Goal: Task Accomplishment & Management: Manage account settings

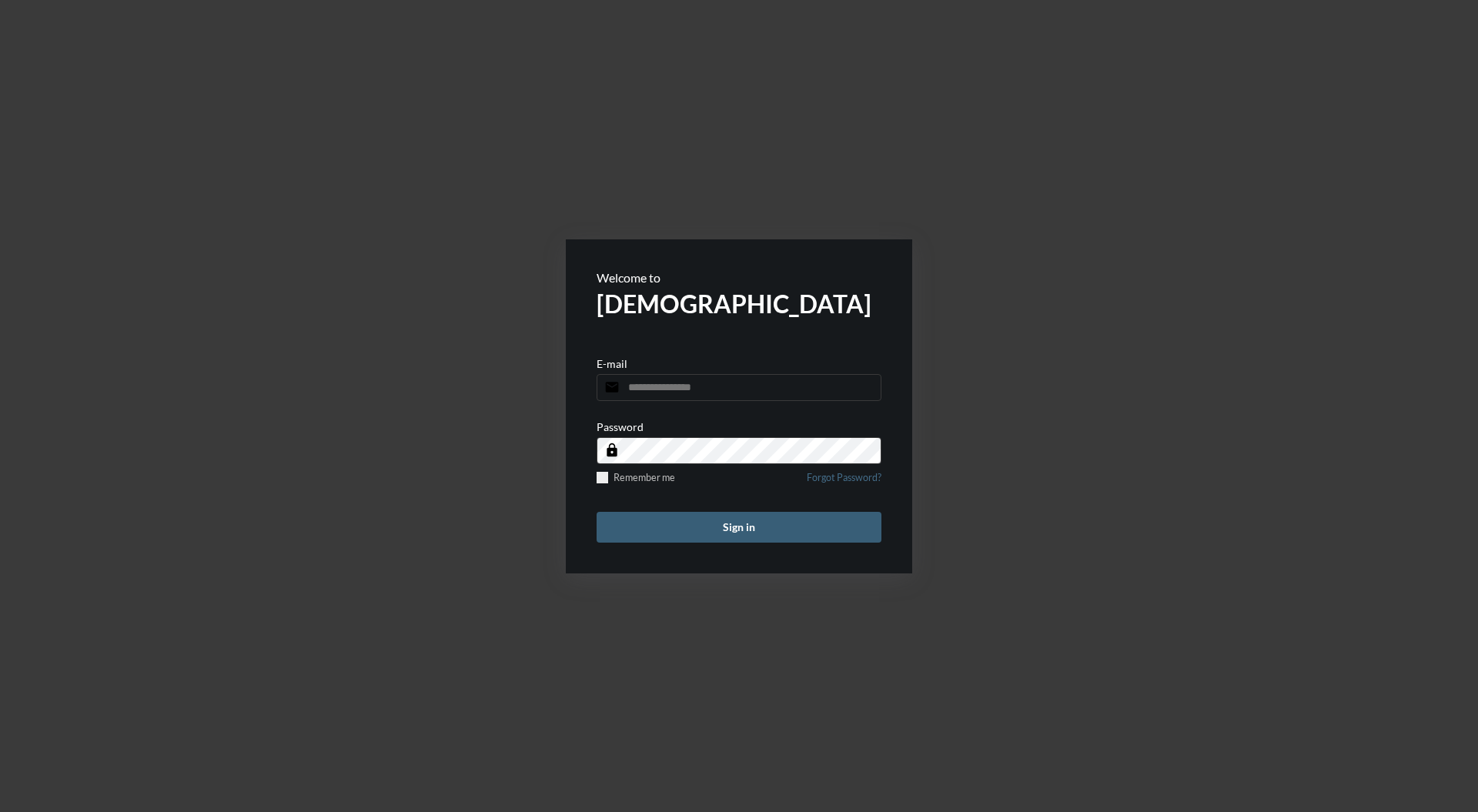
type input "**********"
click at [773, 536] on button "Sign in" at bounding box center [738, 527] width 285 height 31
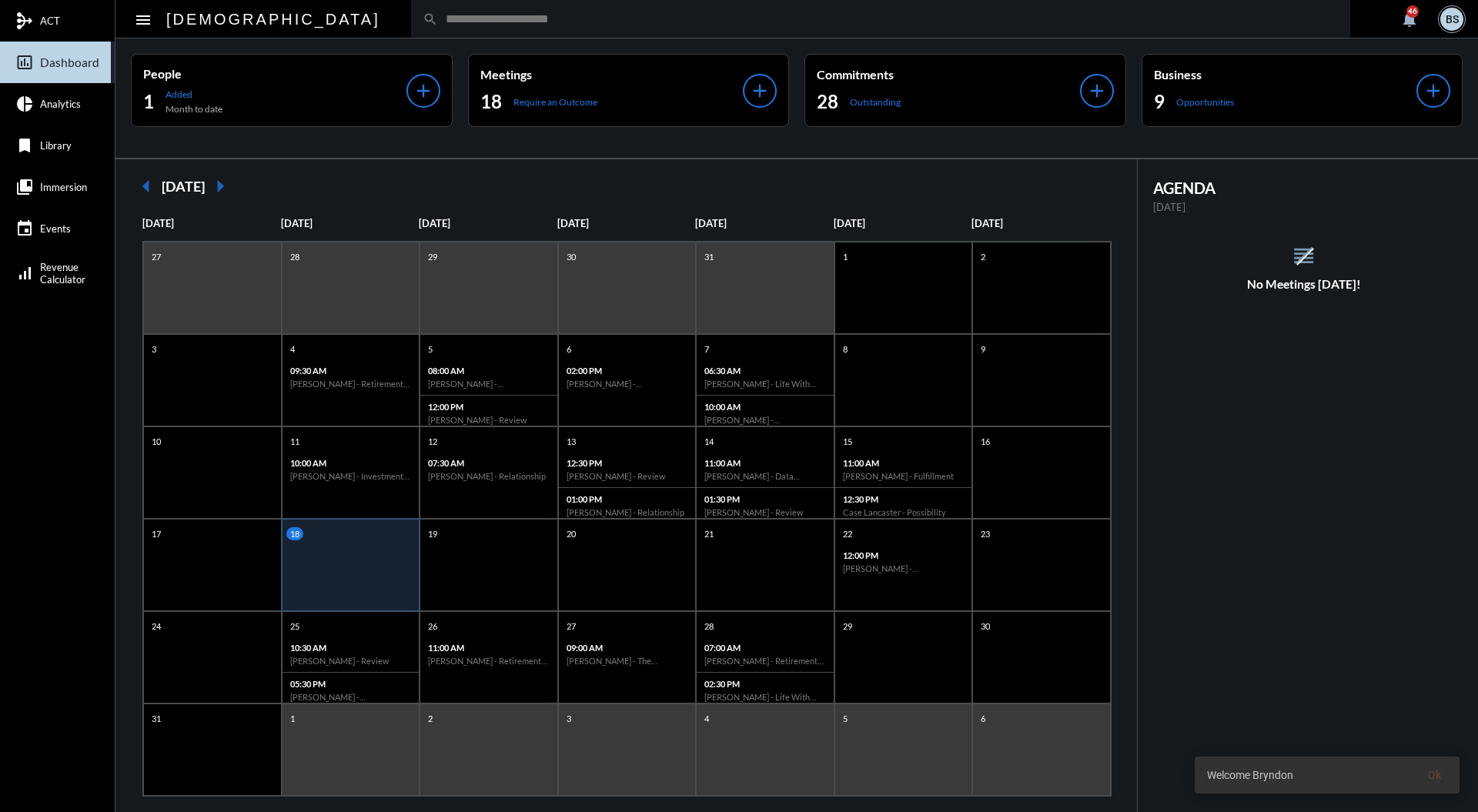
click at [672, 23] on input "text" at bounding box center [887, 19] width 901 height 13
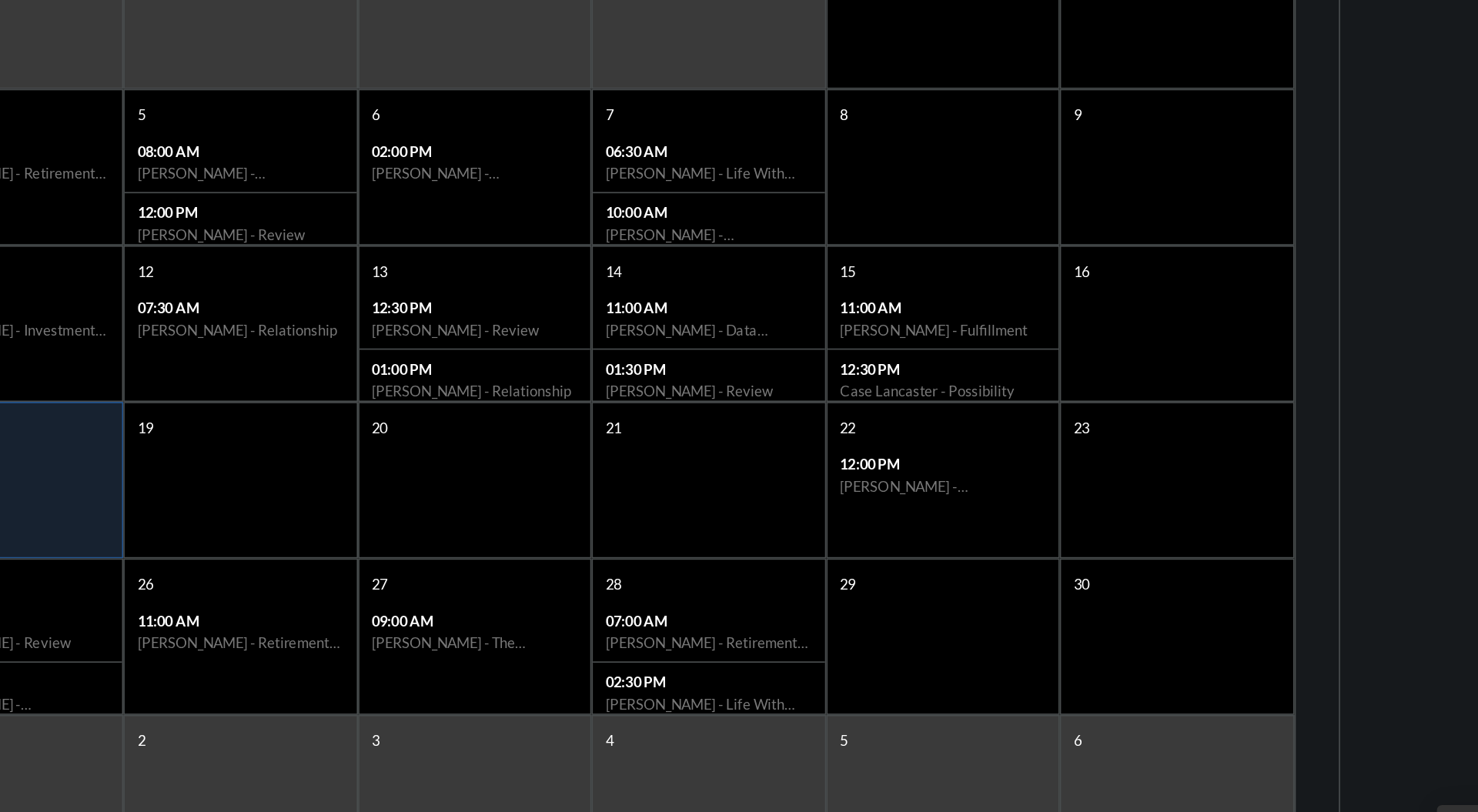
scroll to position [2, 0]
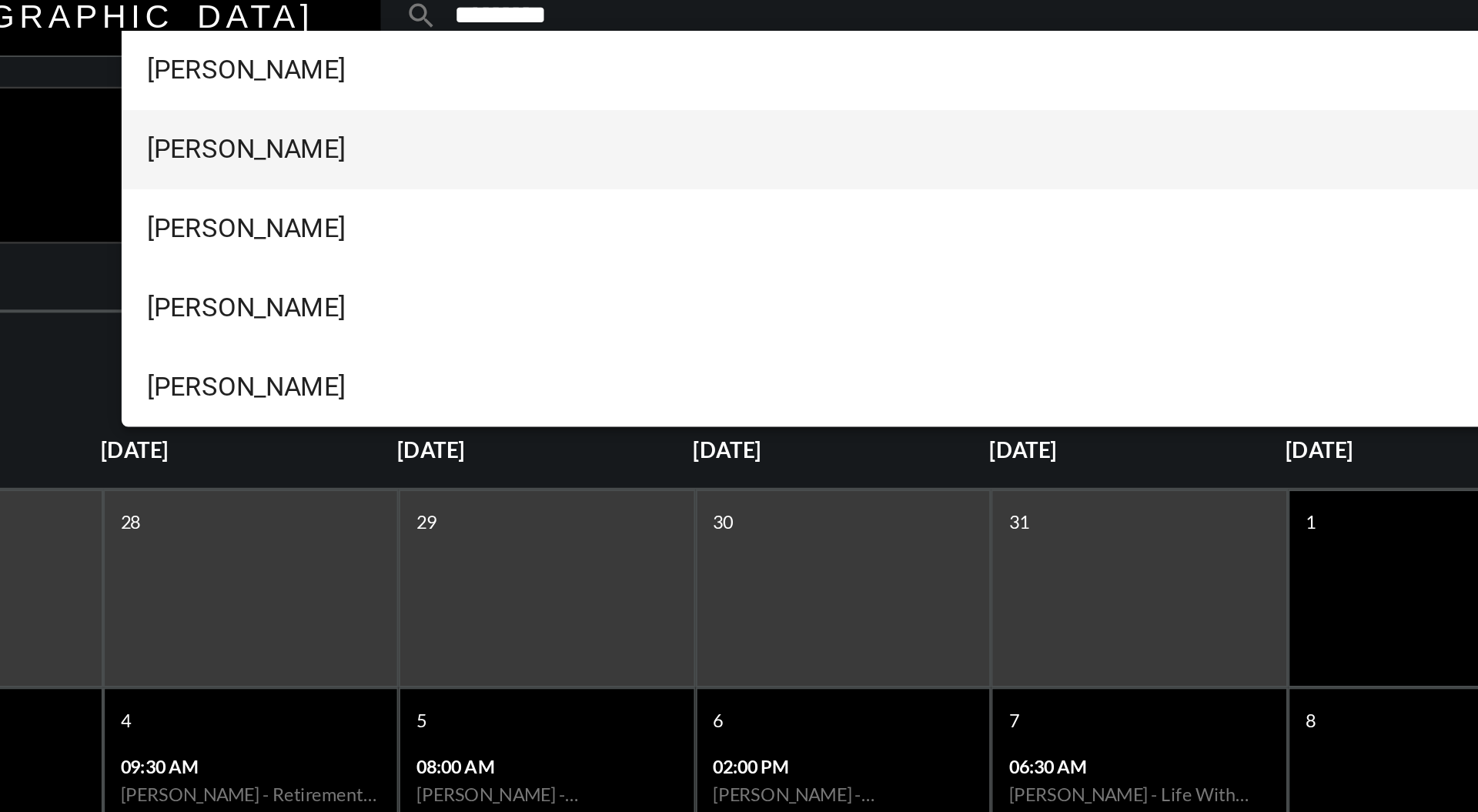
type input "*********"
click at [378, 84] on span "Ian Patterson++" at bounding box center [814, 81] width 1024 height 37
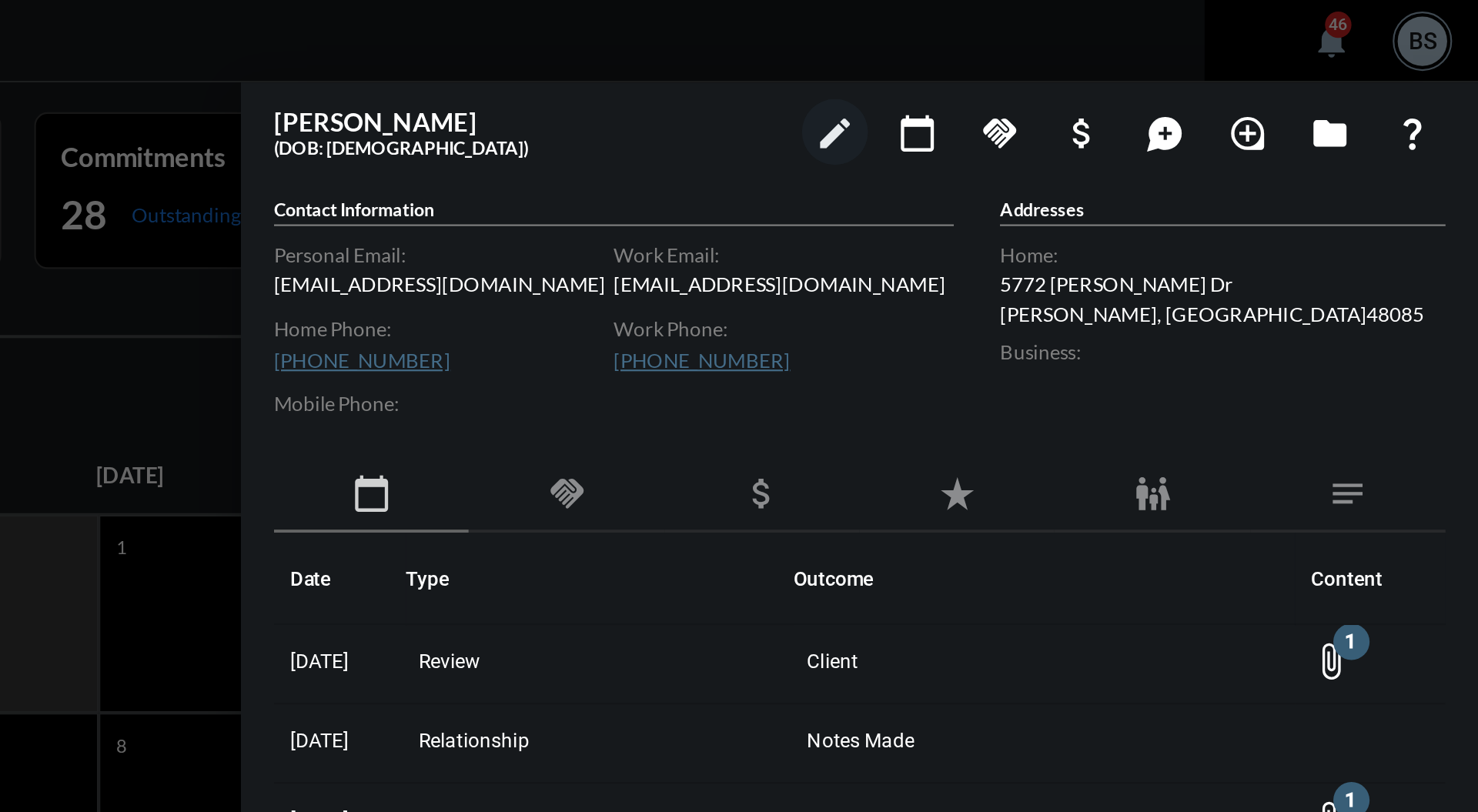
click at [882, 154] on div at bounding box center [739, 406] width 1478 height 812
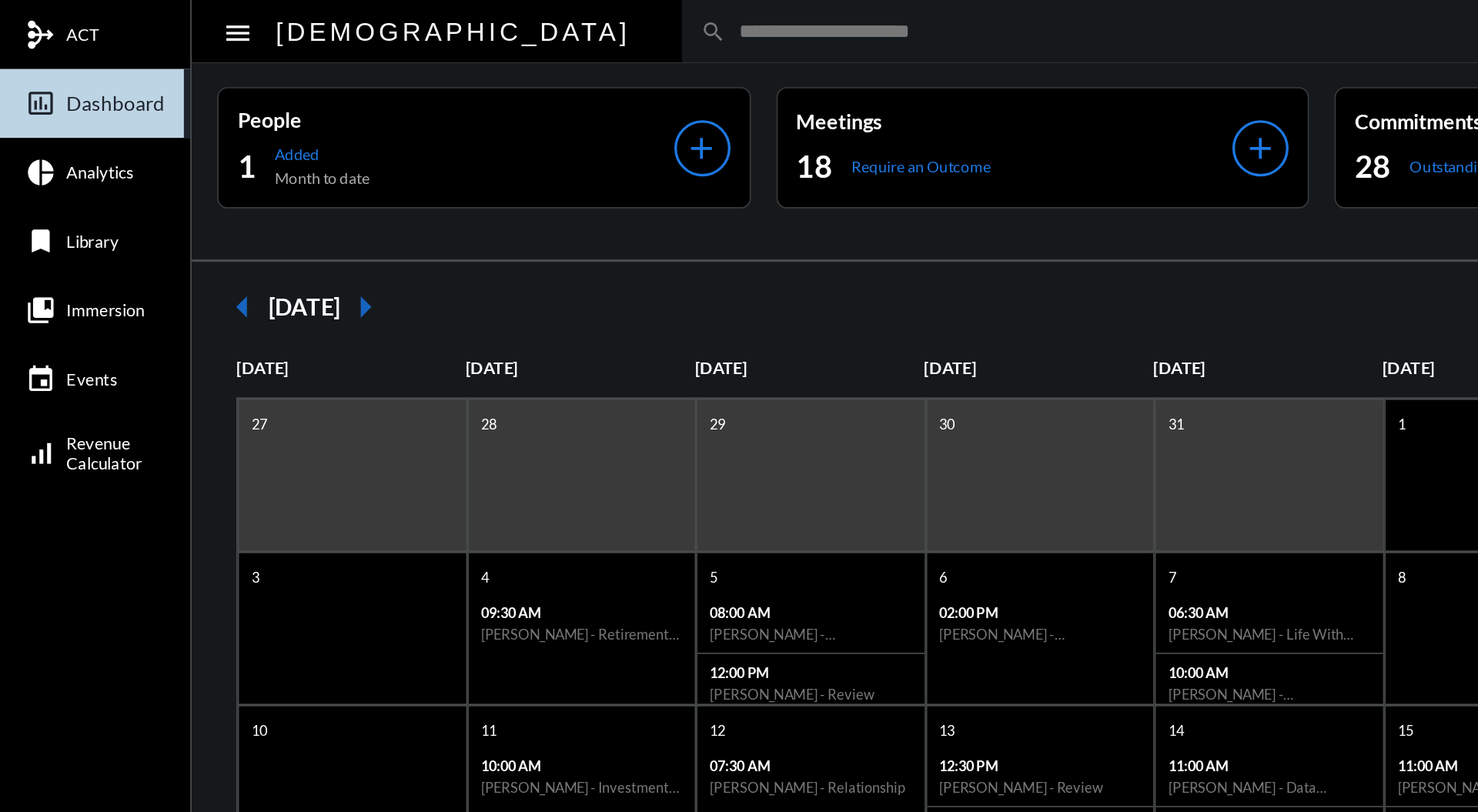
scroll to position [0, 0]
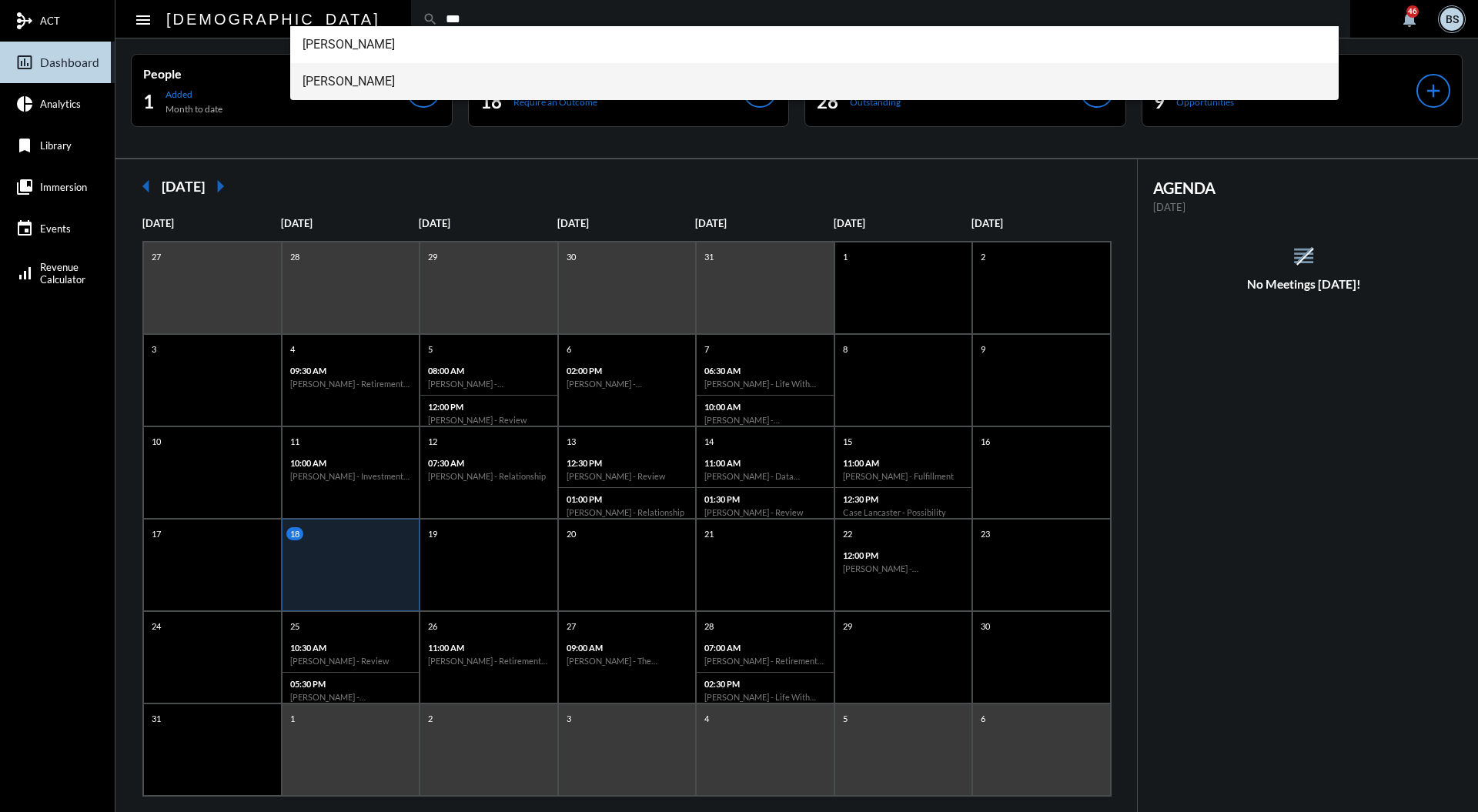
type input "***"
click at [390, 86] on span "Ian Patterson++" at bounding box center [814, 81] width 1024 height 37
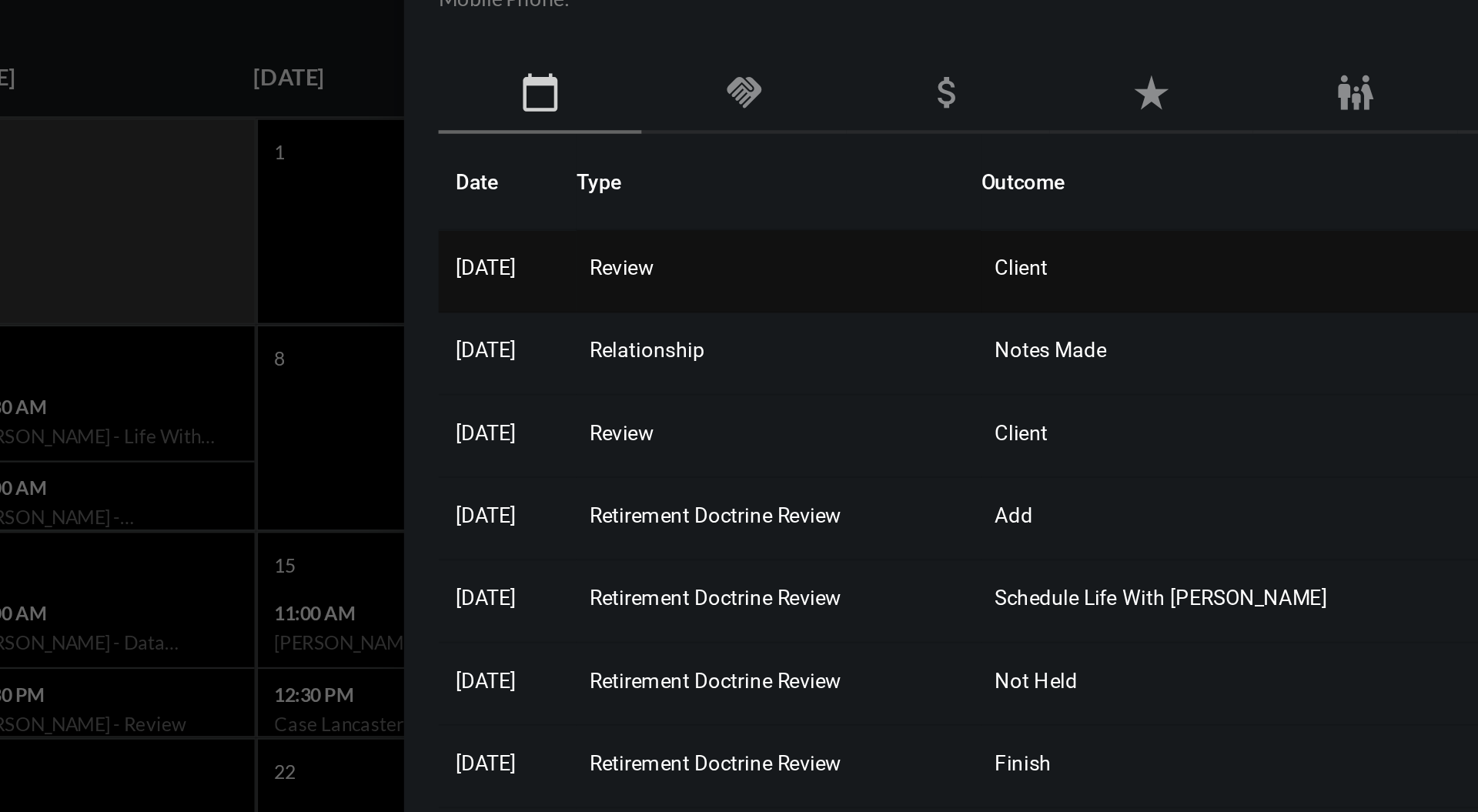
click at [1012, 304] on span "Review" at bounding box center [998, 308] width 28 height 10
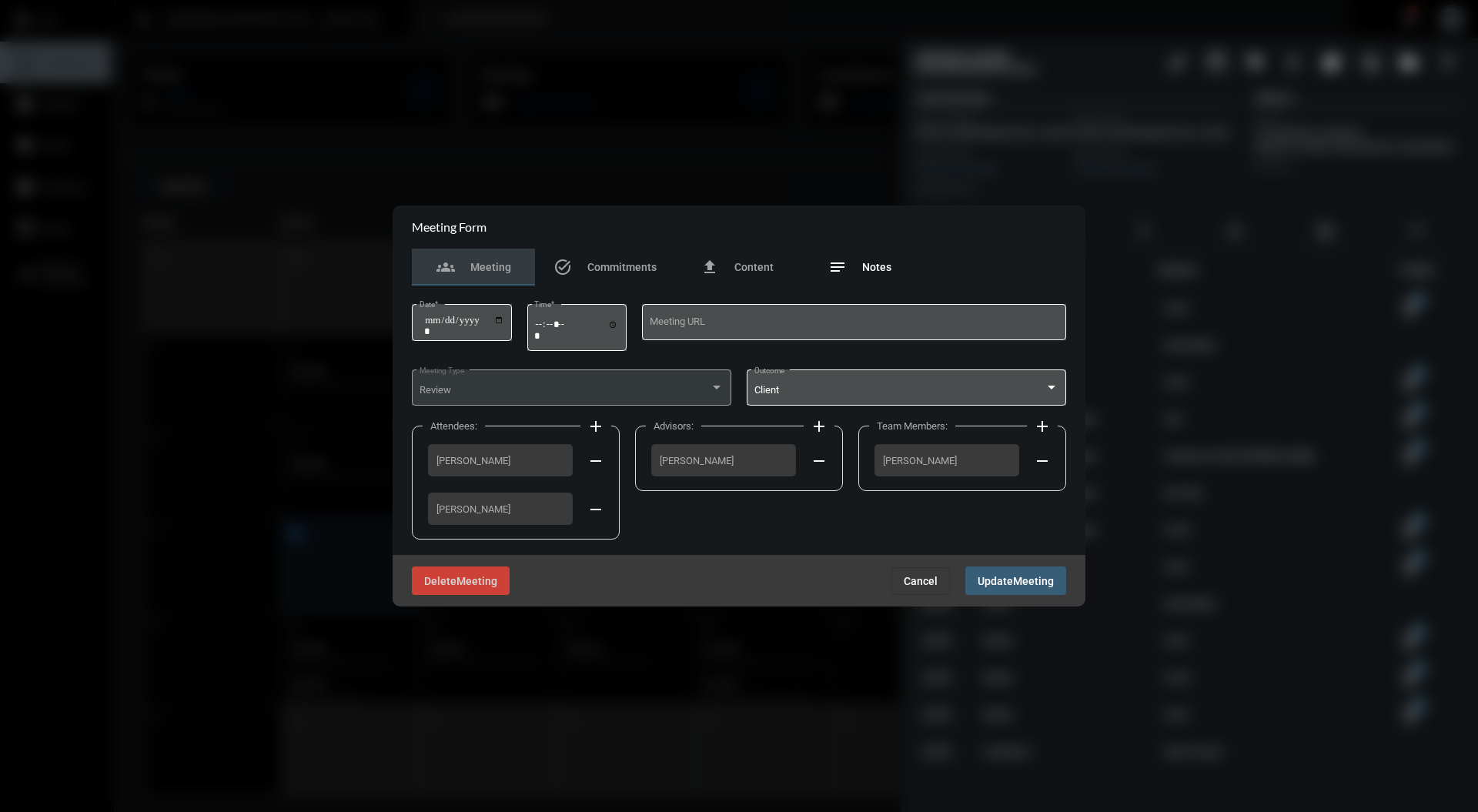
click at [896, 259] on div "notes Notes" at bounding box center [859, 267] width 123 height 37
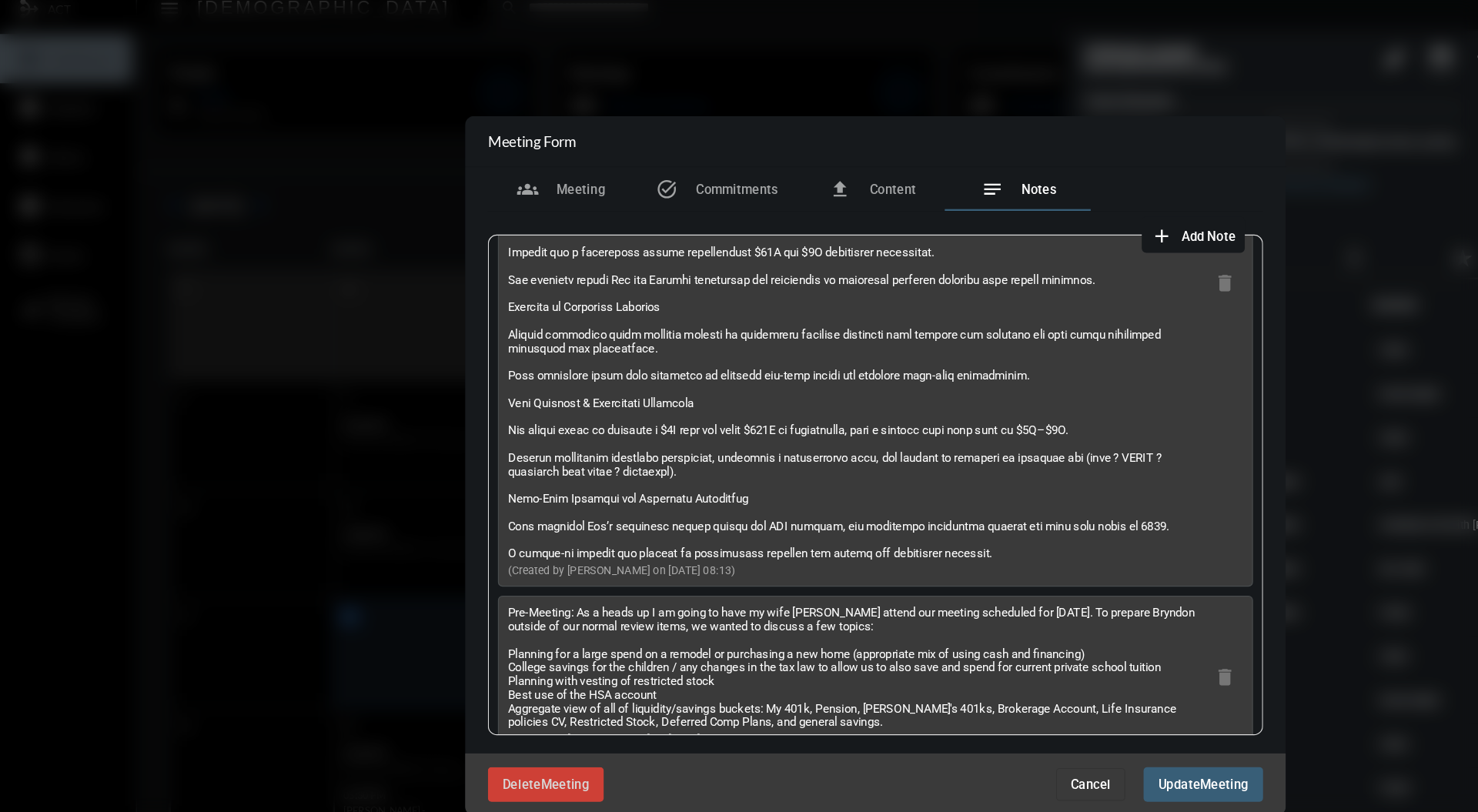
scroll to position [308, 0]
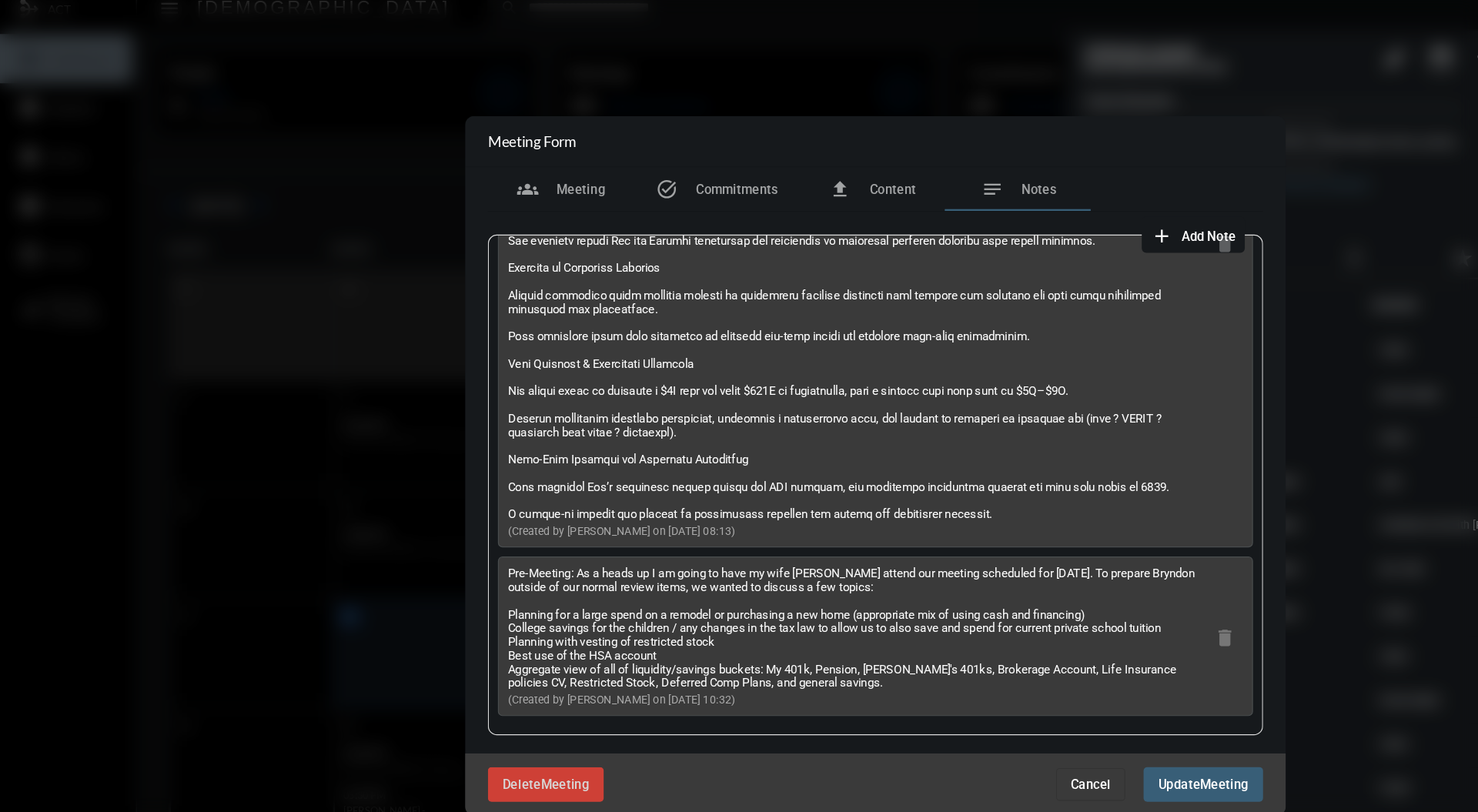
click at [927, 662] on button "Cancel" at bounding box center [920, 675] width 58 height 28
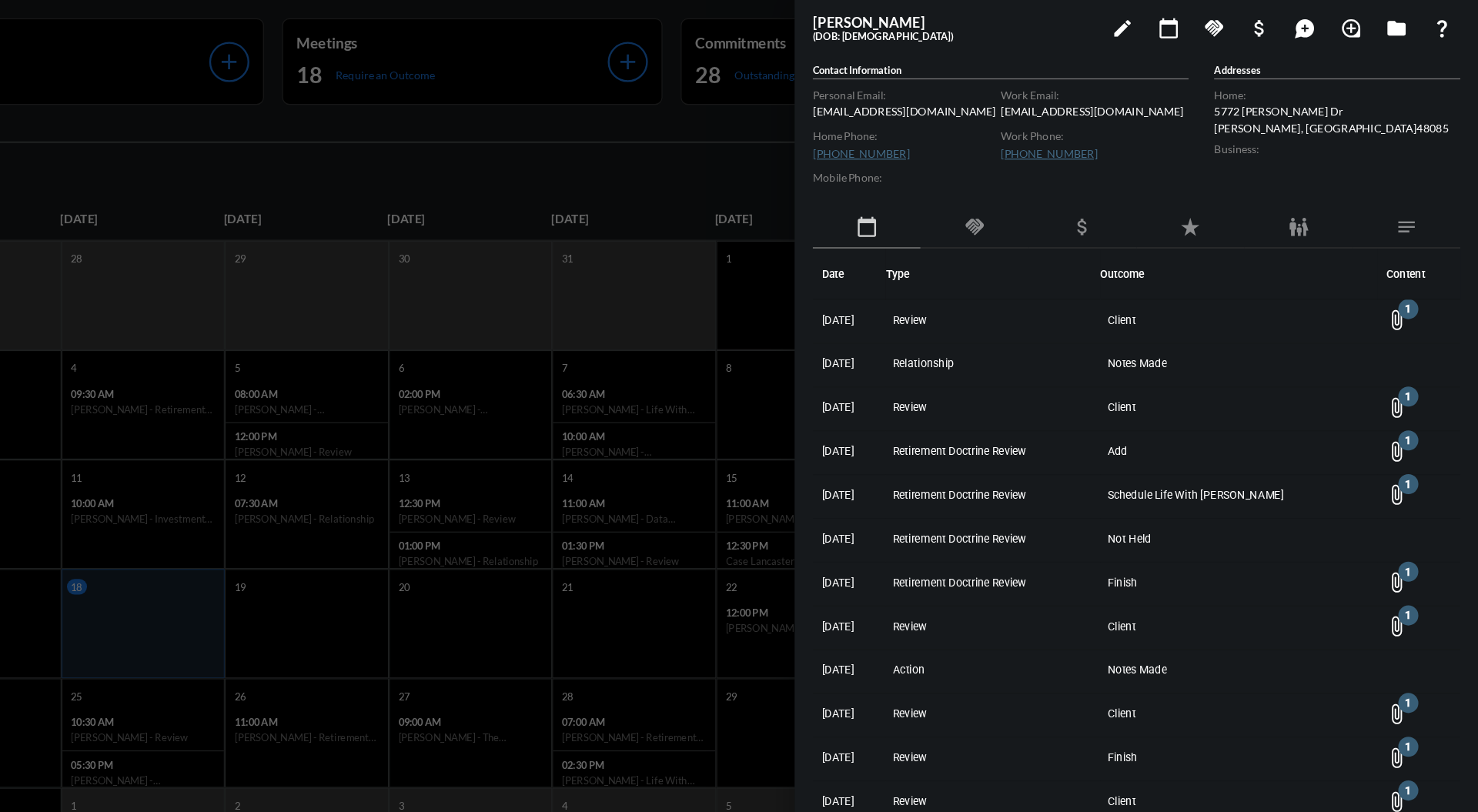
click at [1060, 228] on mat-icon "handshake" at bounding box center [1053, 230] width 19 height 19
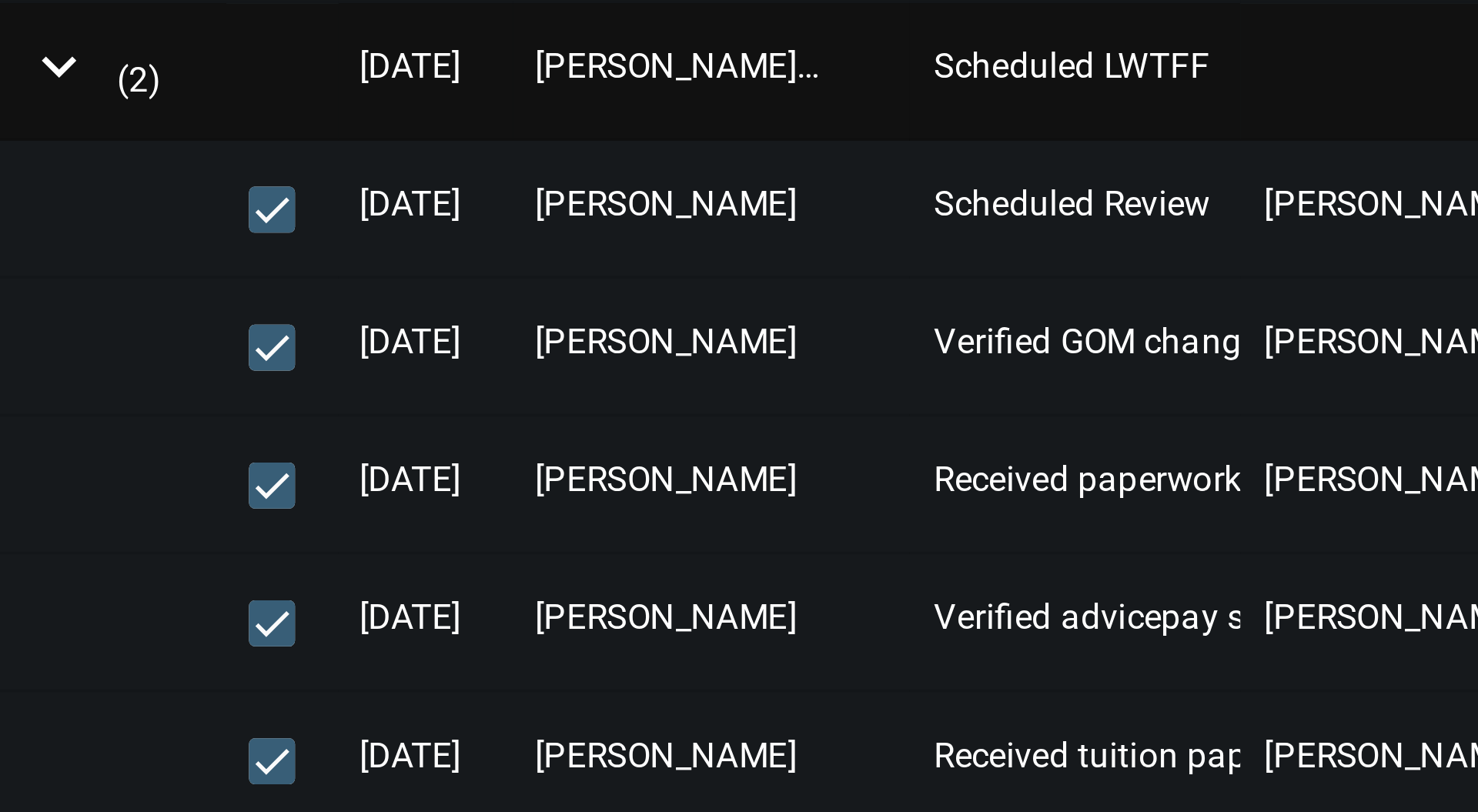
click at [1027, 307] on span "8/14/25" at bounding box center [1027, 308] width 27 height 10
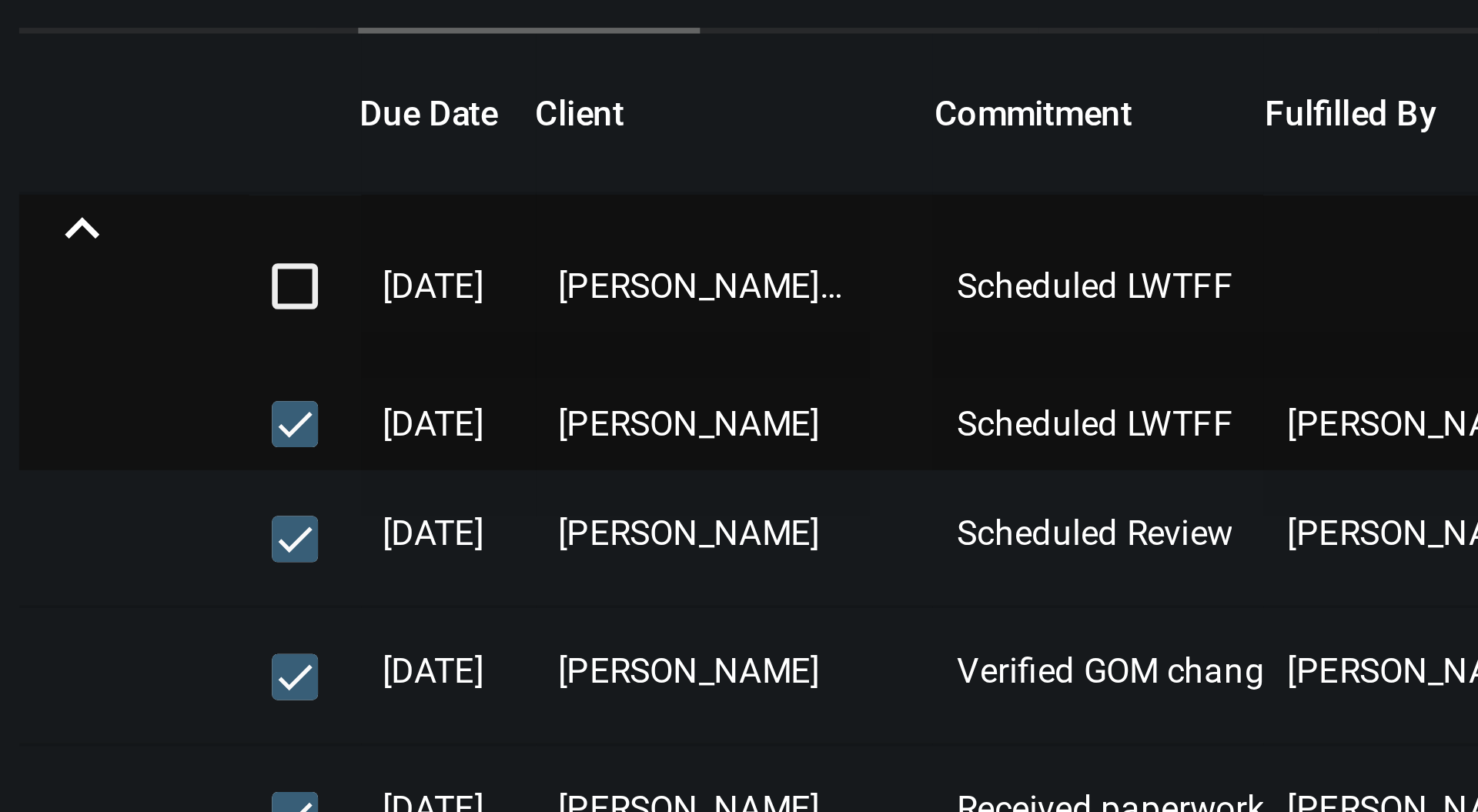
click at [1185, 314] on span "Scheduled LWTFF" at bounding box center [1205, 316] width 88 height 49
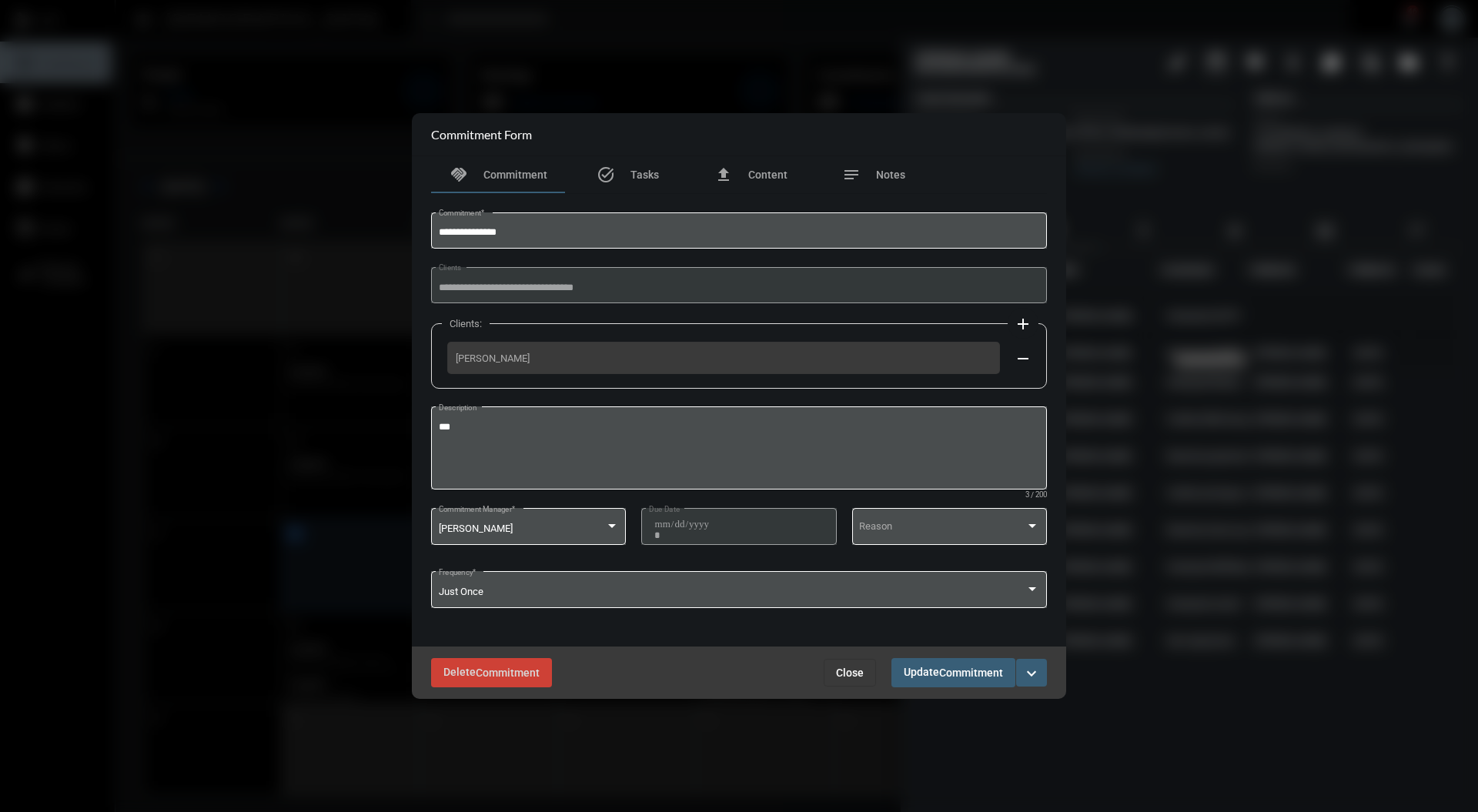
click at [845, 682] on button "Close" at bounding box center [850, 673] width 53 height 28
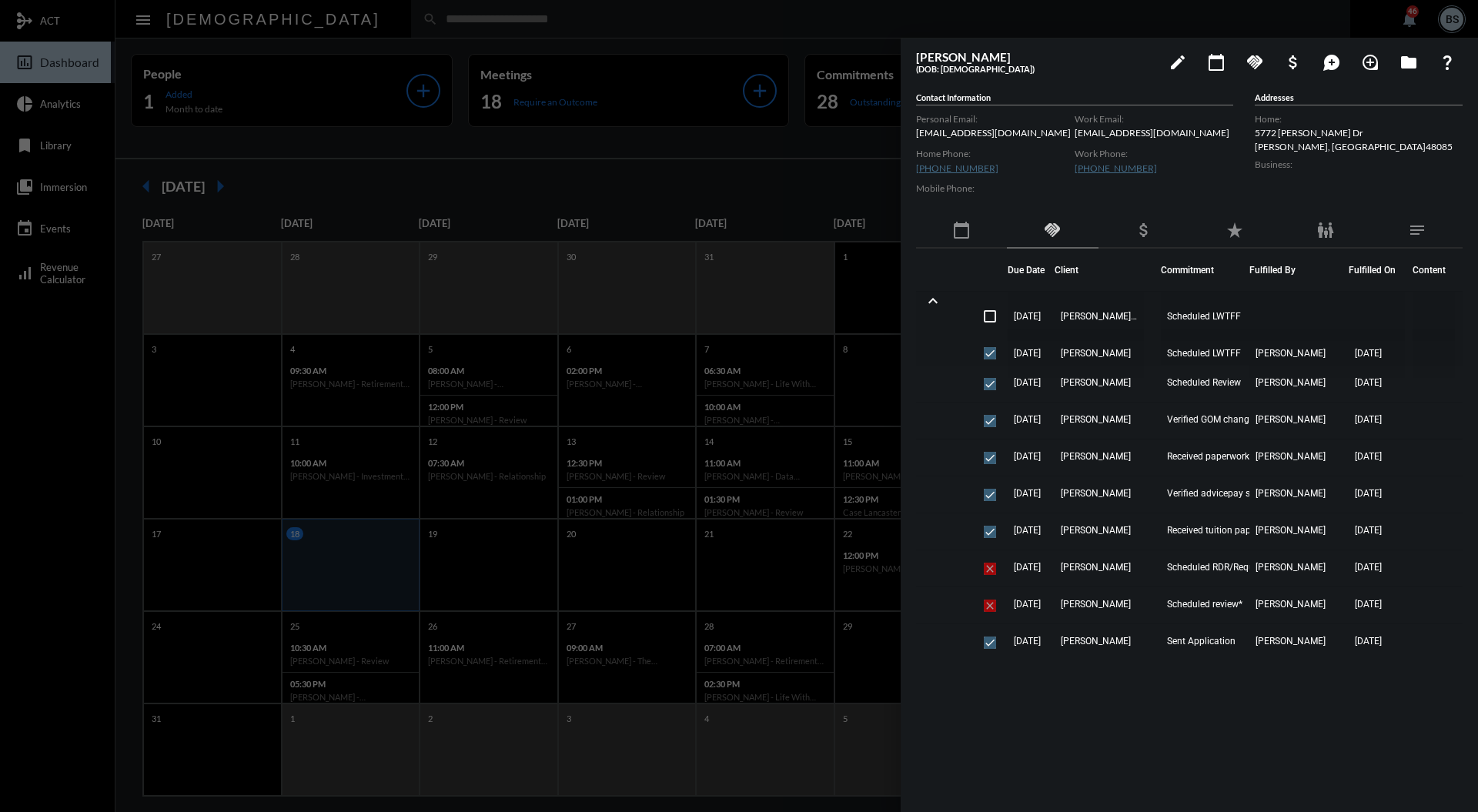
click at [625, 44] on div at bounding box center [739, 406] width 1478 height 812
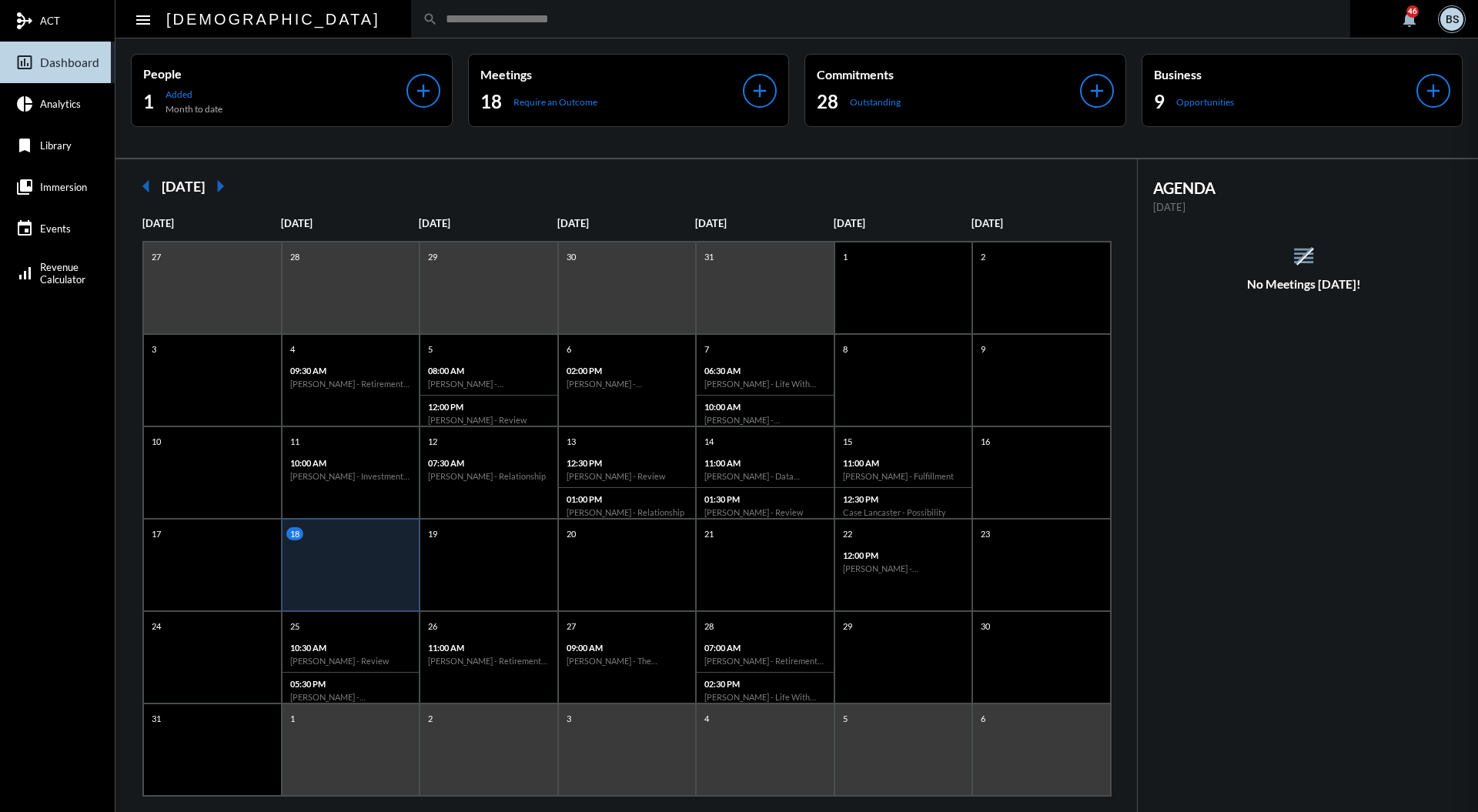
click at [609, 10] on div at bounding box center [739, 406] width 1478 height 812
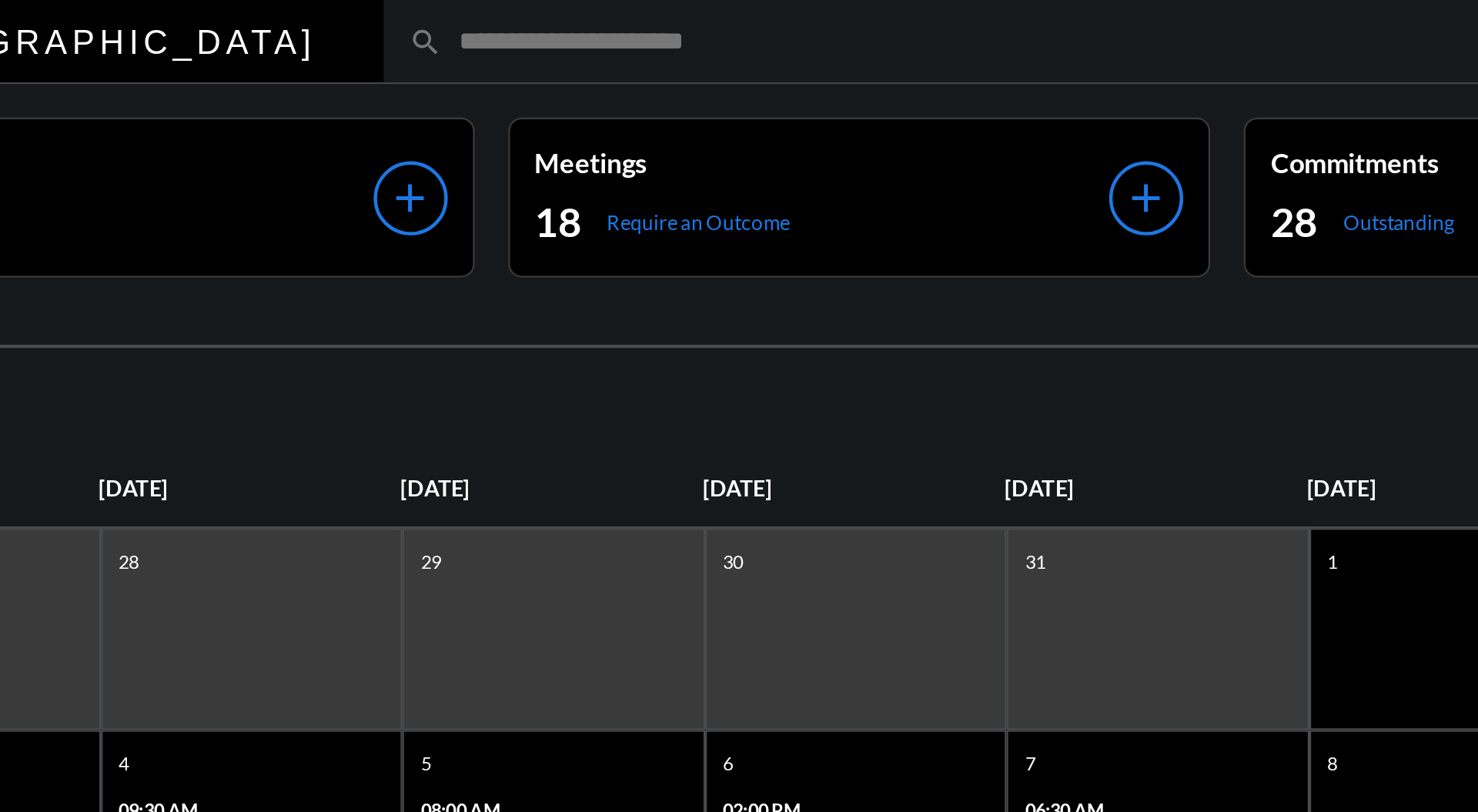
click at [464, 23] on input "text" at bounding box center [887, 19] width 901 height 13
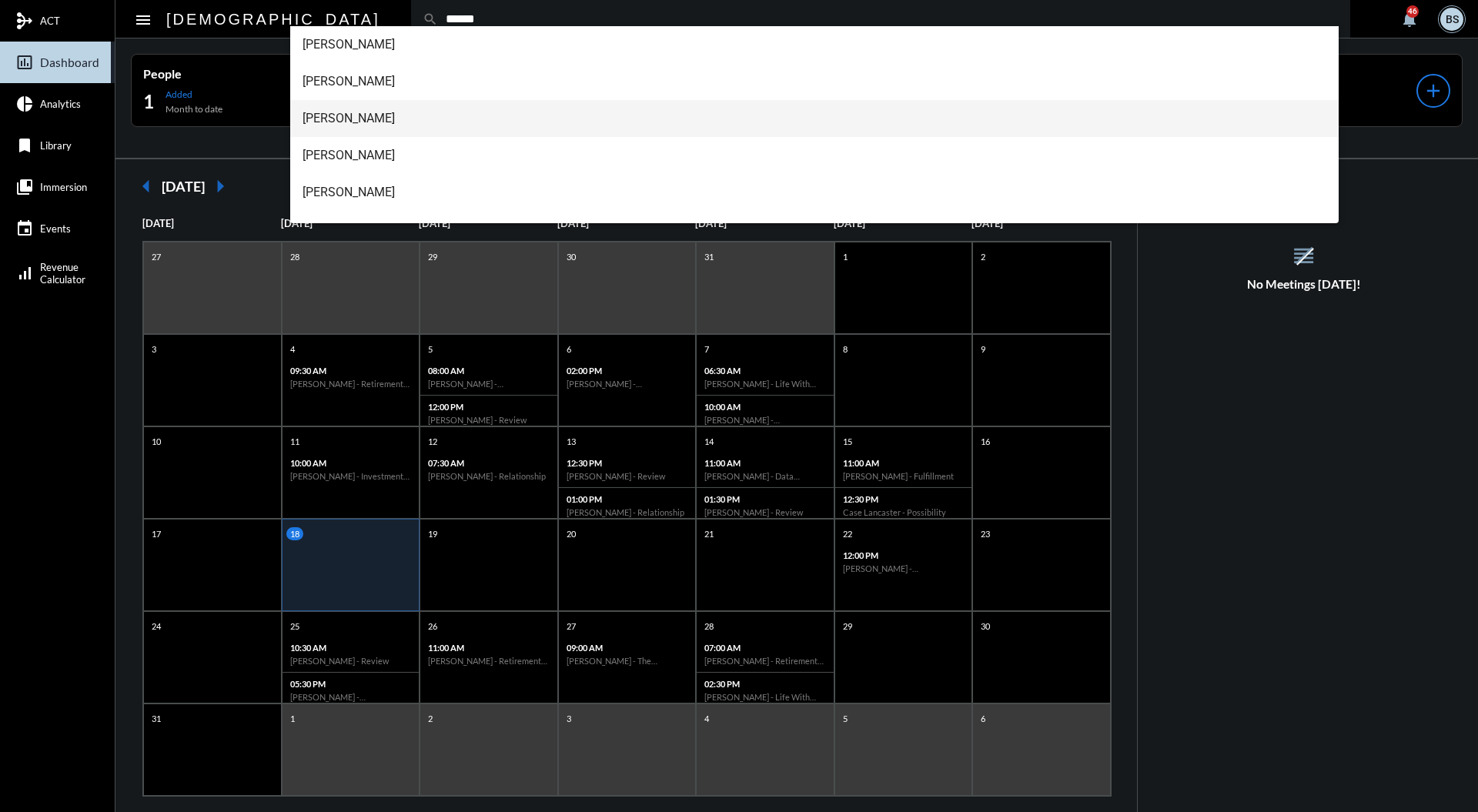
scroll to position [62, 0]
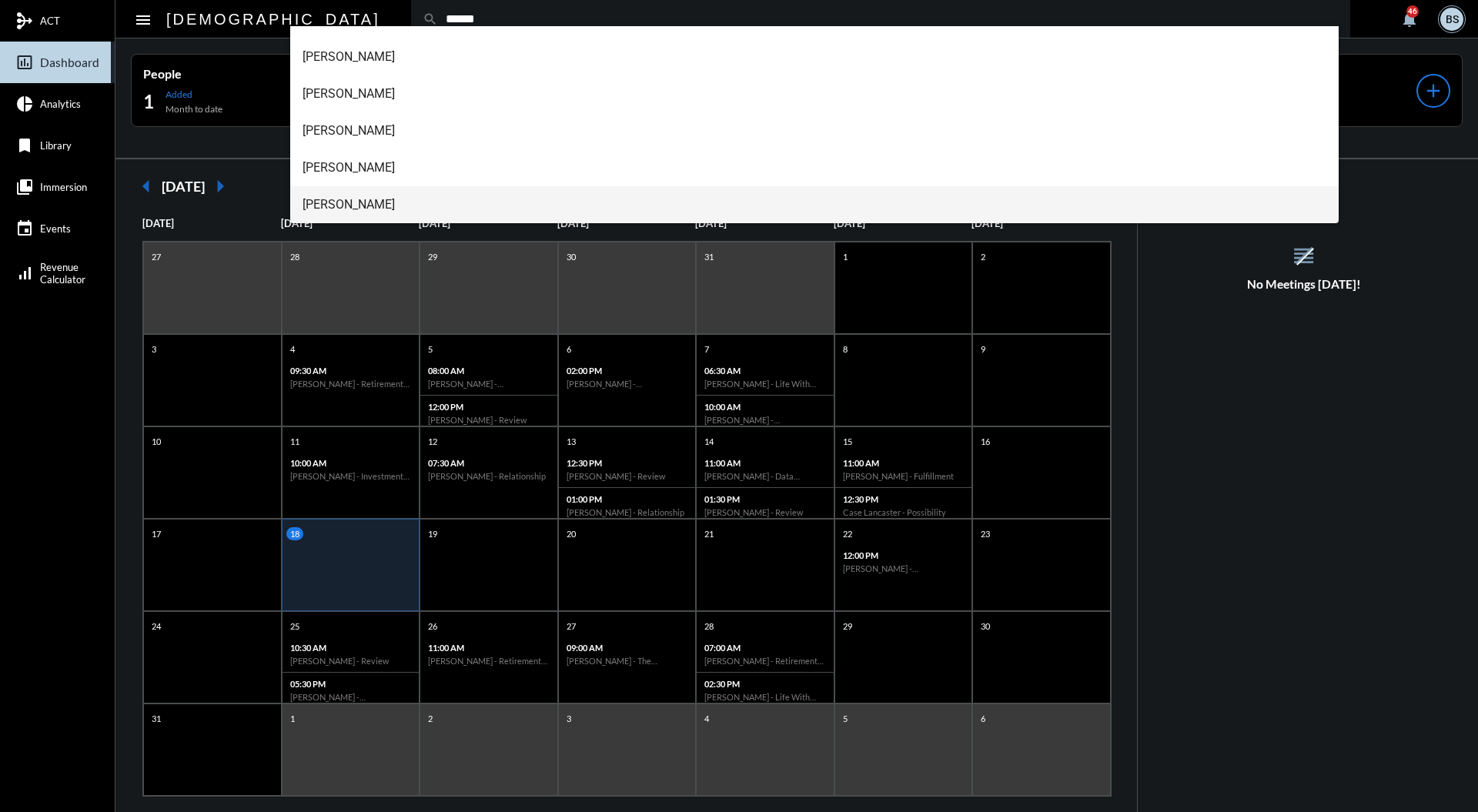
type input "******"
click at [551, 211] on span "Will Kearns++" at bounding box center [814, 204] width 1024 height 37
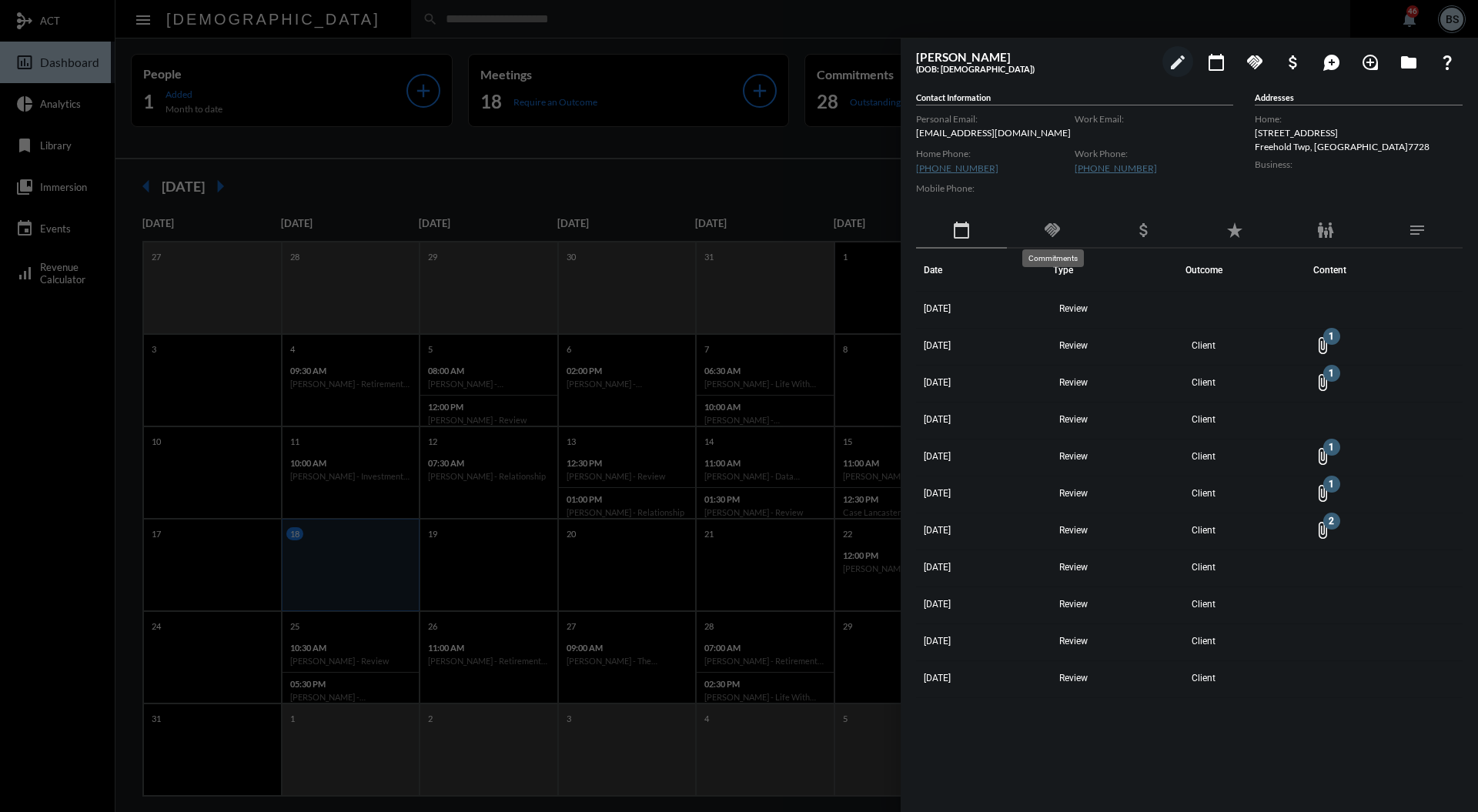
click at [1053, 233] on mat-icon "handshake" at bounding box center [1053, 230] width 19 height 19
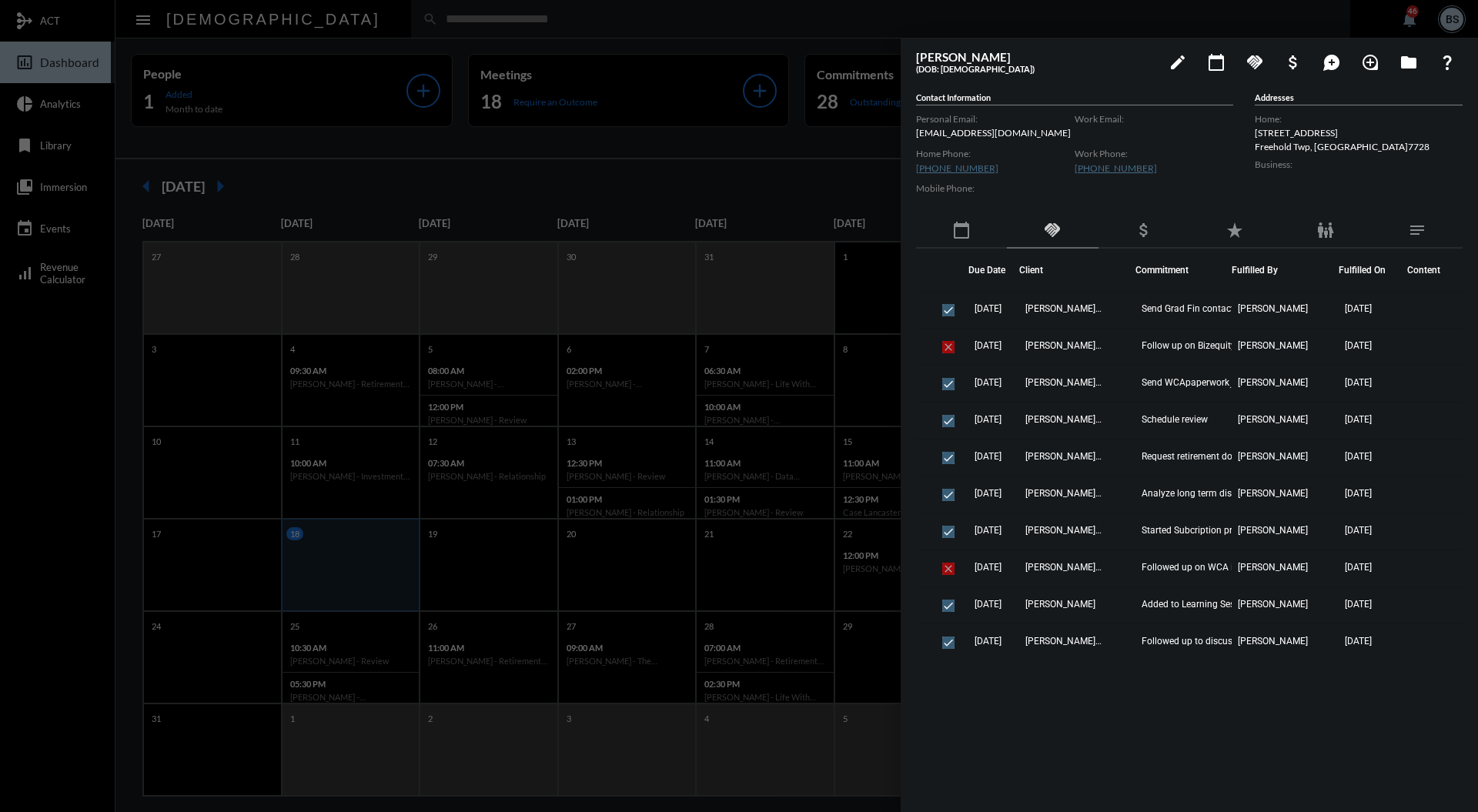
click at [761, 164] on div at bounding box center [739, 406] width 1478 height 812
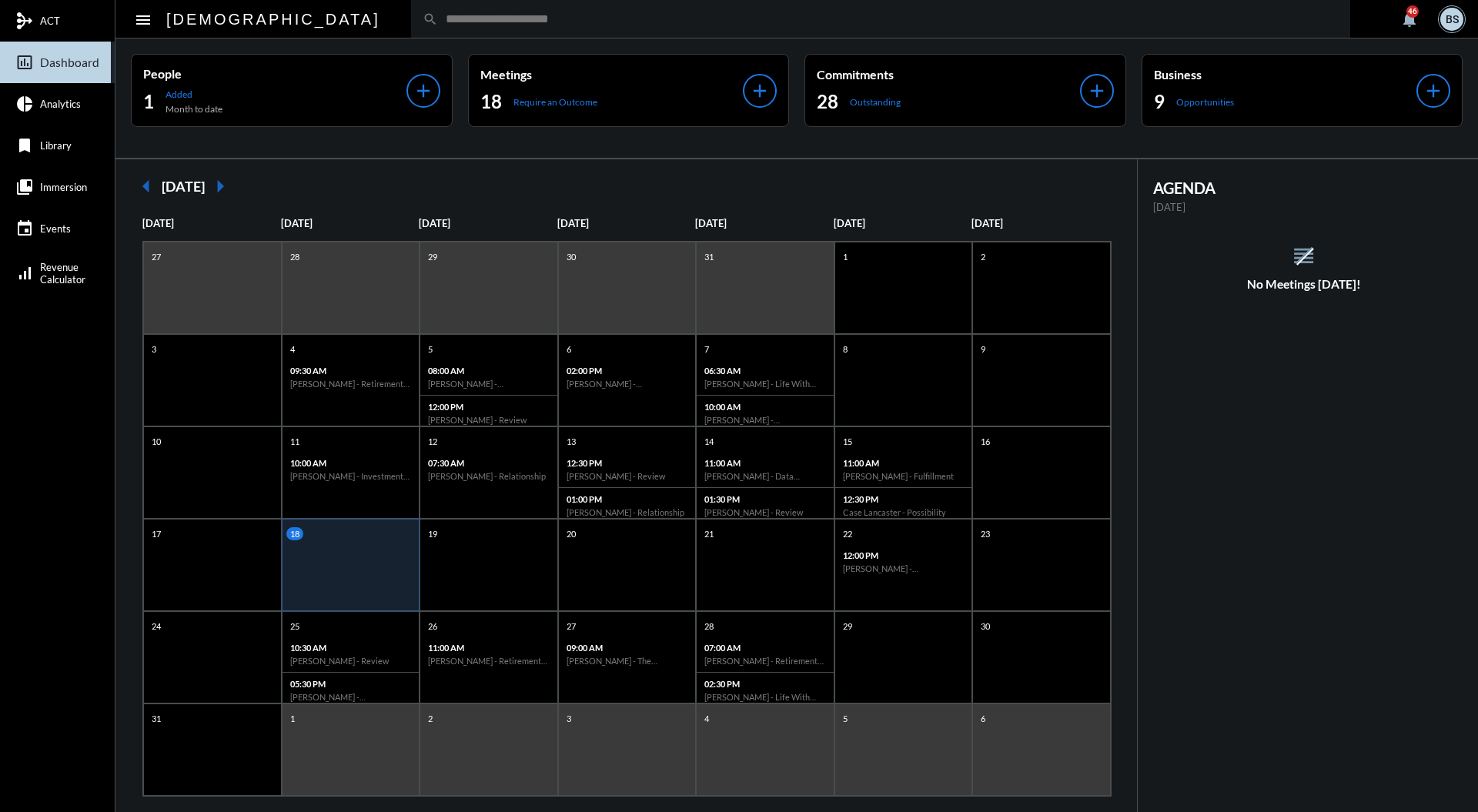
click at [811, 27] on div "search" at bounding box center [881, 19] width 939 height 38
click at [814, 15] on input "text" at bounding box center [887, 19] width 901 height 13
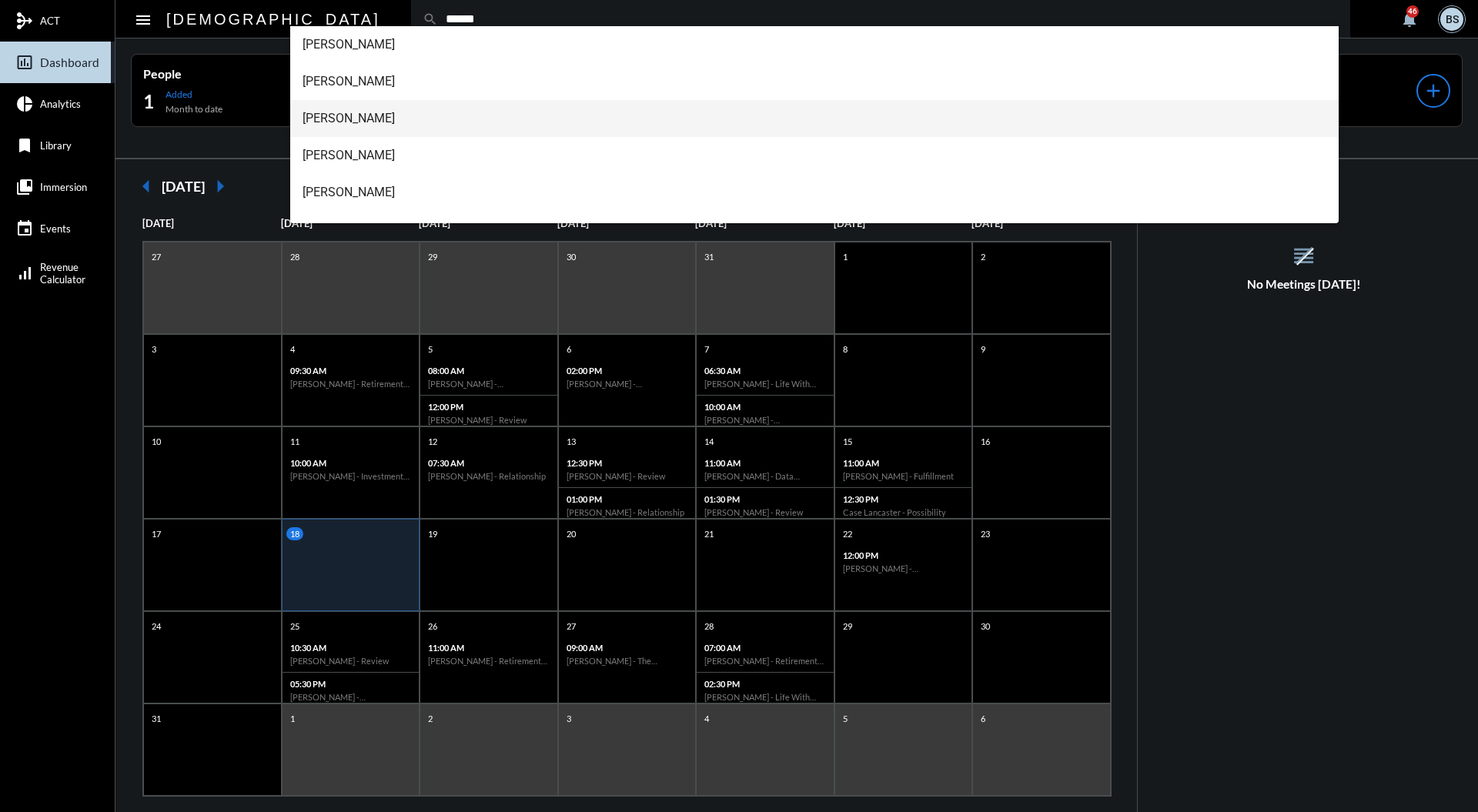
type input "******"
click at [618, 104] on span "Britni Kearns++" at bounding box center [814, 118] width 1024 height 37
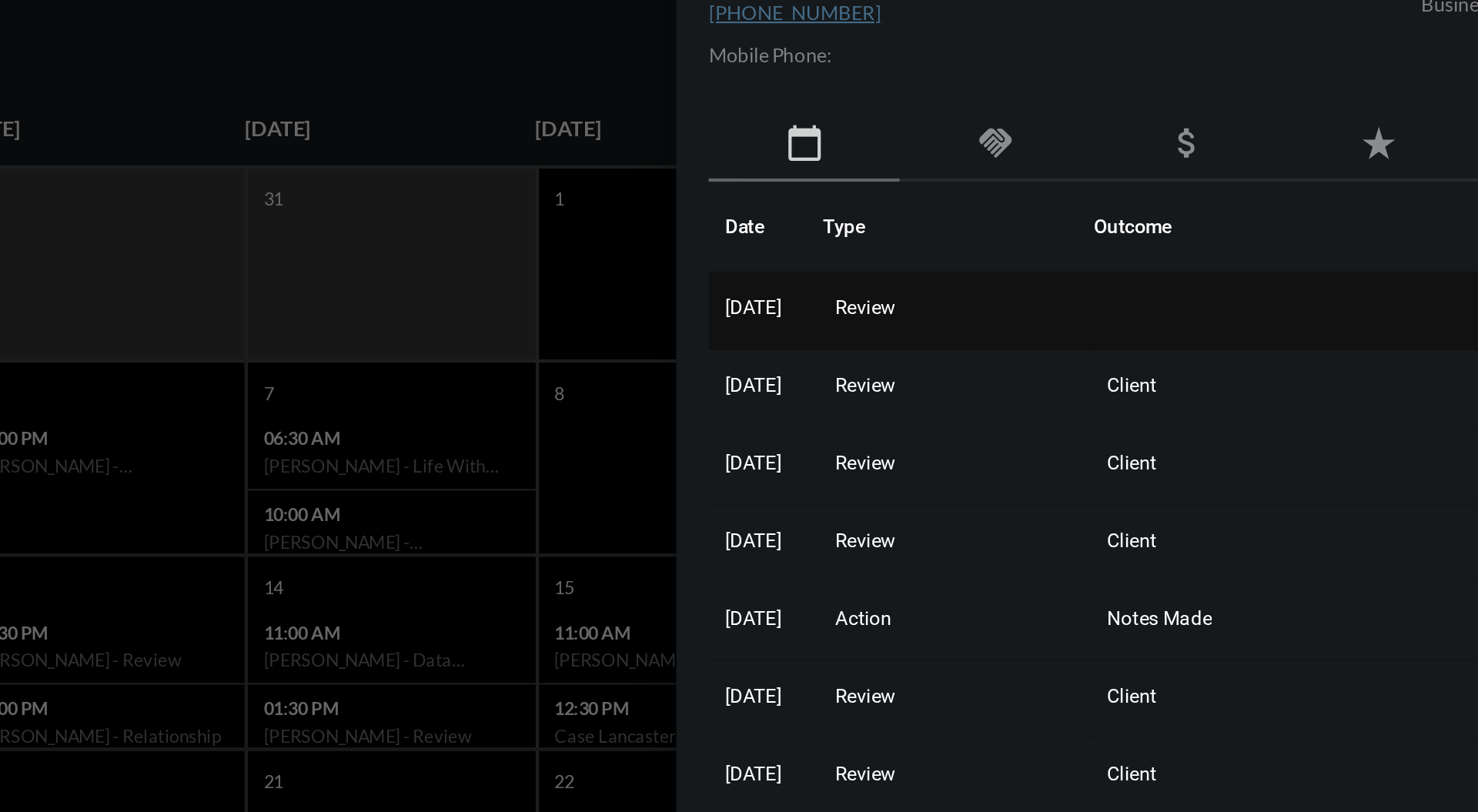
click at [1001, 301] on td "Review" at bounding box center [1035, 310] width 130 height 37
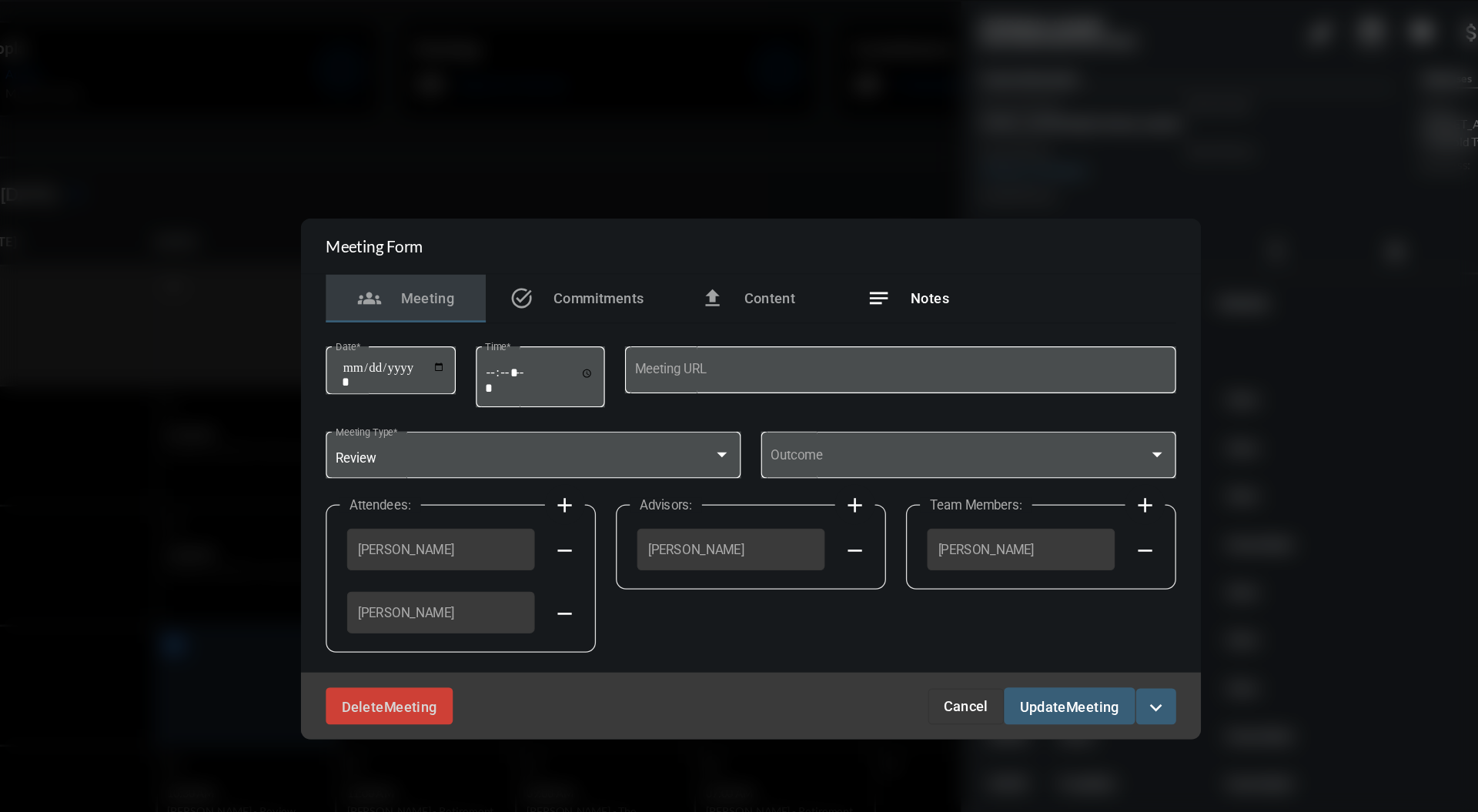
click at [872, 271] on span "Notes" at bounding box center [876, 267] width 29 height 12
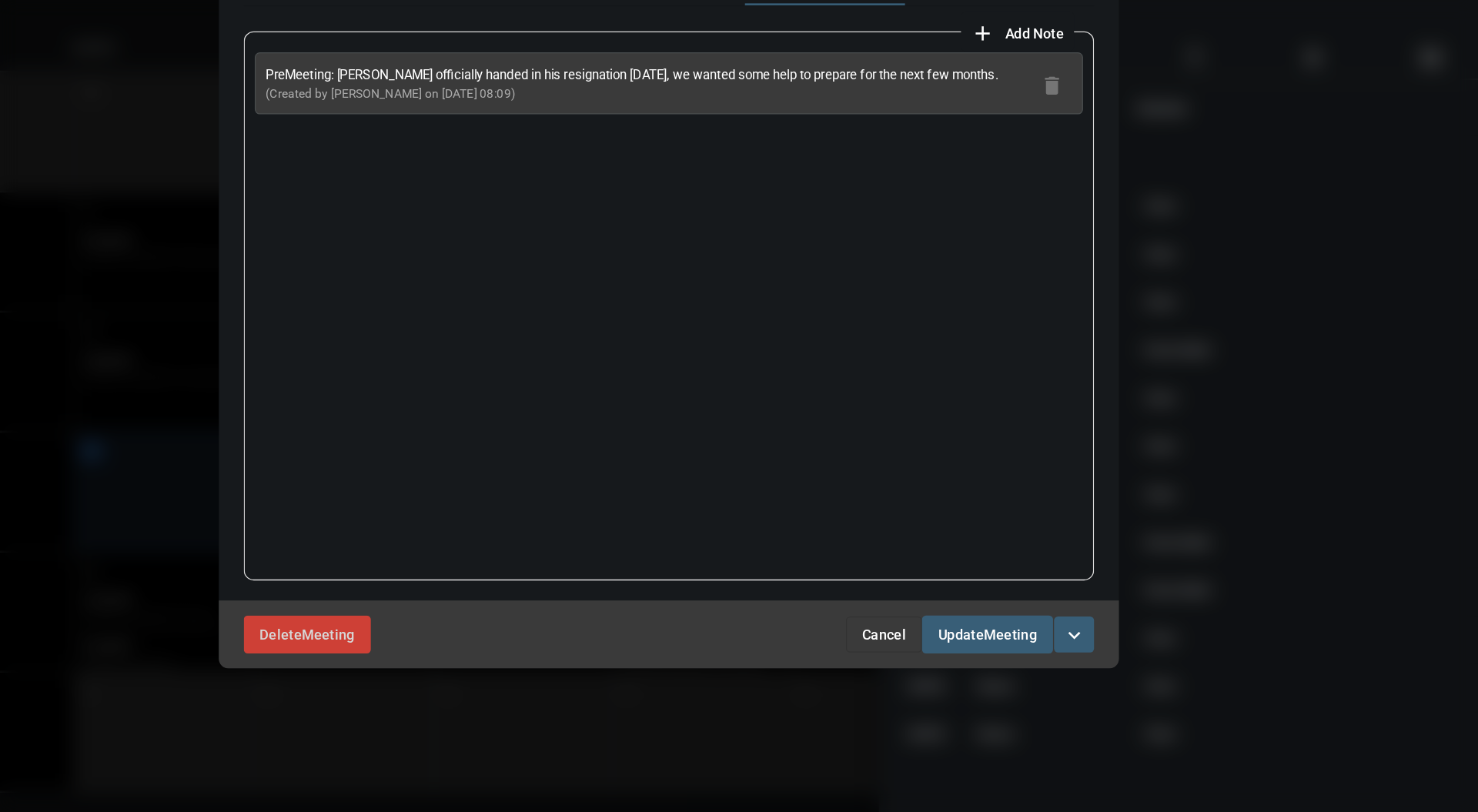
scroll to position [0, 0]
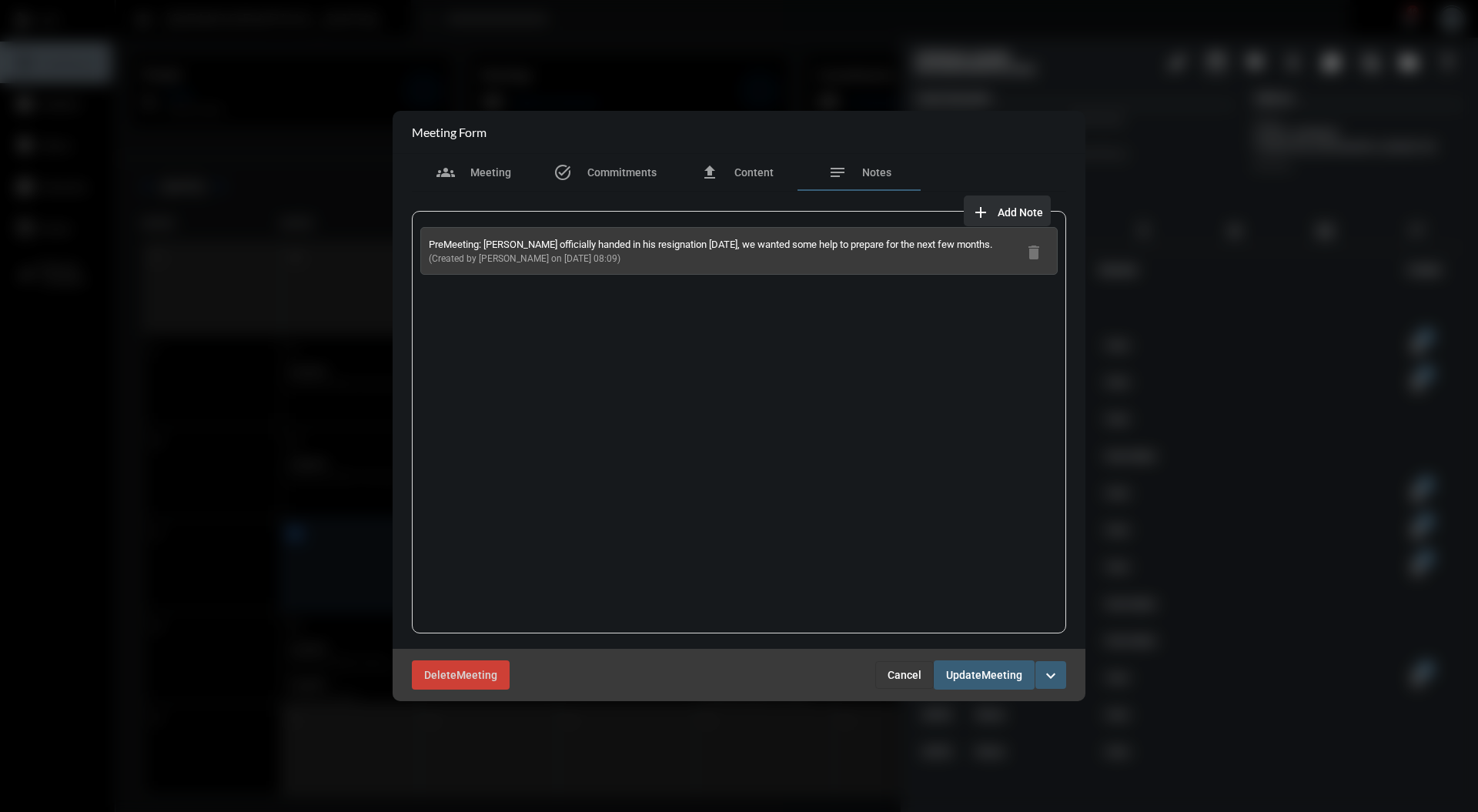
click at [1022, 200] on button "add Add Note" at bounding box center [1007, 210] width 87 height 31
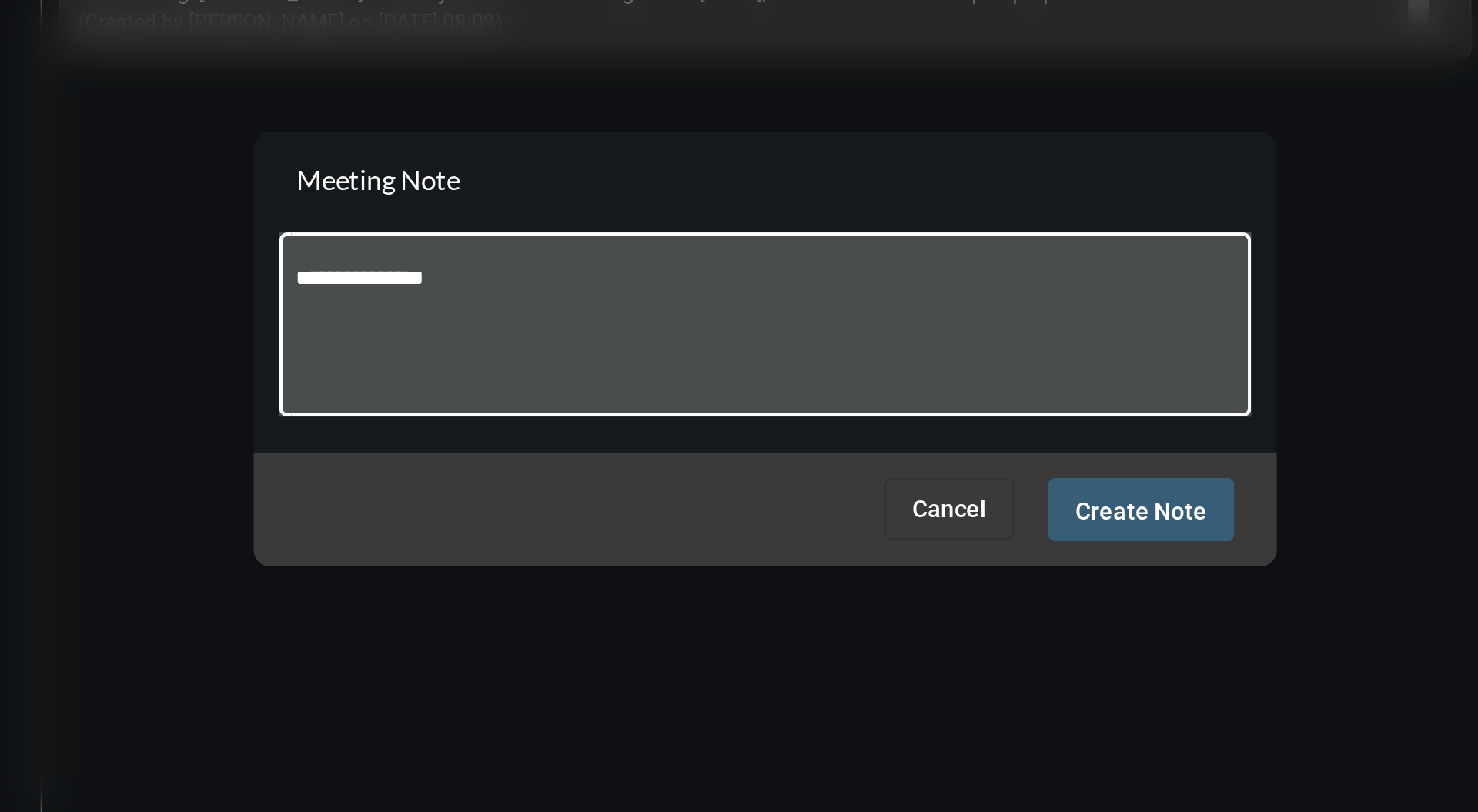
click at [757, 371] on textarea "**********" at bounding box center [740, 397] width 424 height 61
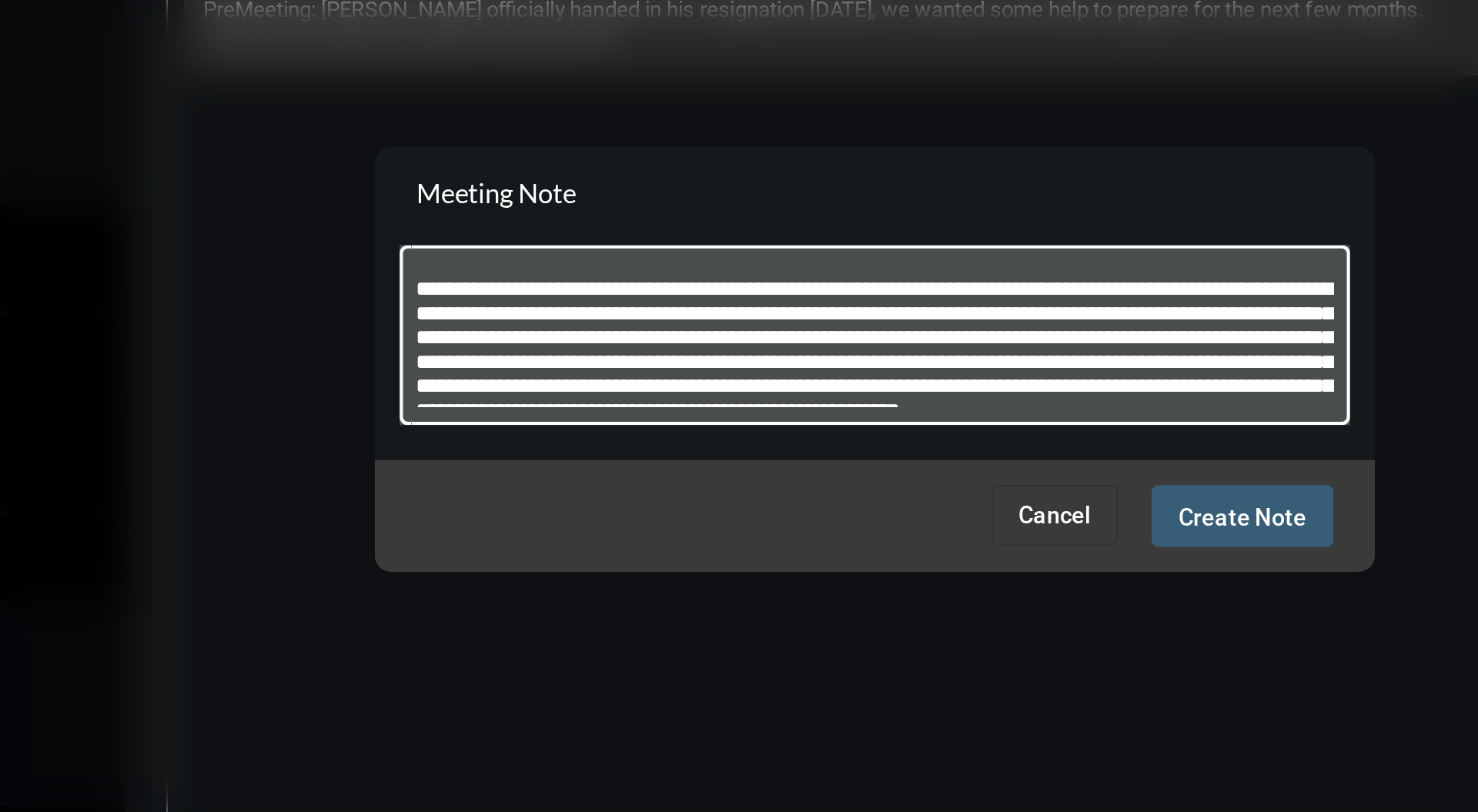
click at [591, 373] on textarea "**********" at bounding box center [740, 397] width 424 height 61
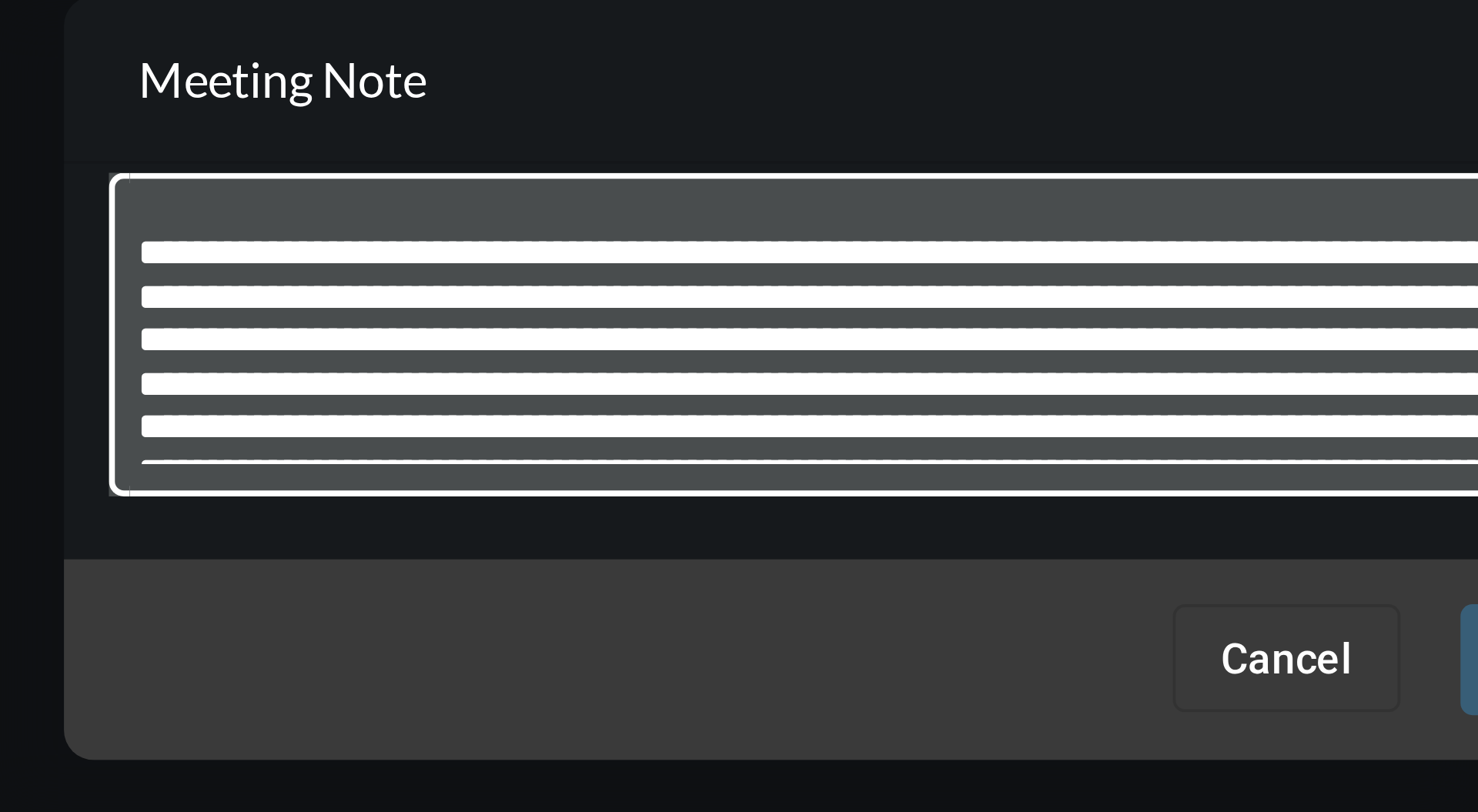
click at [528, 368] on textarea "**********" at bounding box center [740, 397] width 424 height 61
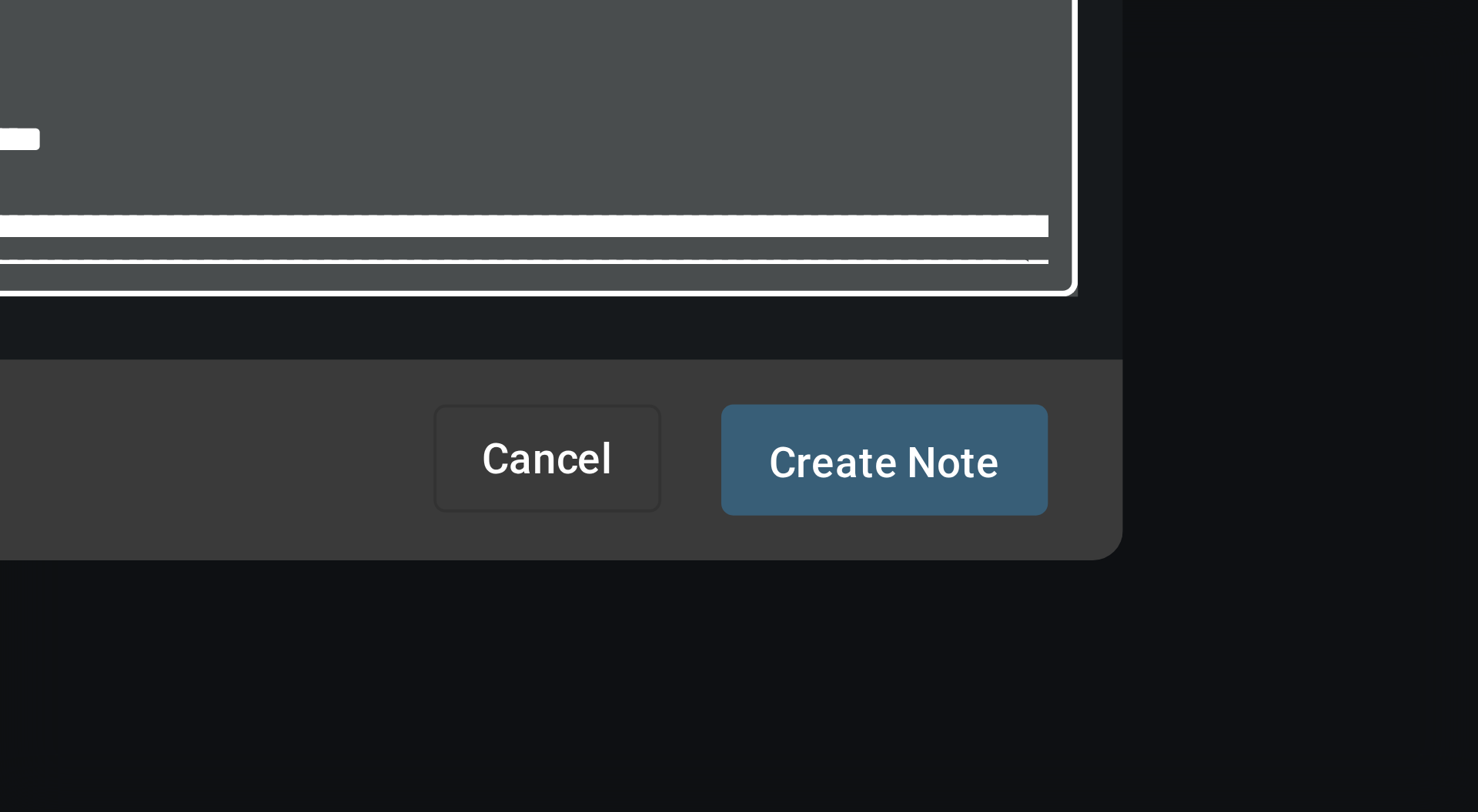
type textarea "**********"
click at [999, 479] on div at bounding box center [739, 406] width 1478 height 812
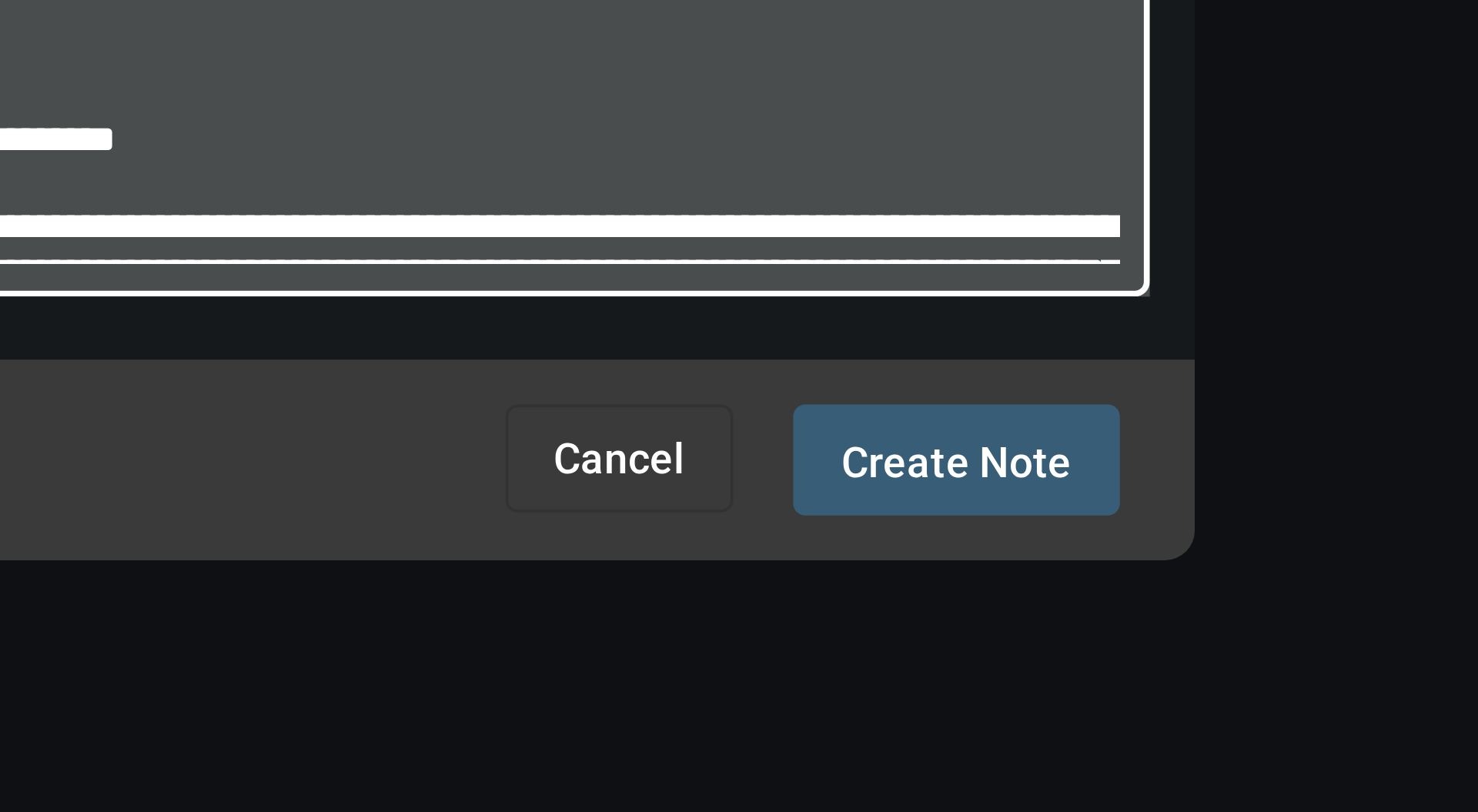
click at [920, 479] on span "Create Note" at bounding box center [908, 478] width 59 height 12
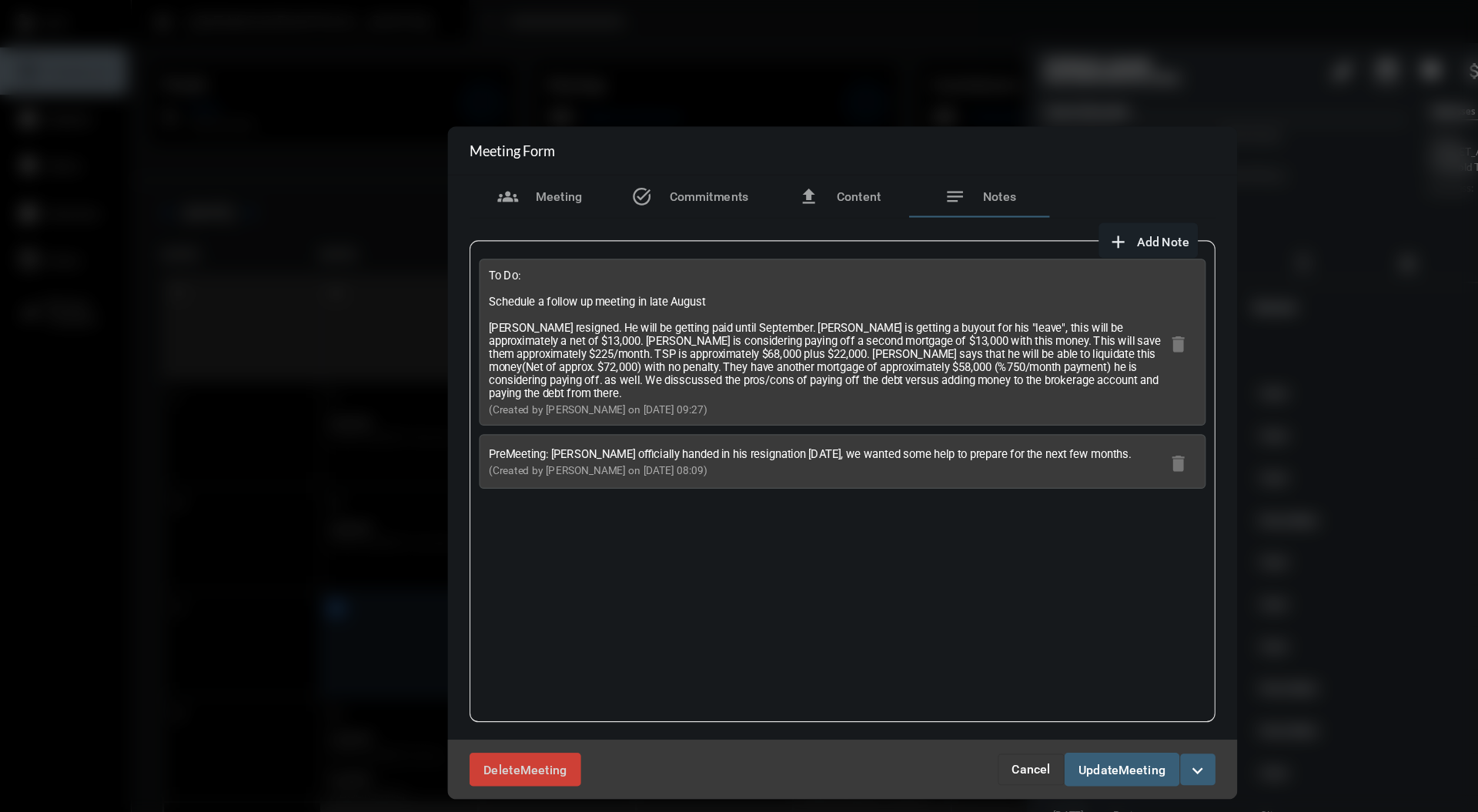
click at [1006, 680] on span "Meeting" at bounding box center [1001, 675] width 40 height 12
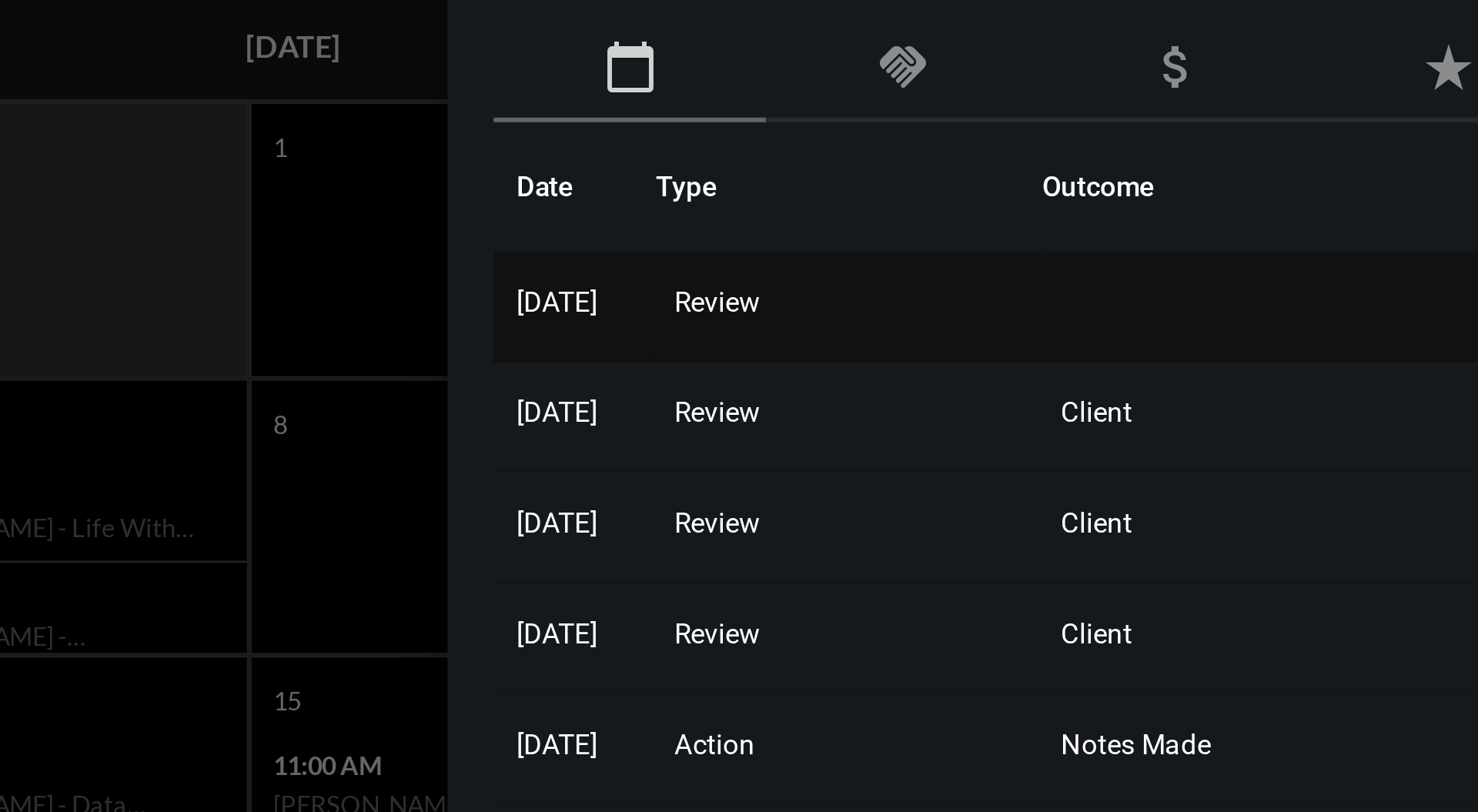
click at [1005, 310] on span "Review" at bounding box center [990, 308] width 28 height 10
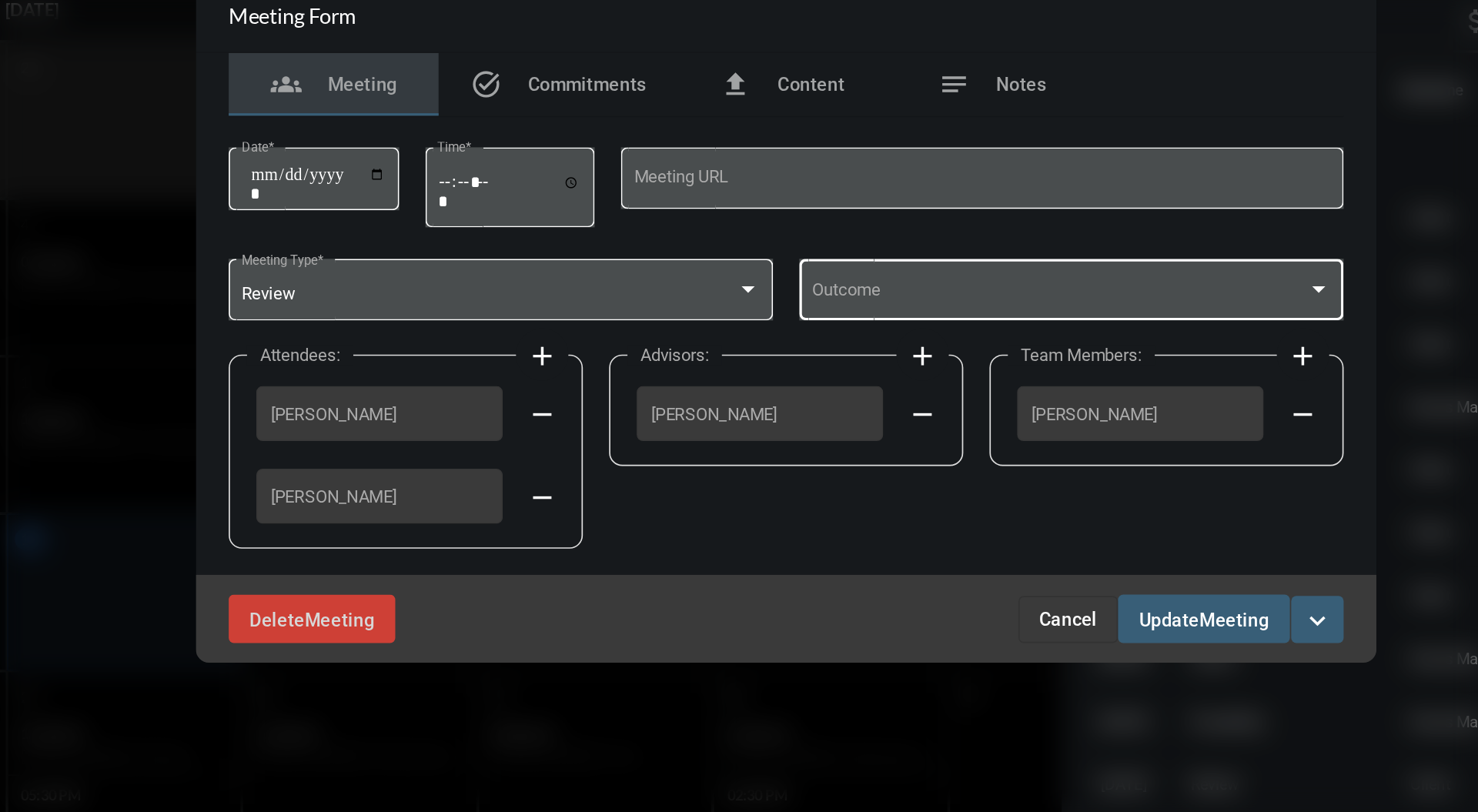
click at [1052, 388] on div at bounding box center [1052, 388] width 8 height 4
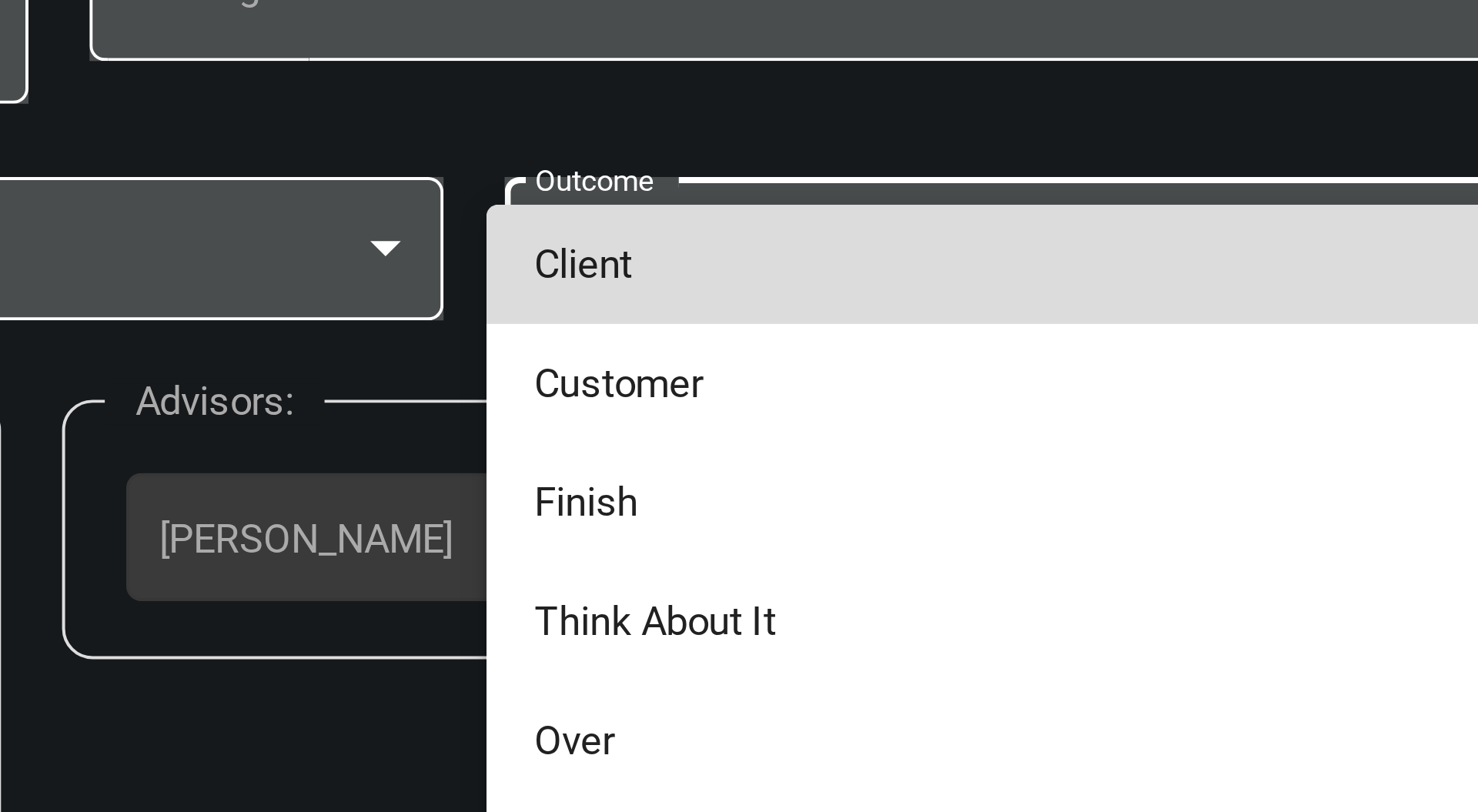
click at [857, 382] on span "Client" at bounding box center [906, 391] width 305 height 30
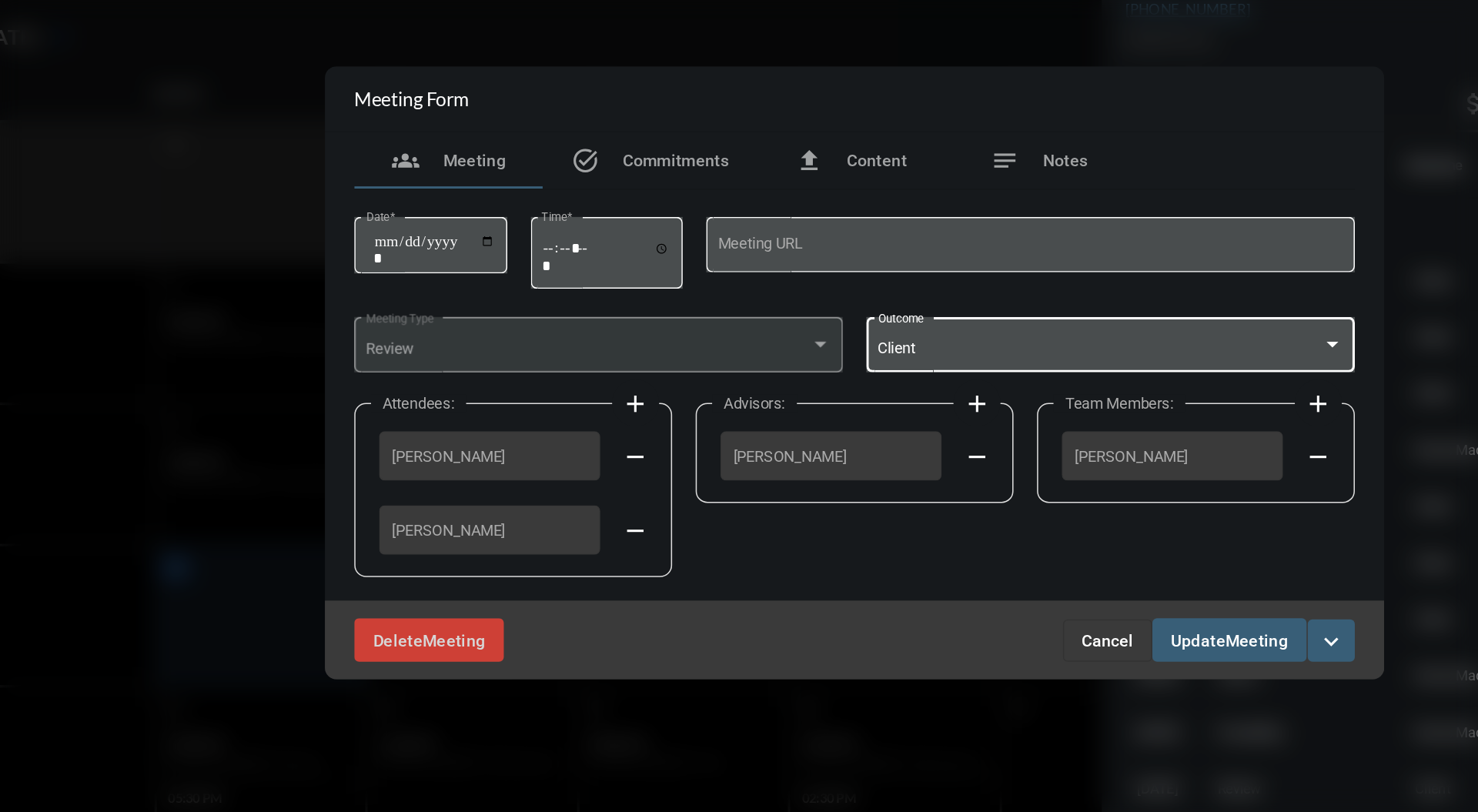
click at [1002, 578] on span "Meeting" at bounding box center [1001, 580] width 40 height 12
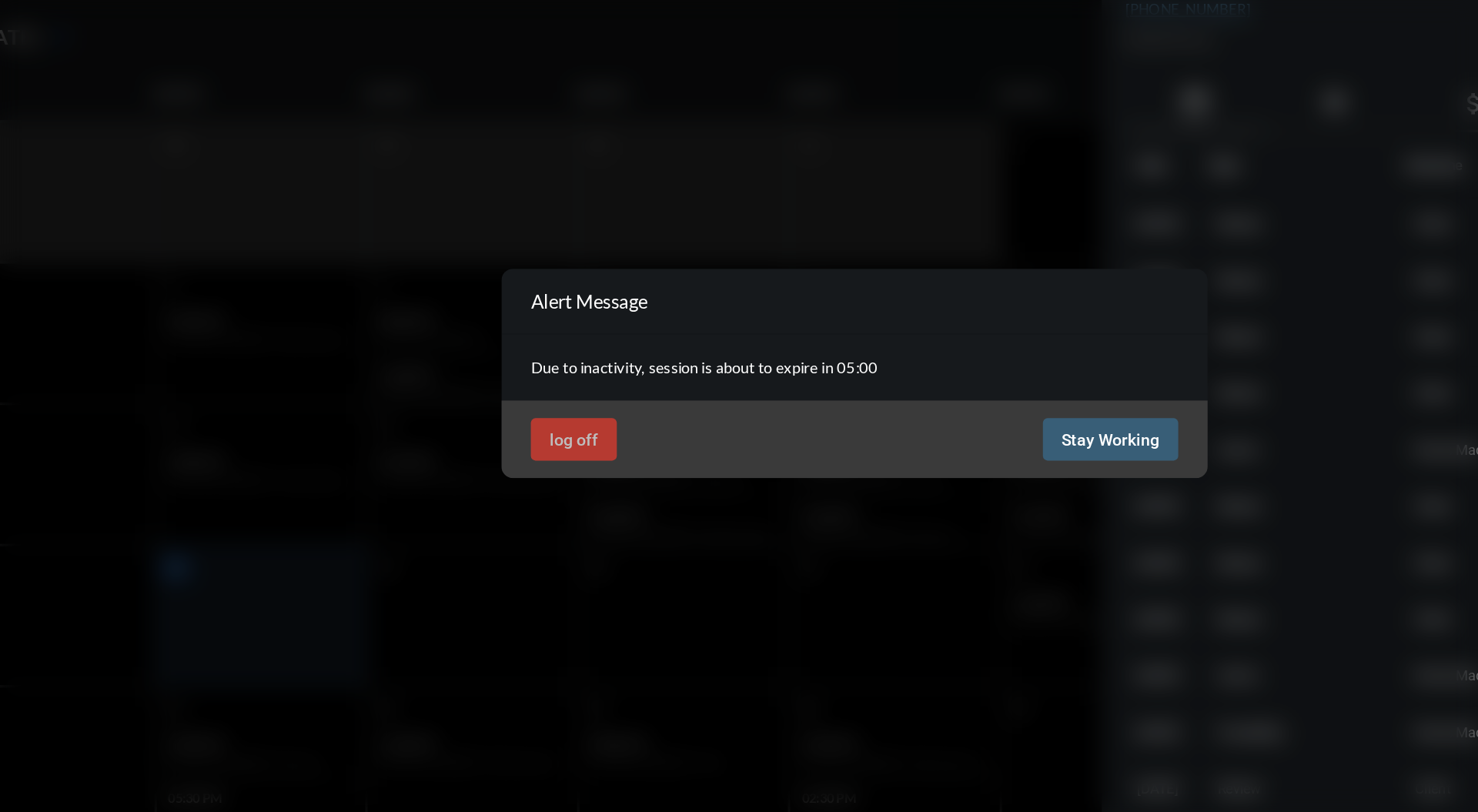
click at [906, 446] on span "Stay Working" at bounding box center [906, 449] width 64 height 12
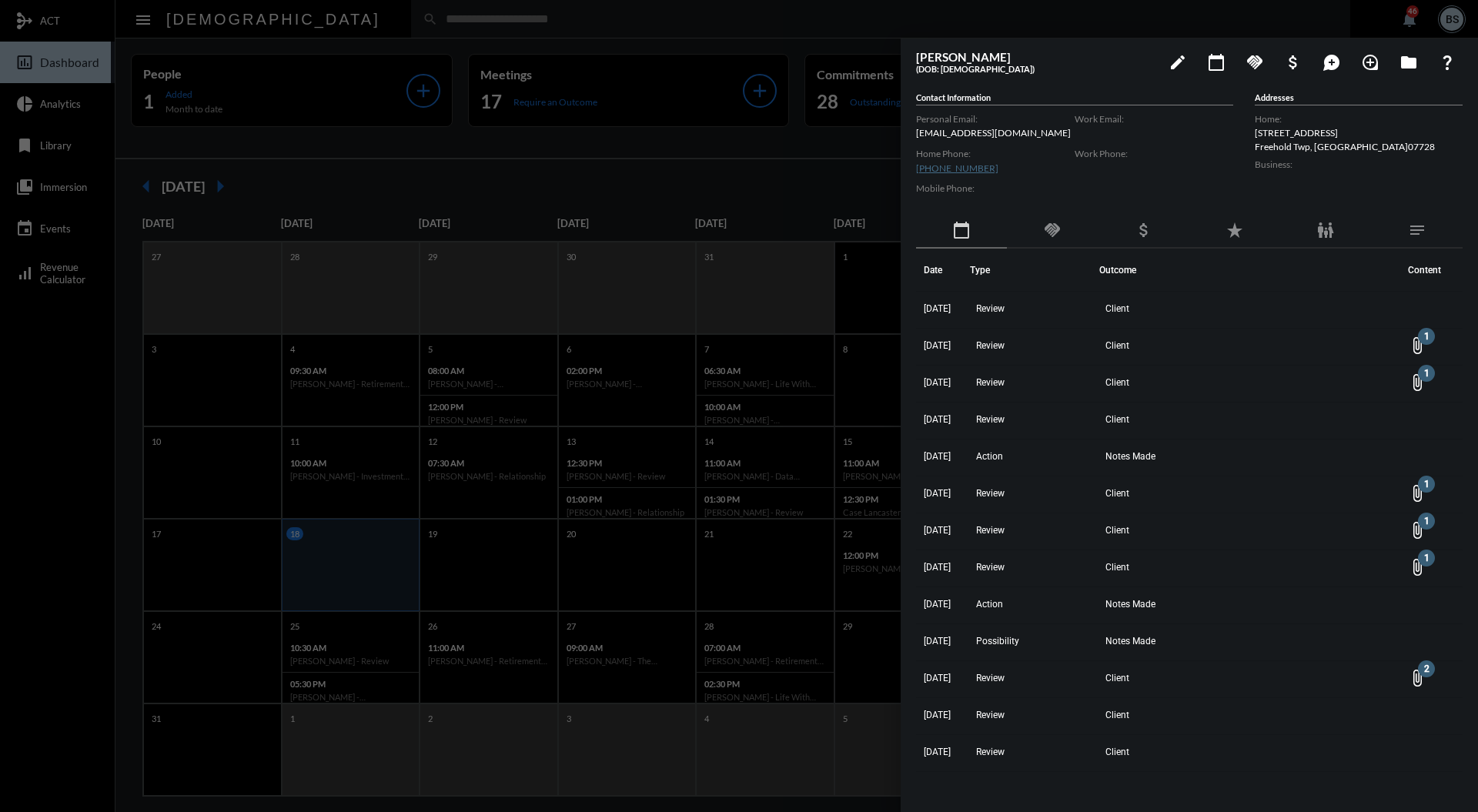
click at [693, 37] on div at bounding box center [739, 406] width 1478 height 812
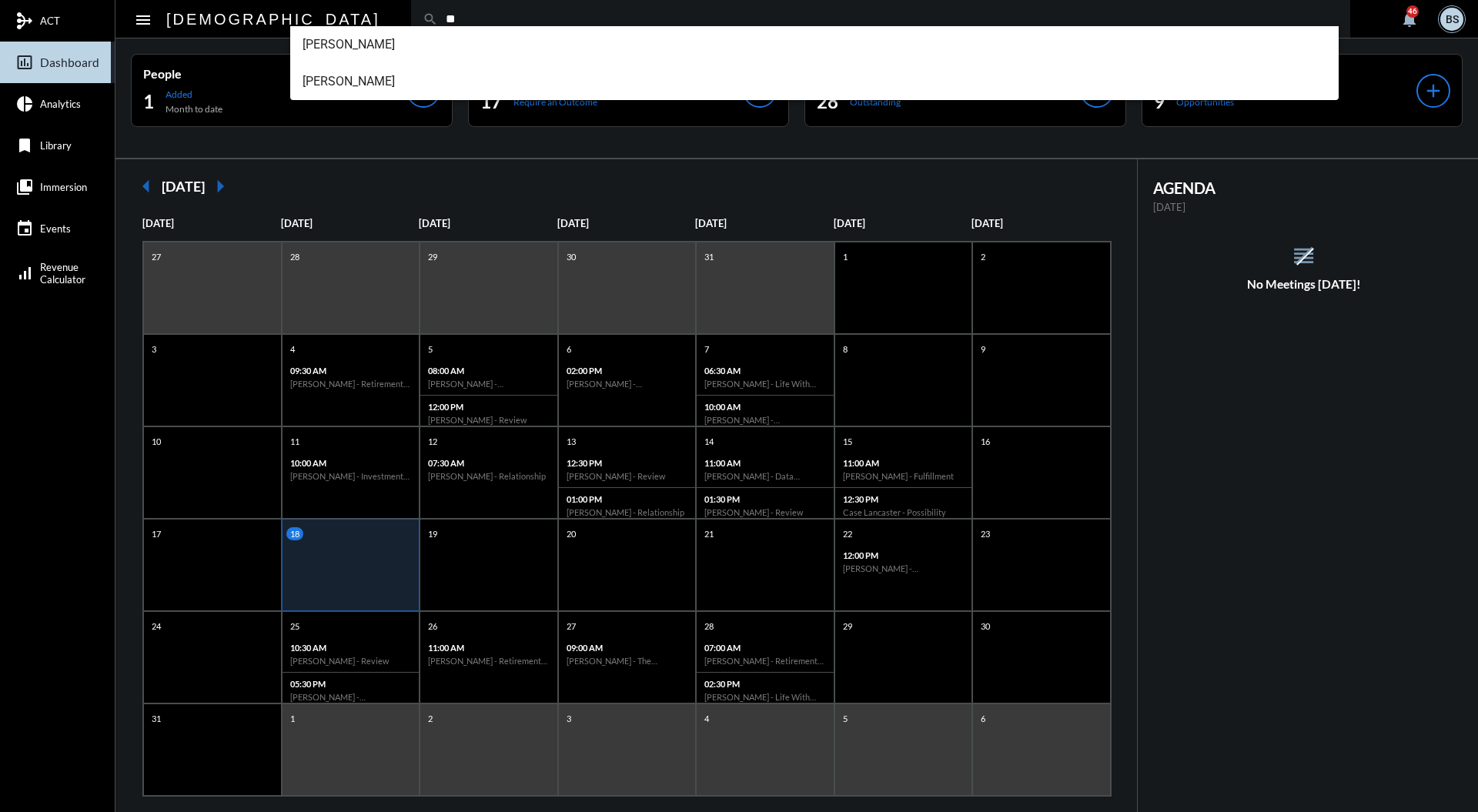
type input "*"
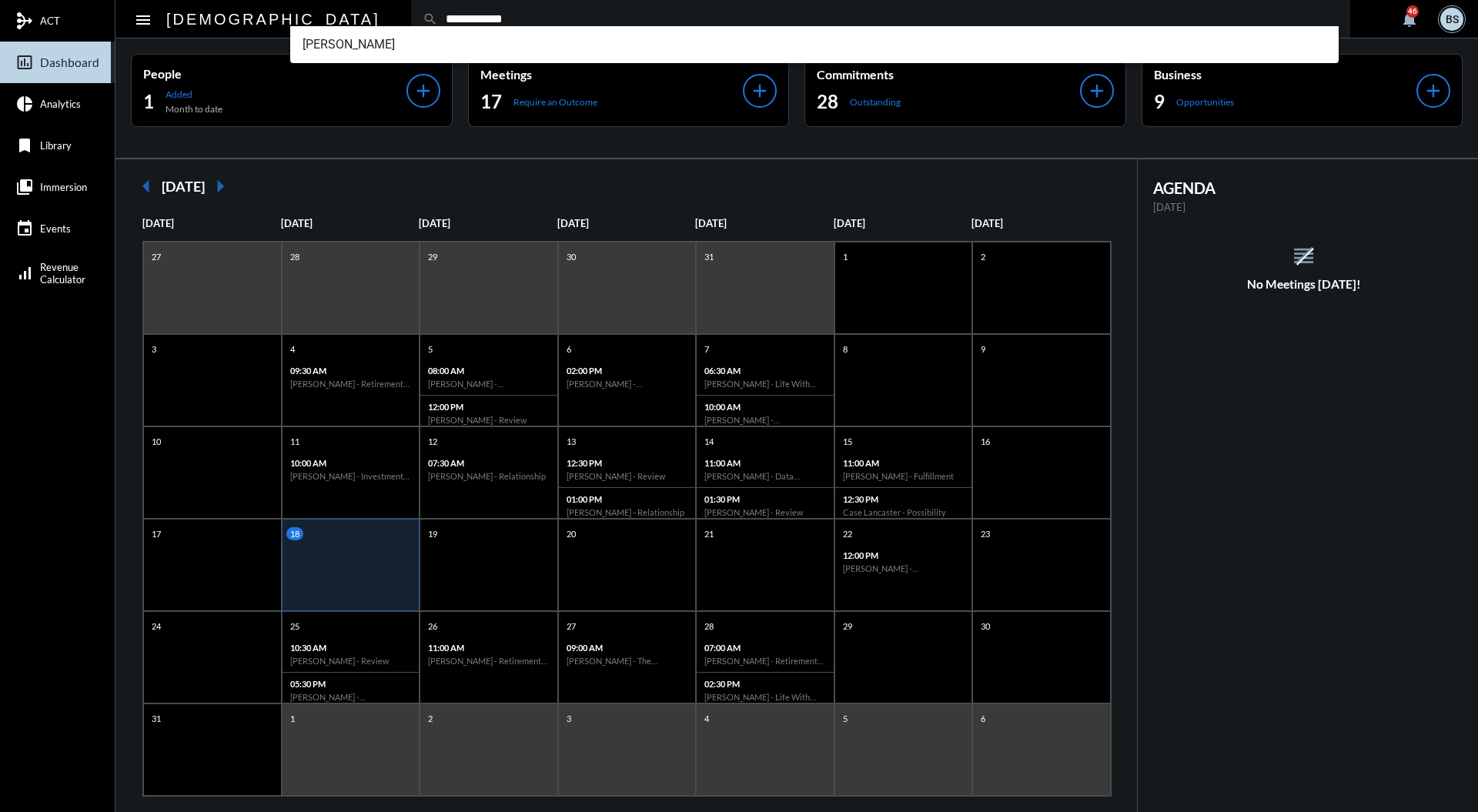
type input "**********"
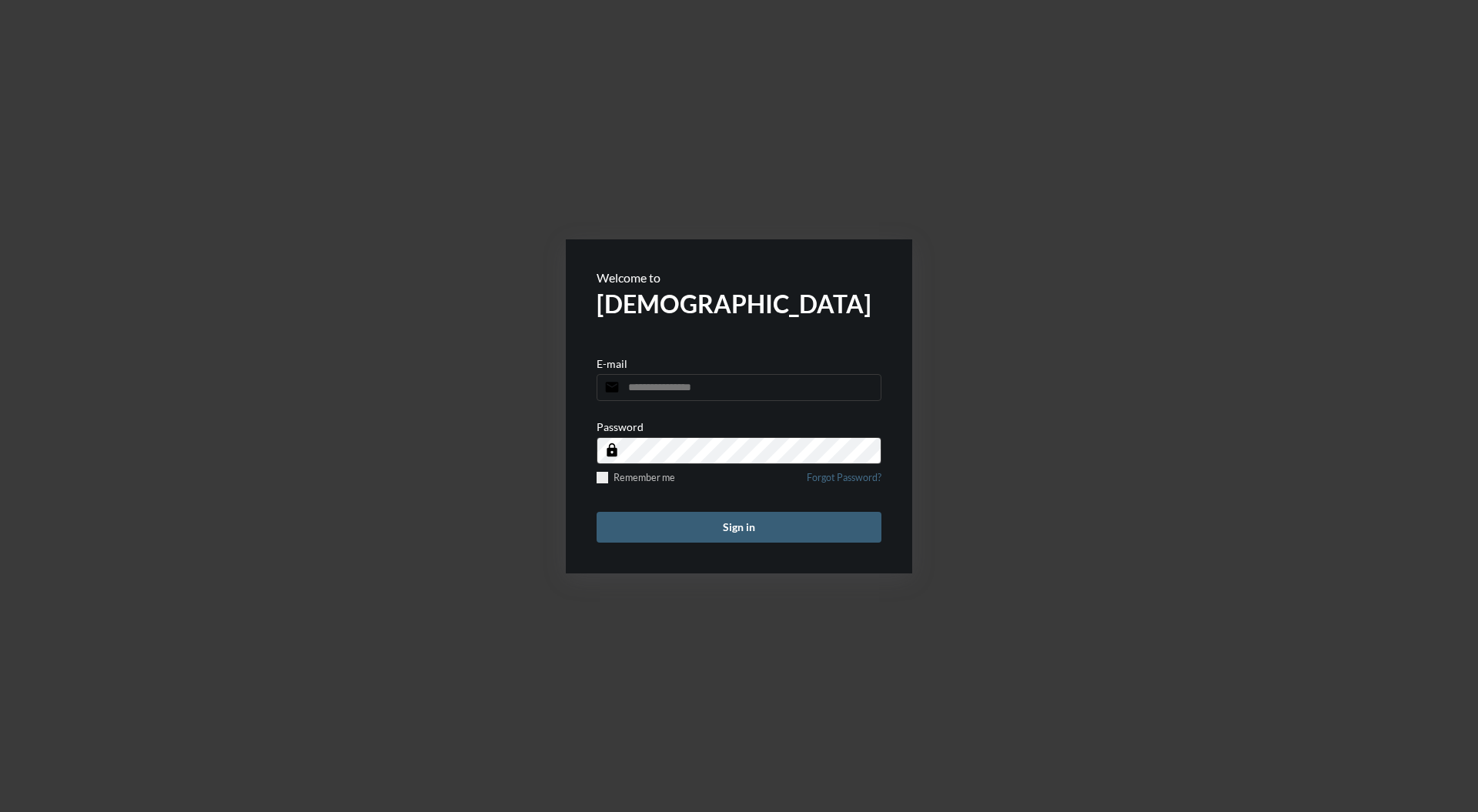
type input "**********"
click at [759, 540] on button "Sign in" at bounding box center [738, 527] width 285 height 31
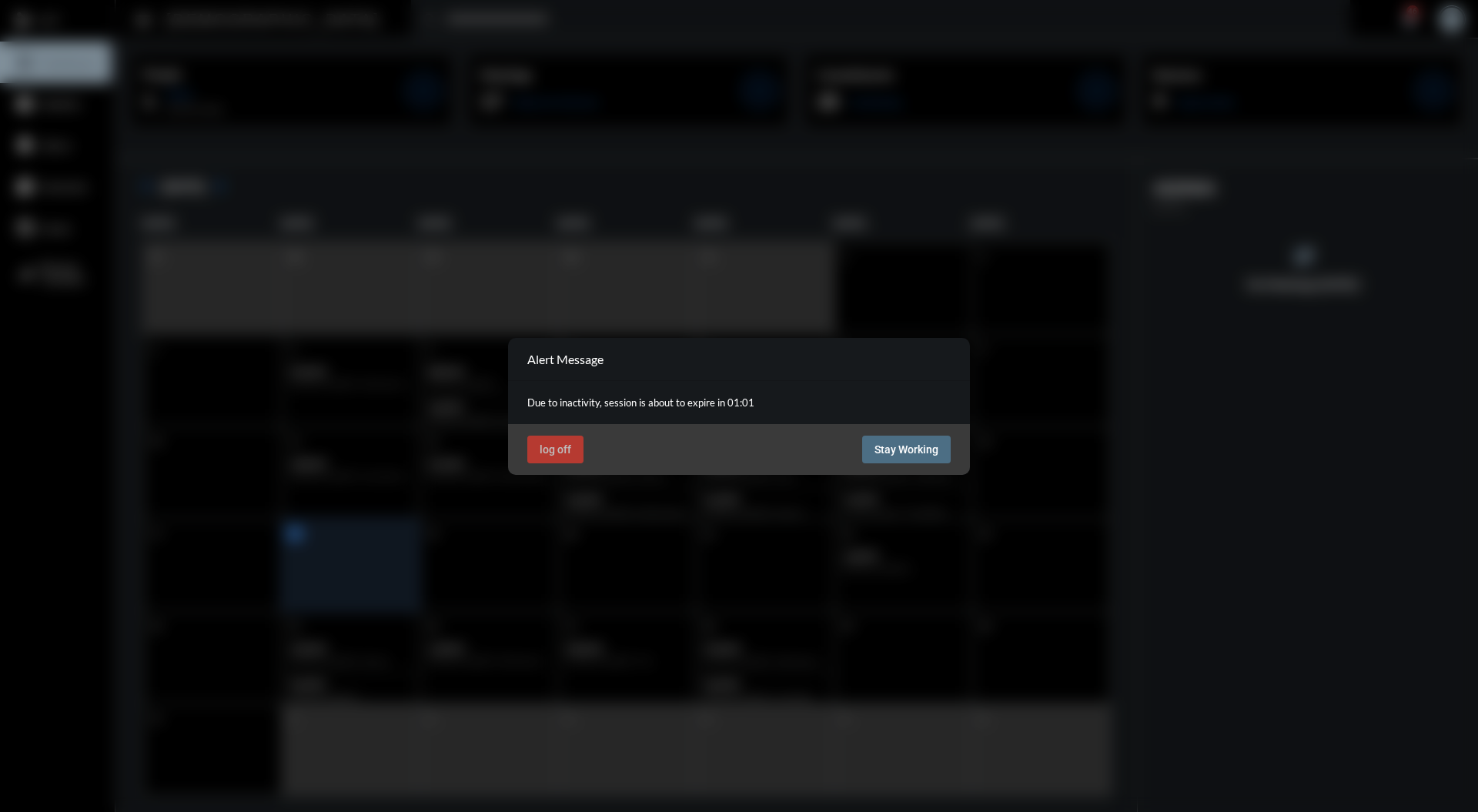
click at [921, 446] on span "Stay Working" at bounding box center [906, 449] width 64 height 12
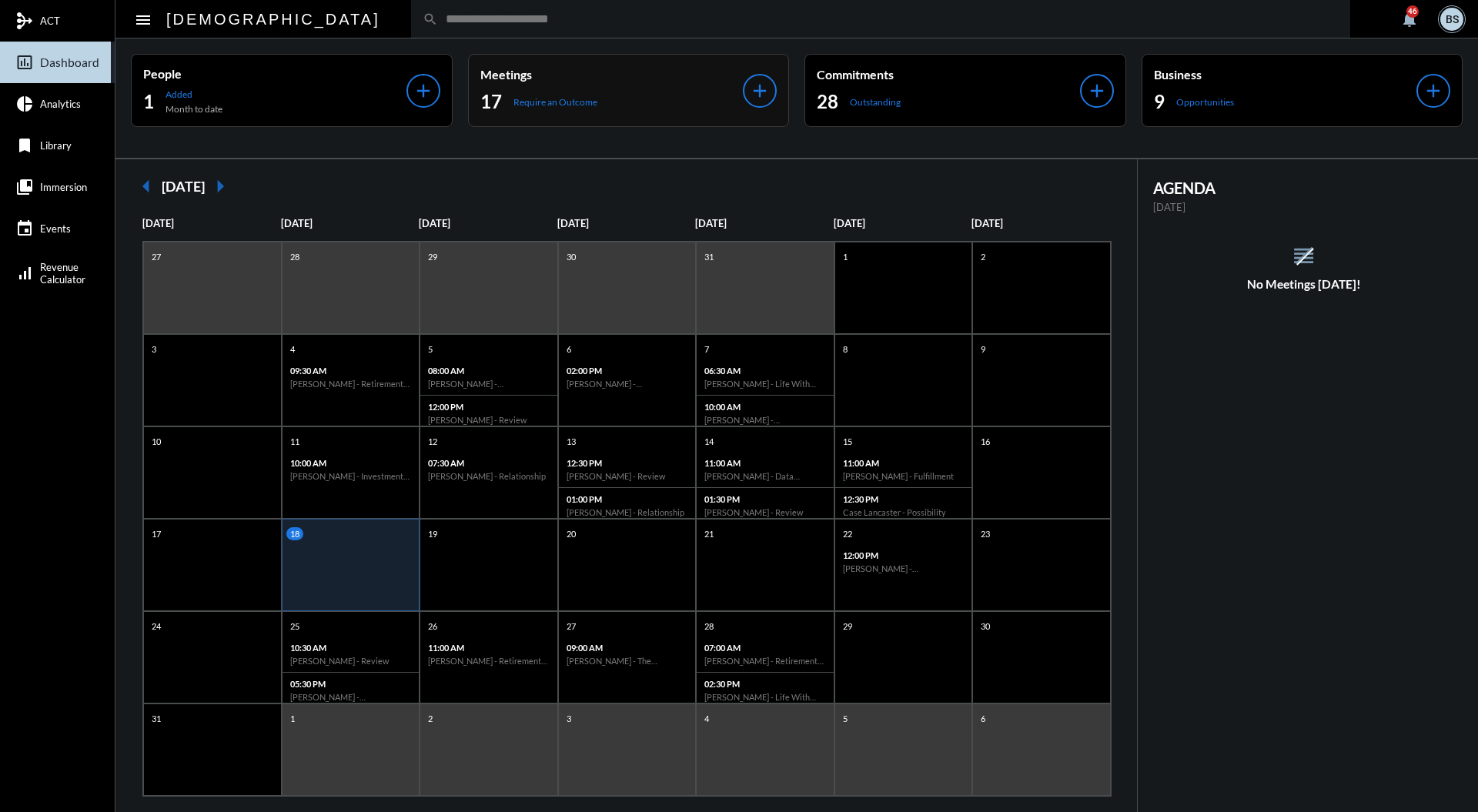
click at [616, 93] on div "17 Require an Outcome" at bounding box center [612, 101] width 263 height 24
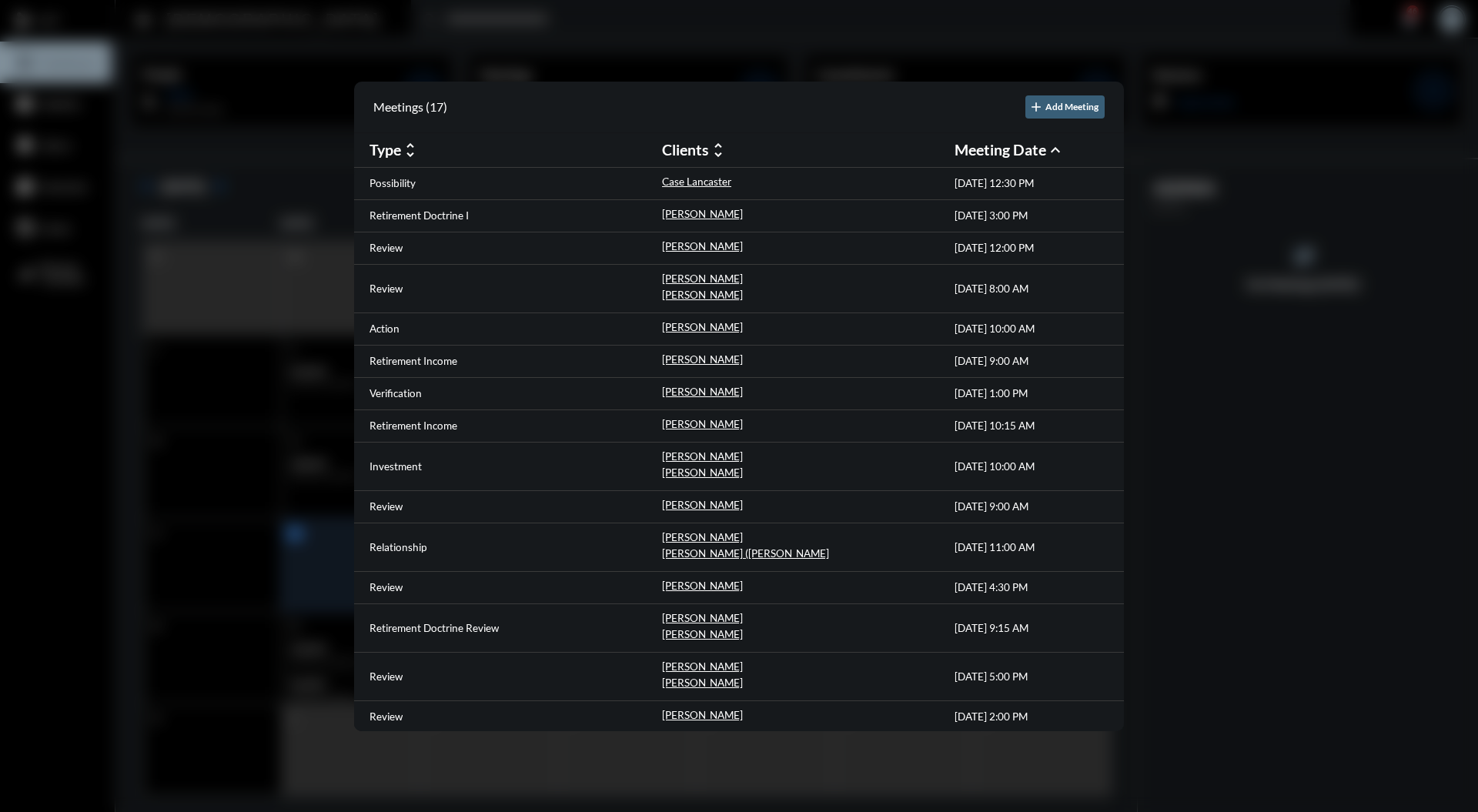
click at [1287, 449] on div at bounding box center [739, 406] width 1478 height 812
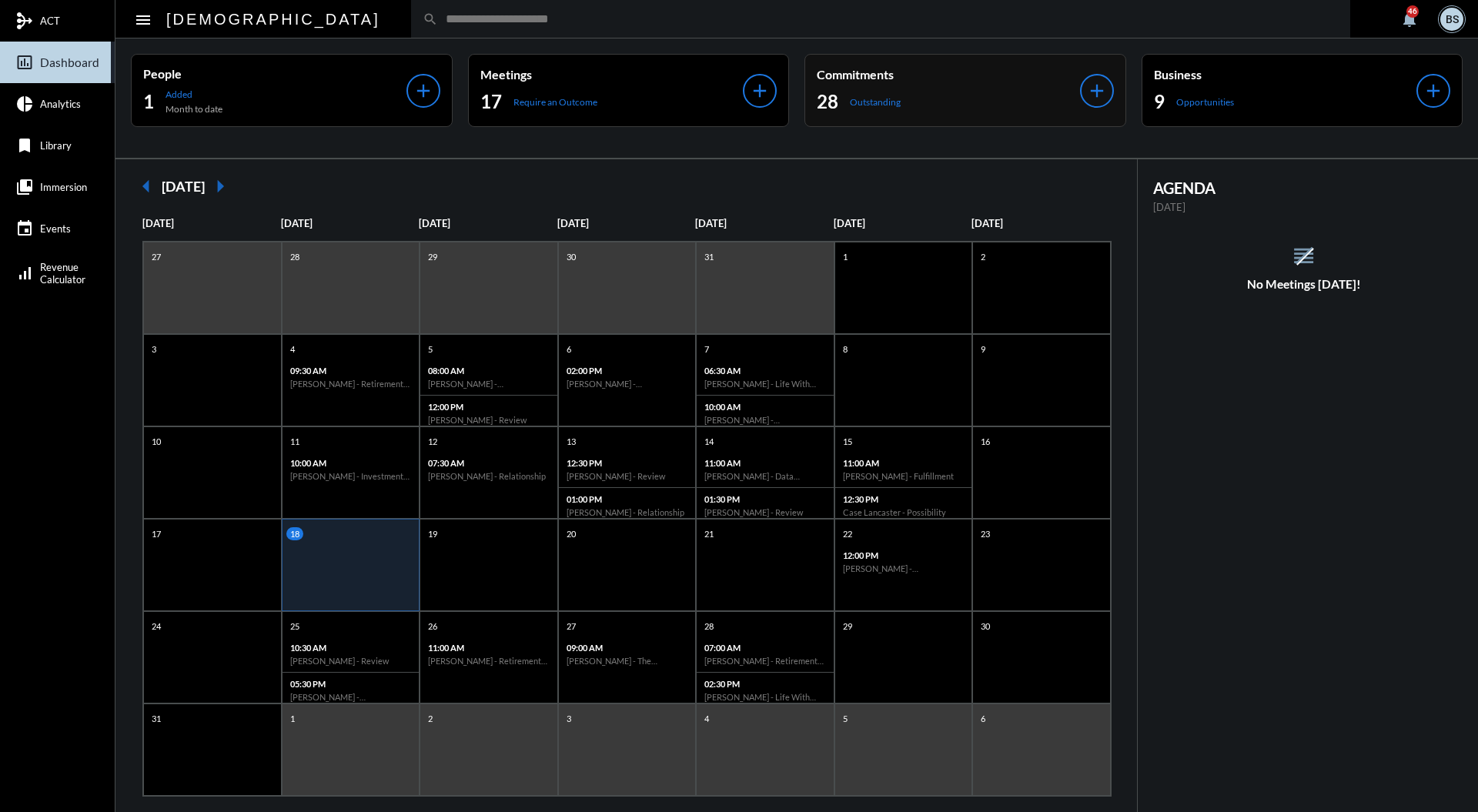
click at [954, 69] on p "Commitments" at bounding box center [948, 74] width 263 height 15
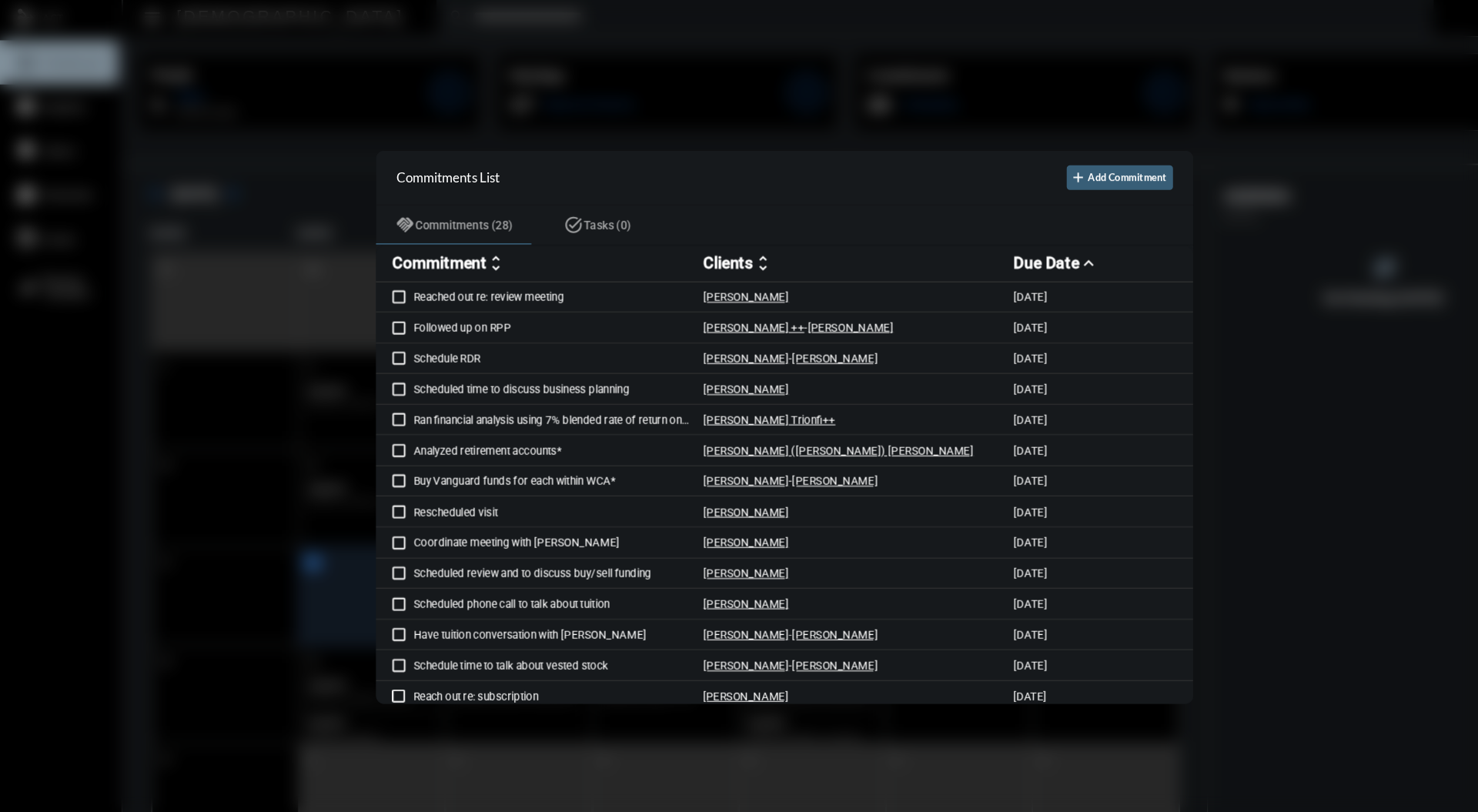
click at [625, 68] on div at bounding box center [739, 406] width 1478 height 812
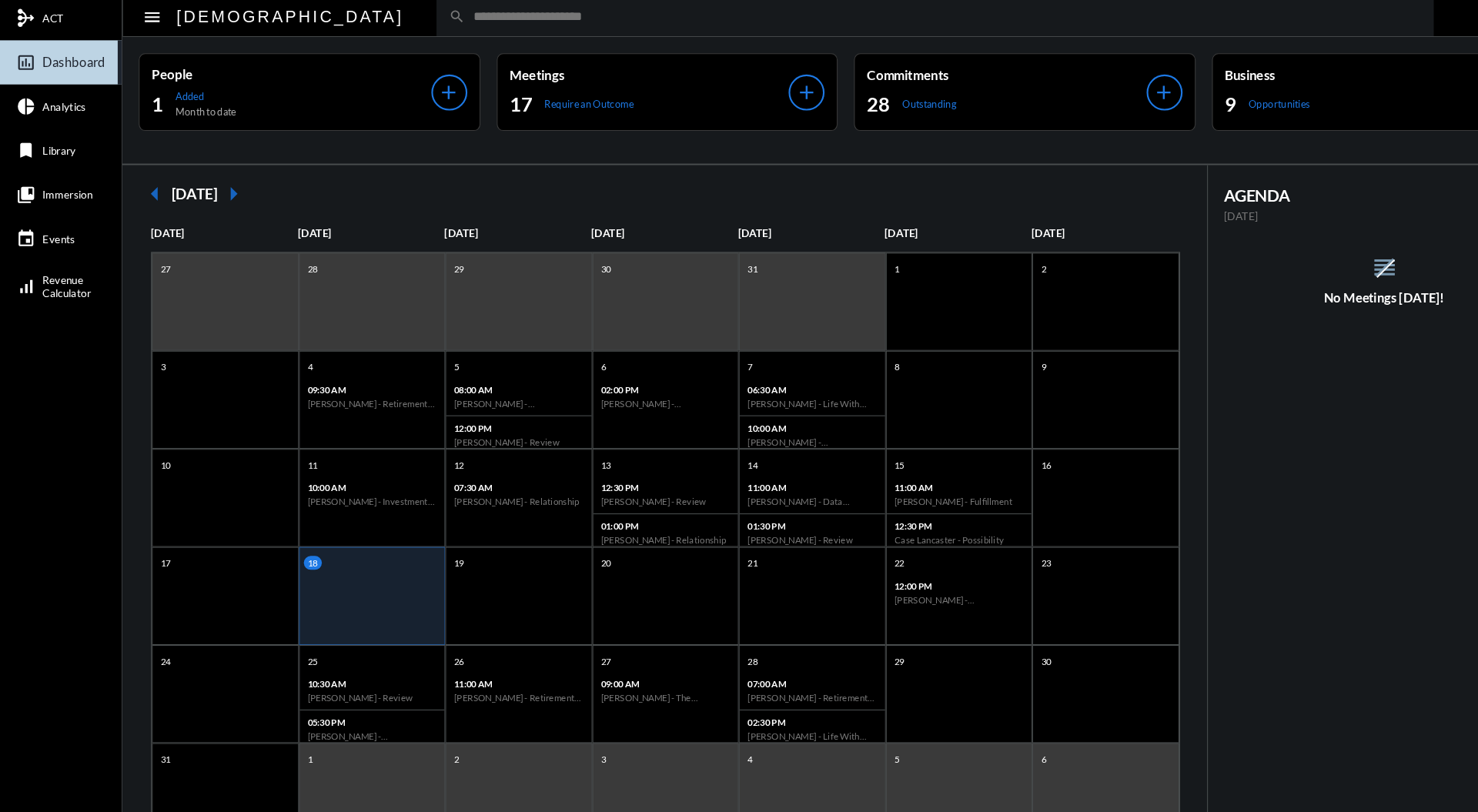
click at [593, 18] on input "text" at bounding box center [887, 19] width 901 height 13
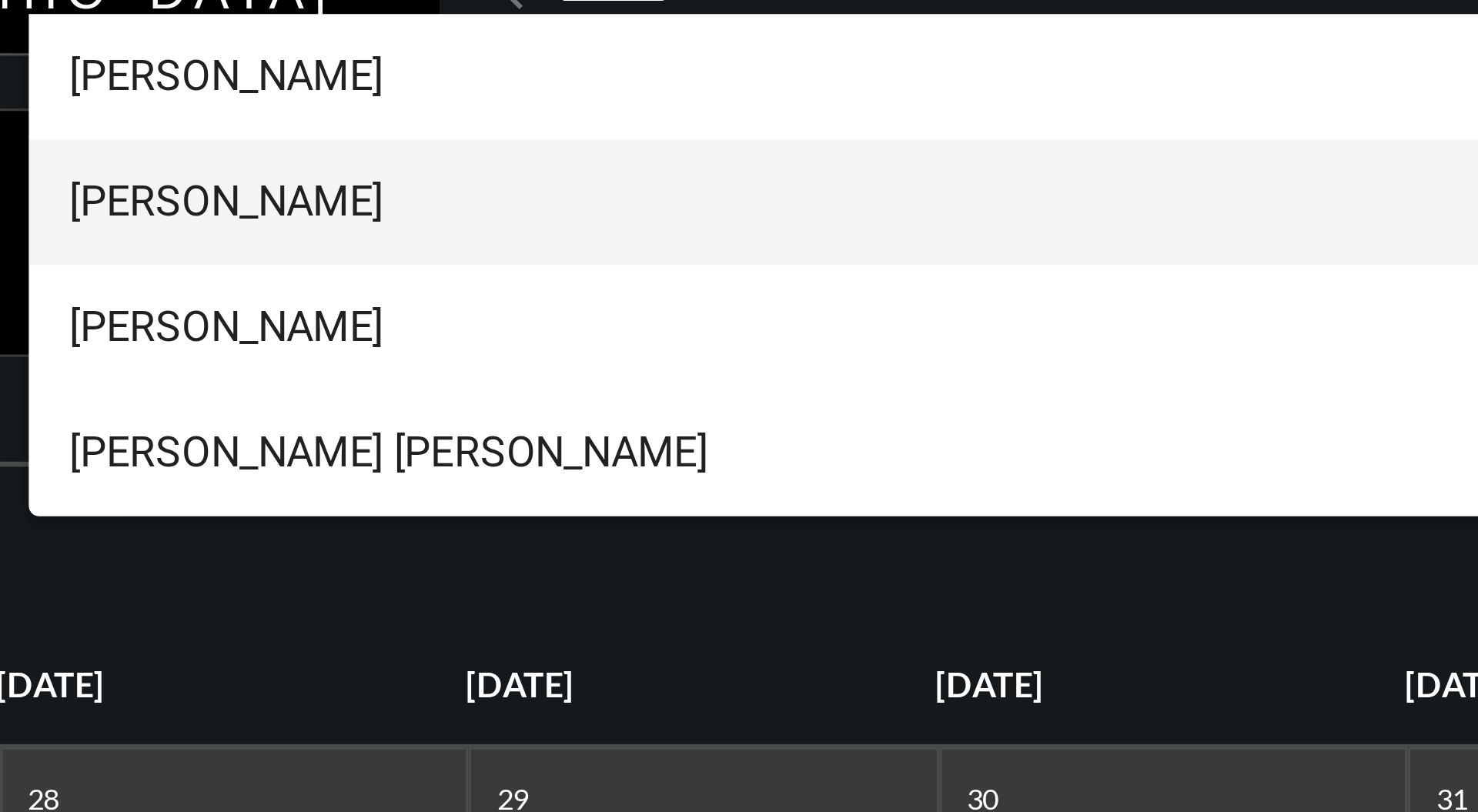
type input "*******"
click at [442, 79] on span "[PERSON_NAME]" at bounding box center [814, 81] width 1024 height 37
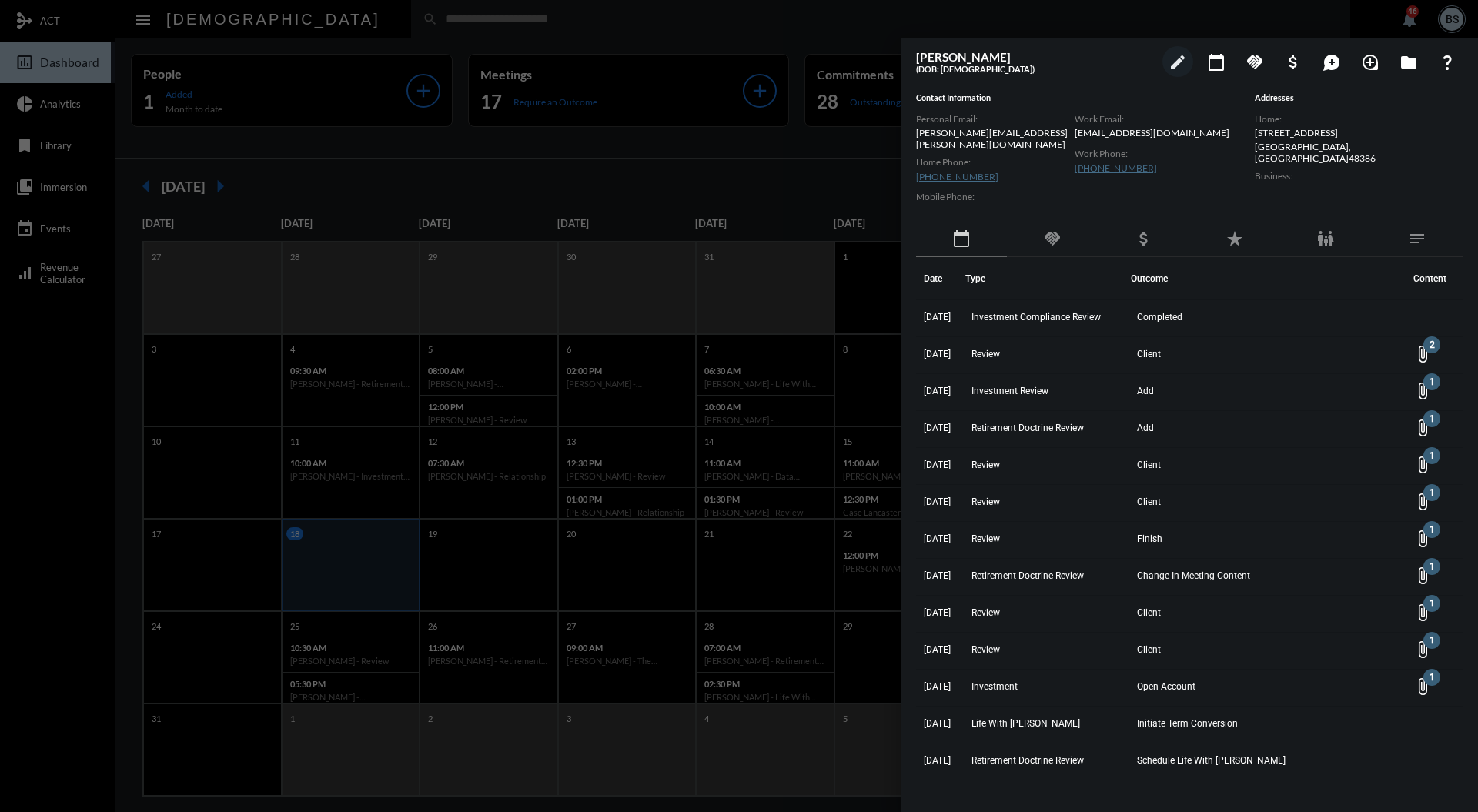
click at [708, 40] on div at bounding box center [739, 406] width 1478 height 812
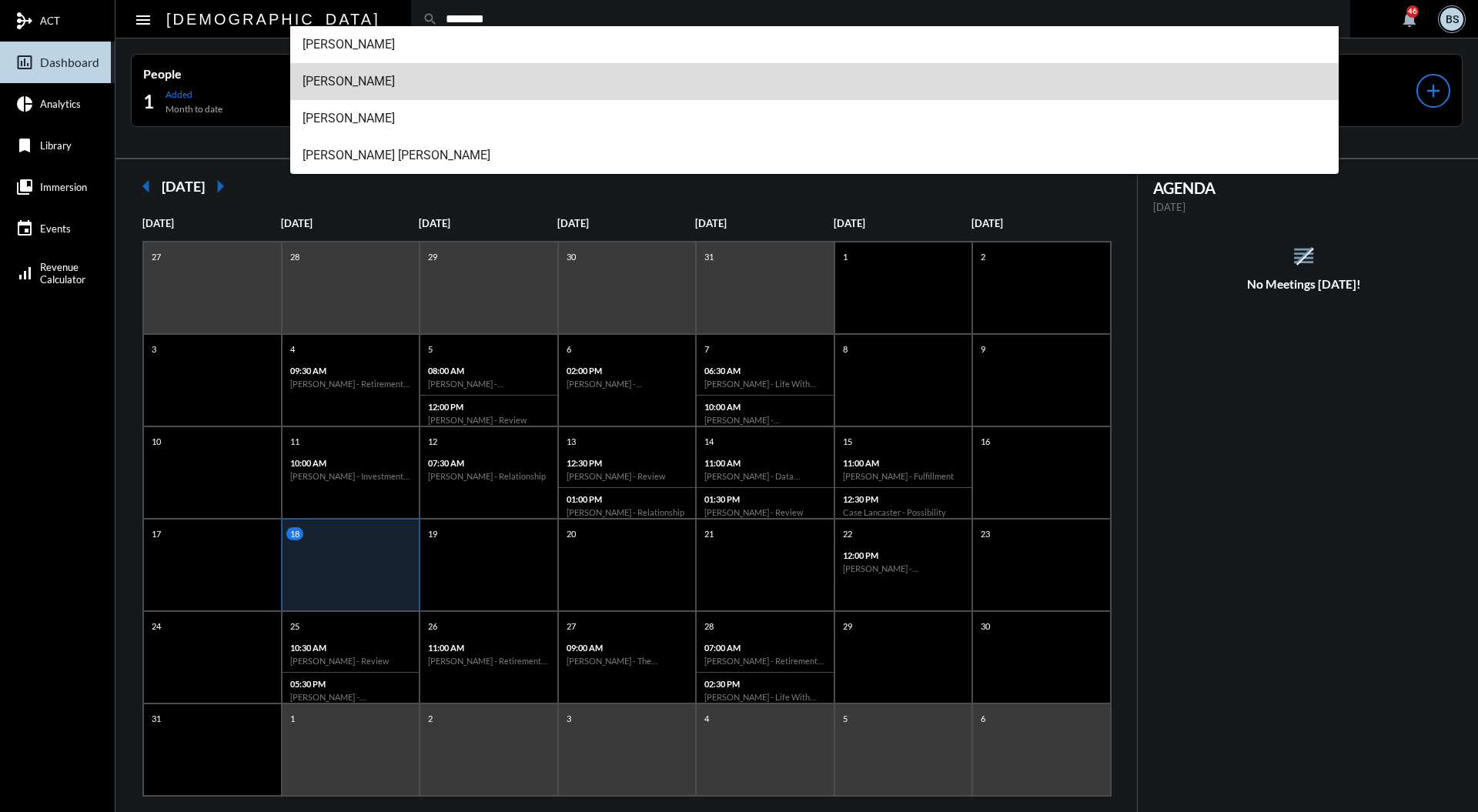
type input "********"
click at [388, 82] on span "[PERSON_NAME]" at bounding box center [814, 81] width 1024 height 37
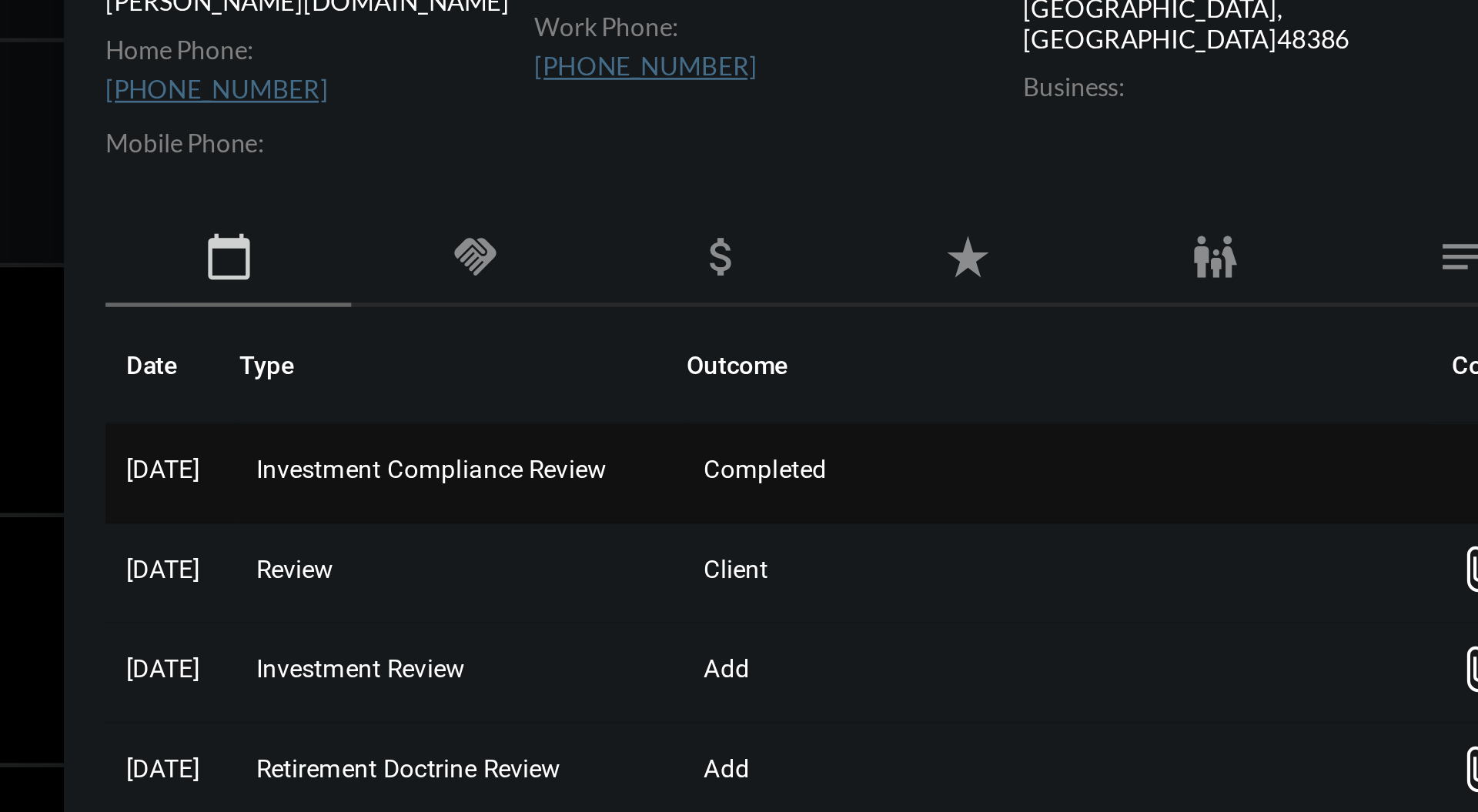
click at [1089, 312] on span "Investment Compliance Review" at bounding box center [1037, 316] width 130 height 10
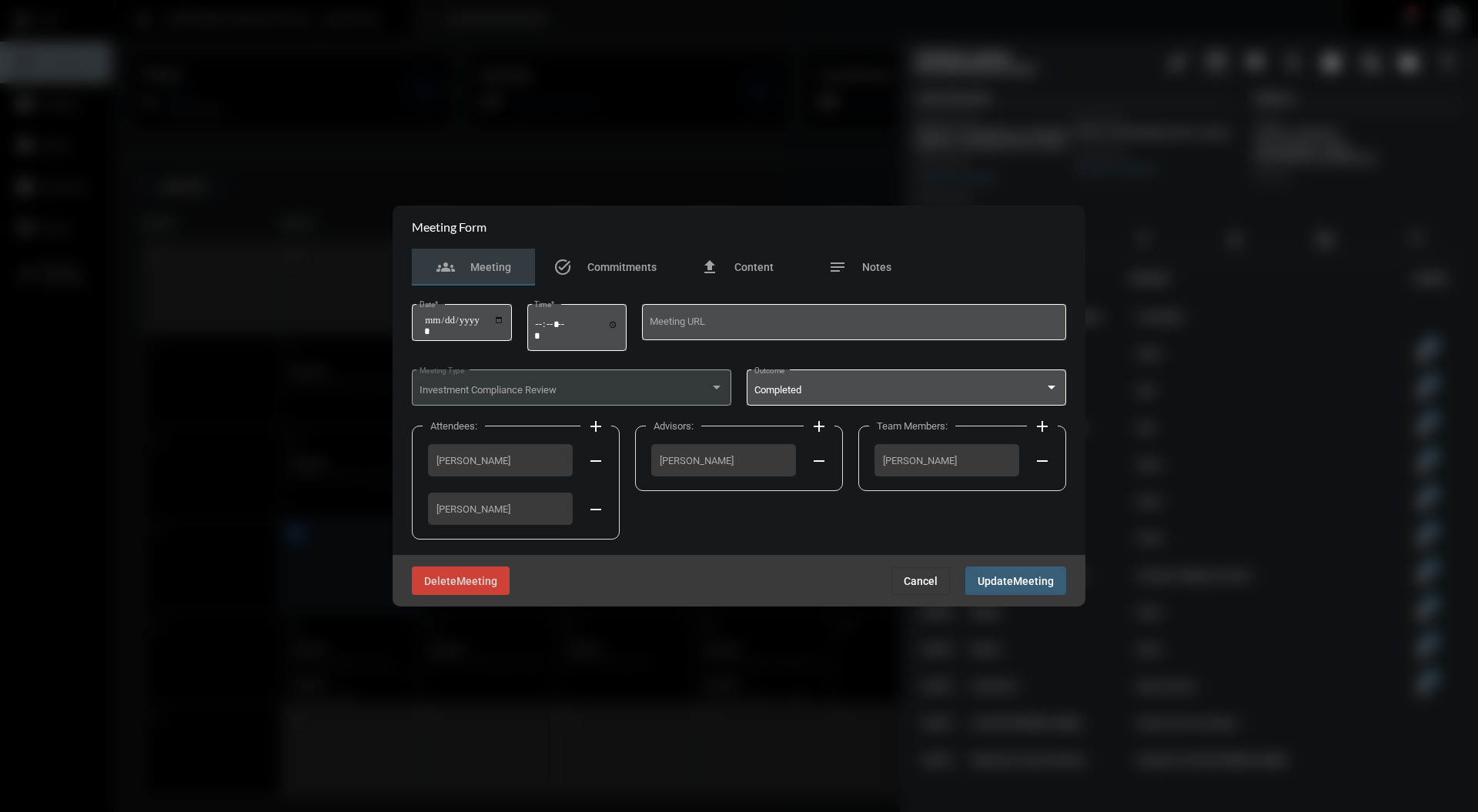
click at [919, 577] on span "Cancel" at bounding box center [920, 580] width 34 height 12
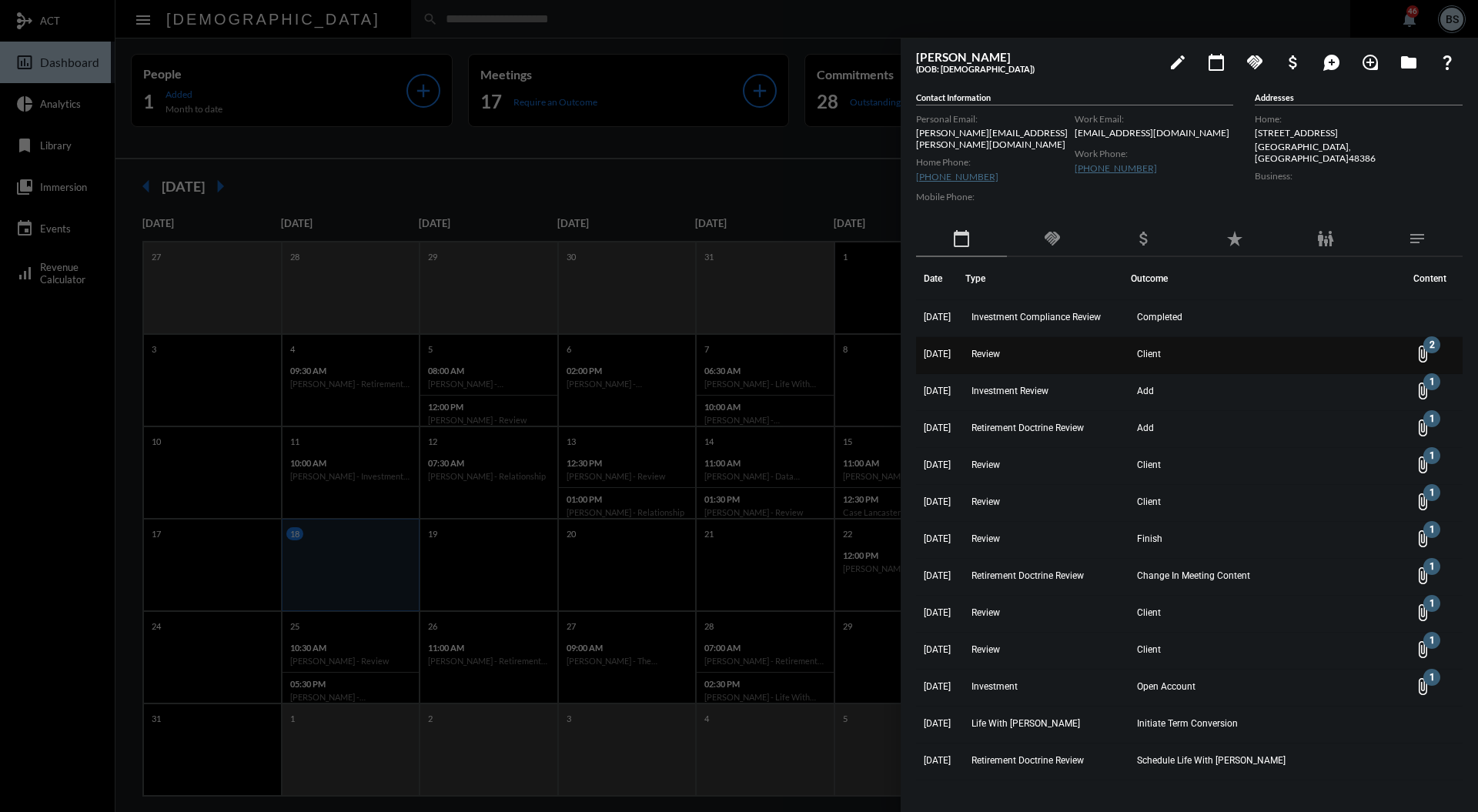
click at [1010, 356] on td "Review" at bounding box center [1048, 355] width 165 height 37
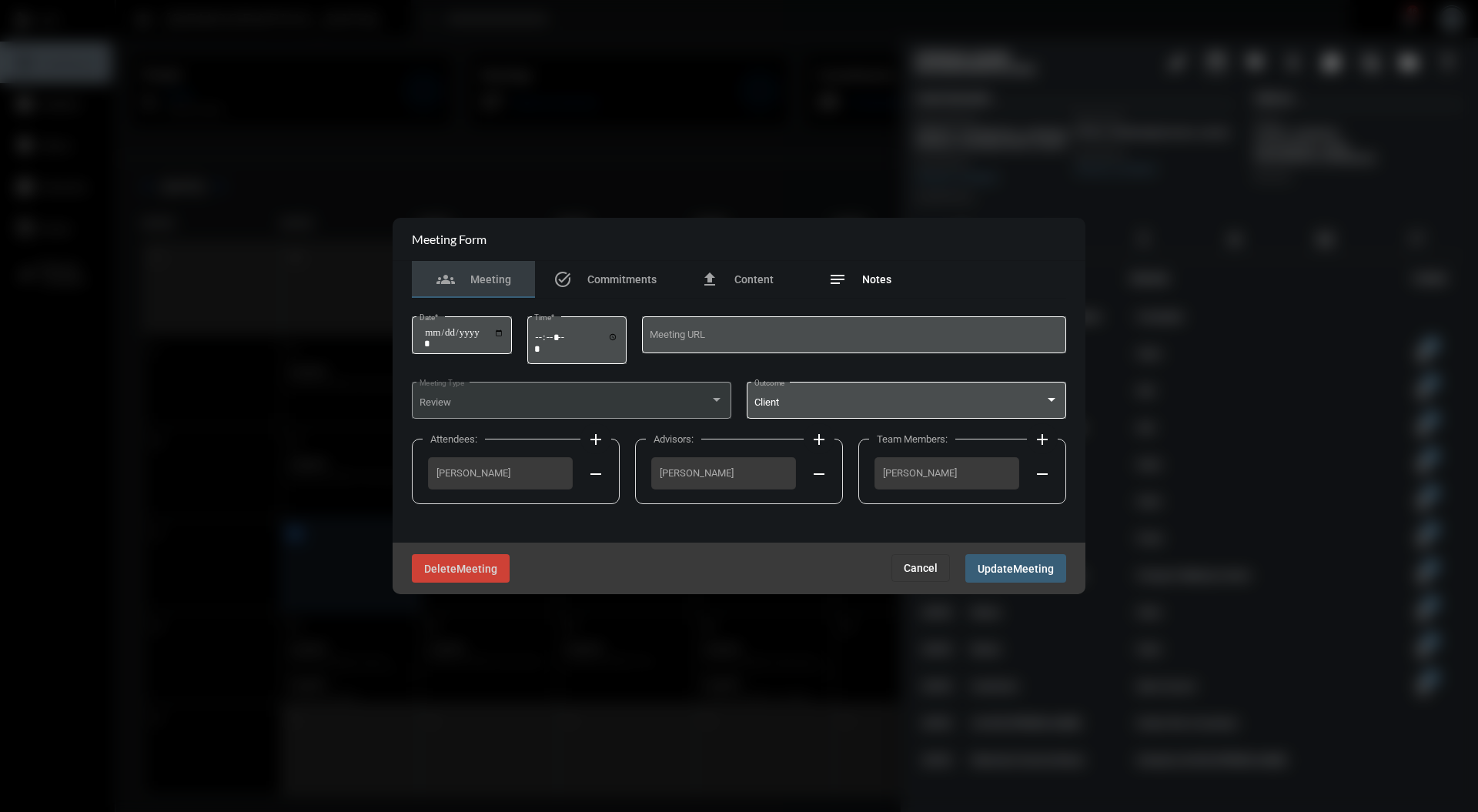
click at [895, 268] on div "notes Notes" at bounding box center [859, 279] width 123 height 37
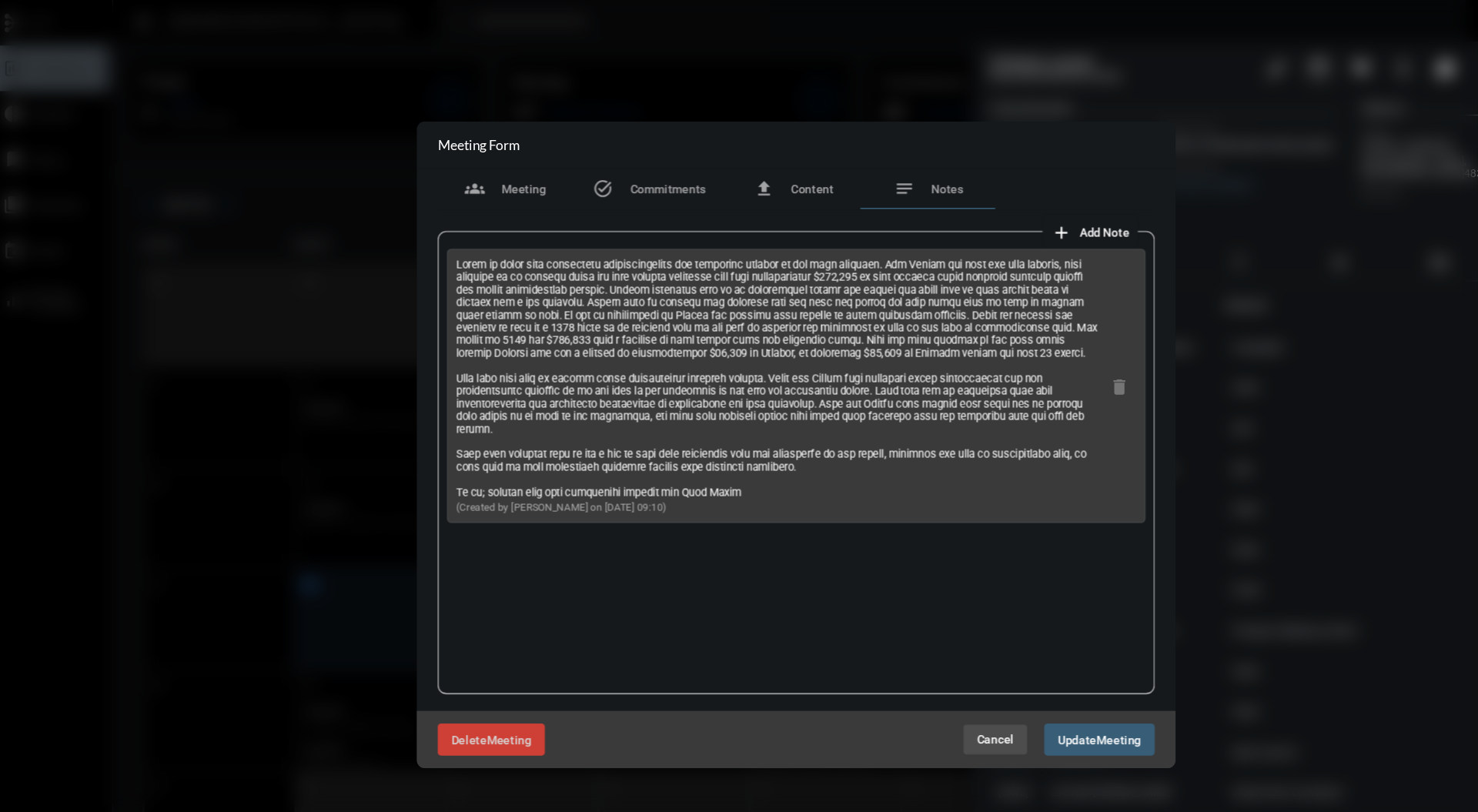
click at [933, 683] on button "Cancel" at bounding box center [920, 675] width 58 height 28
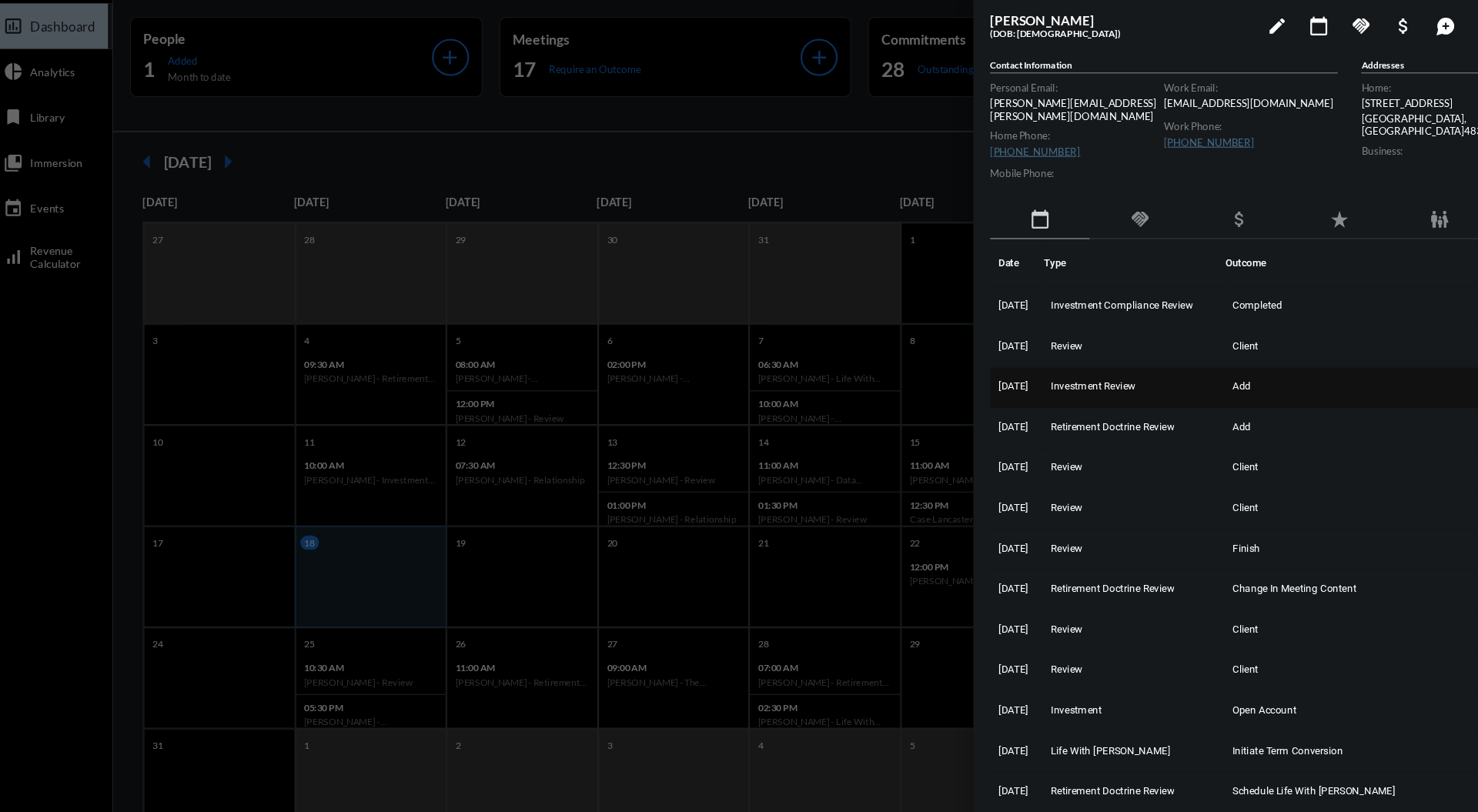
click at [1046, 390] on td "Investment Review" at bounding box center [1048, 391] width 165 height 37
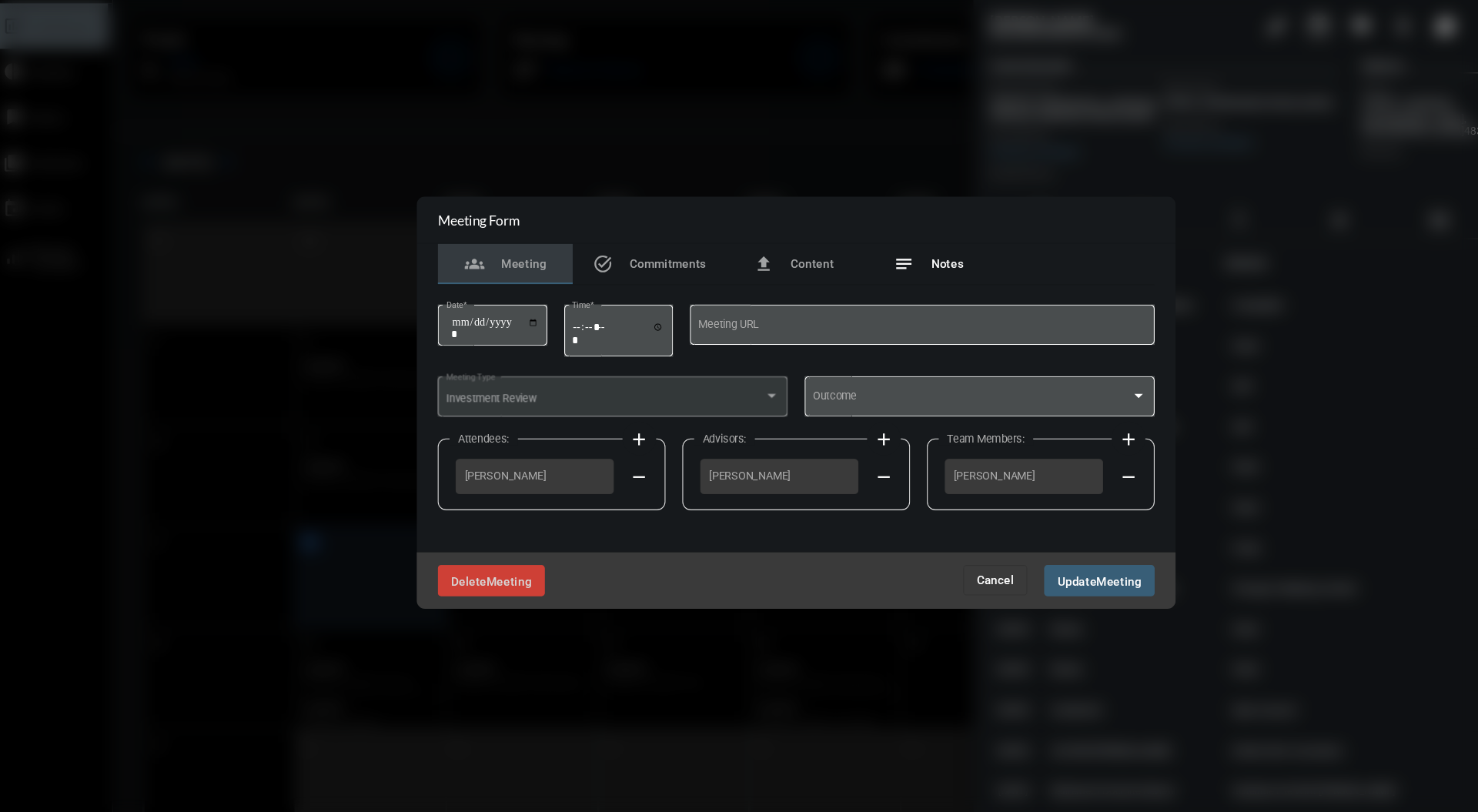
click at [878, 277] on span "Notes" at bounding box center [876, 279] width 29 height 12
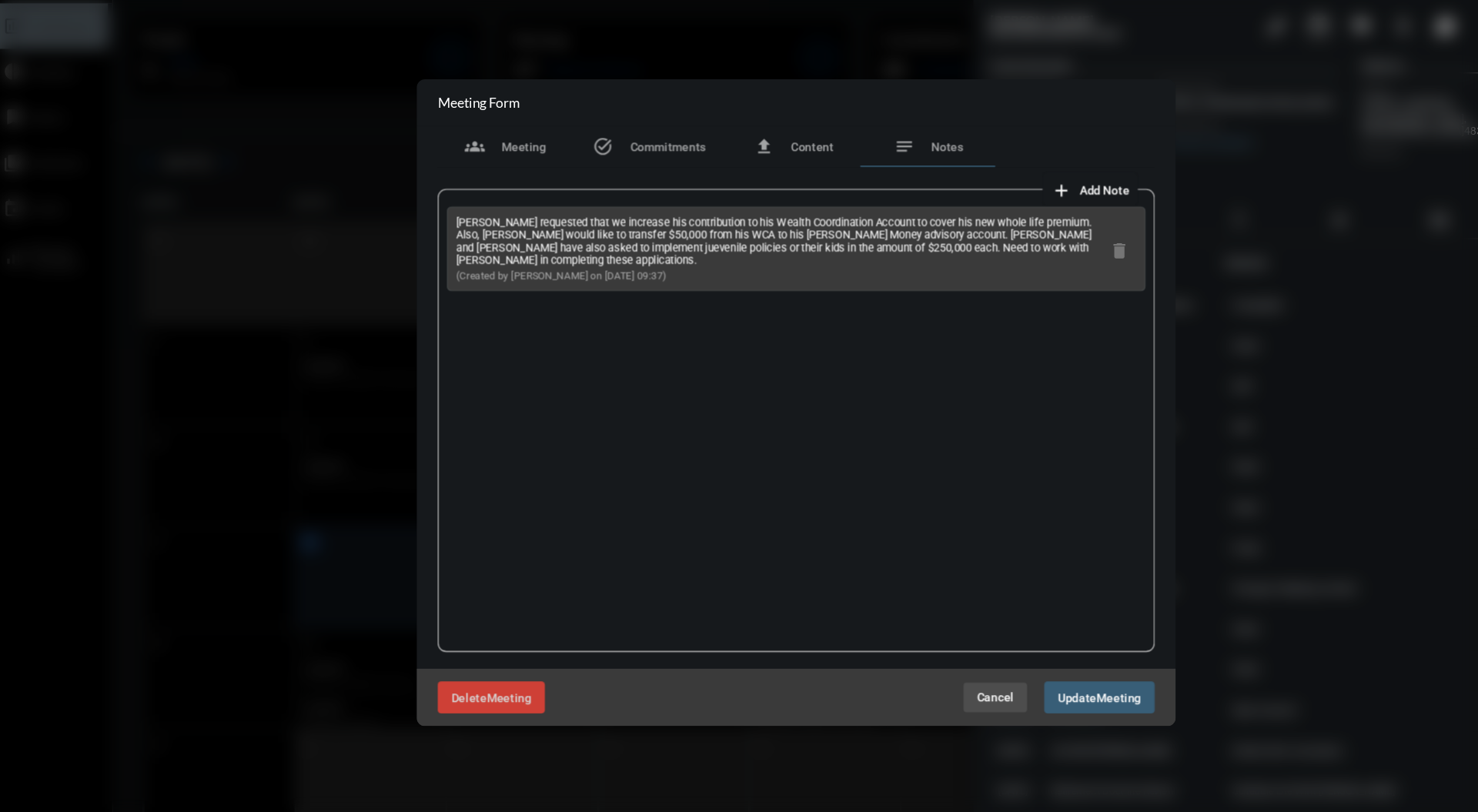
click at [919, 675] on span "Cancel" at bounding box center [920, 674] width 34 height 12
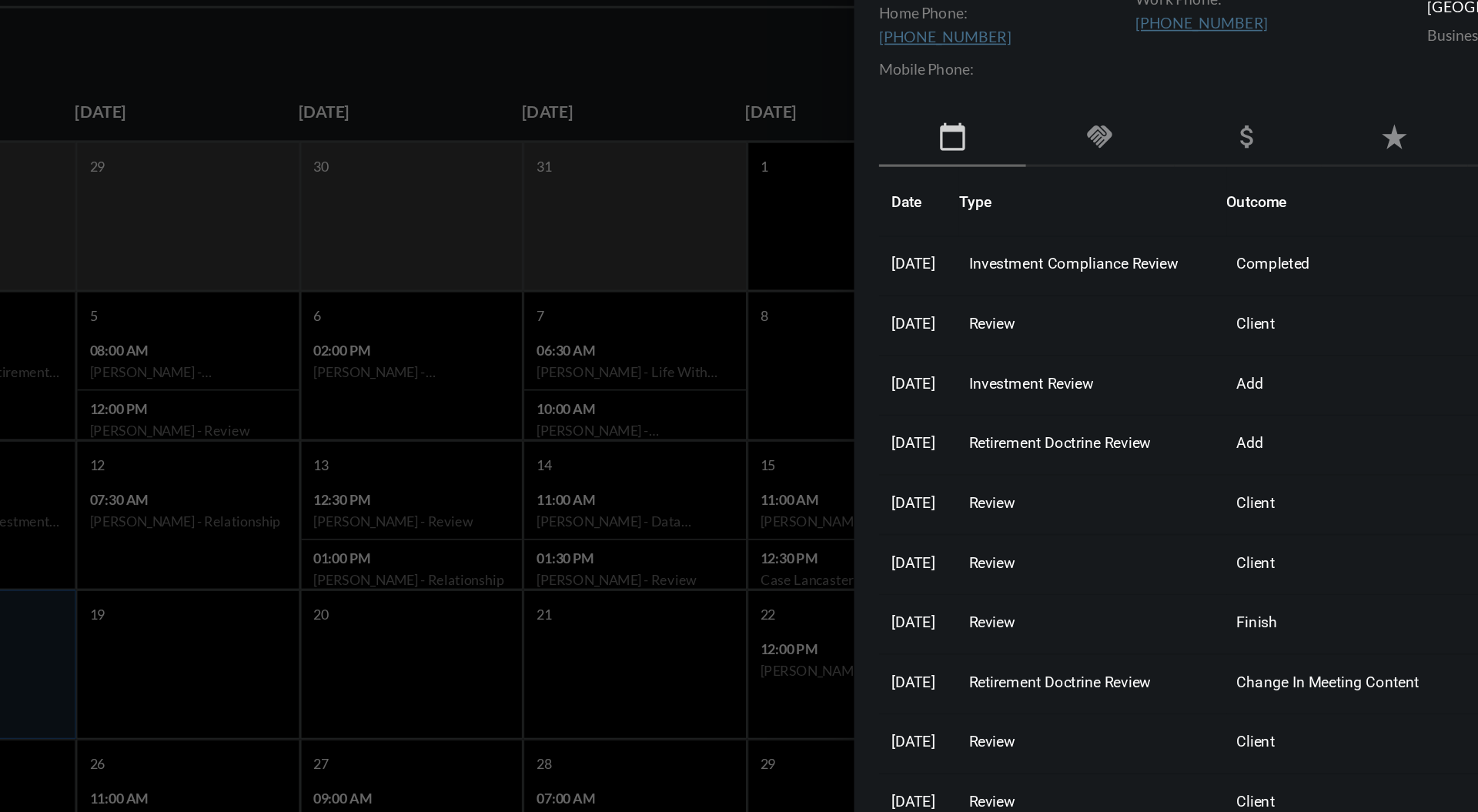
scroll to position [1, 0]
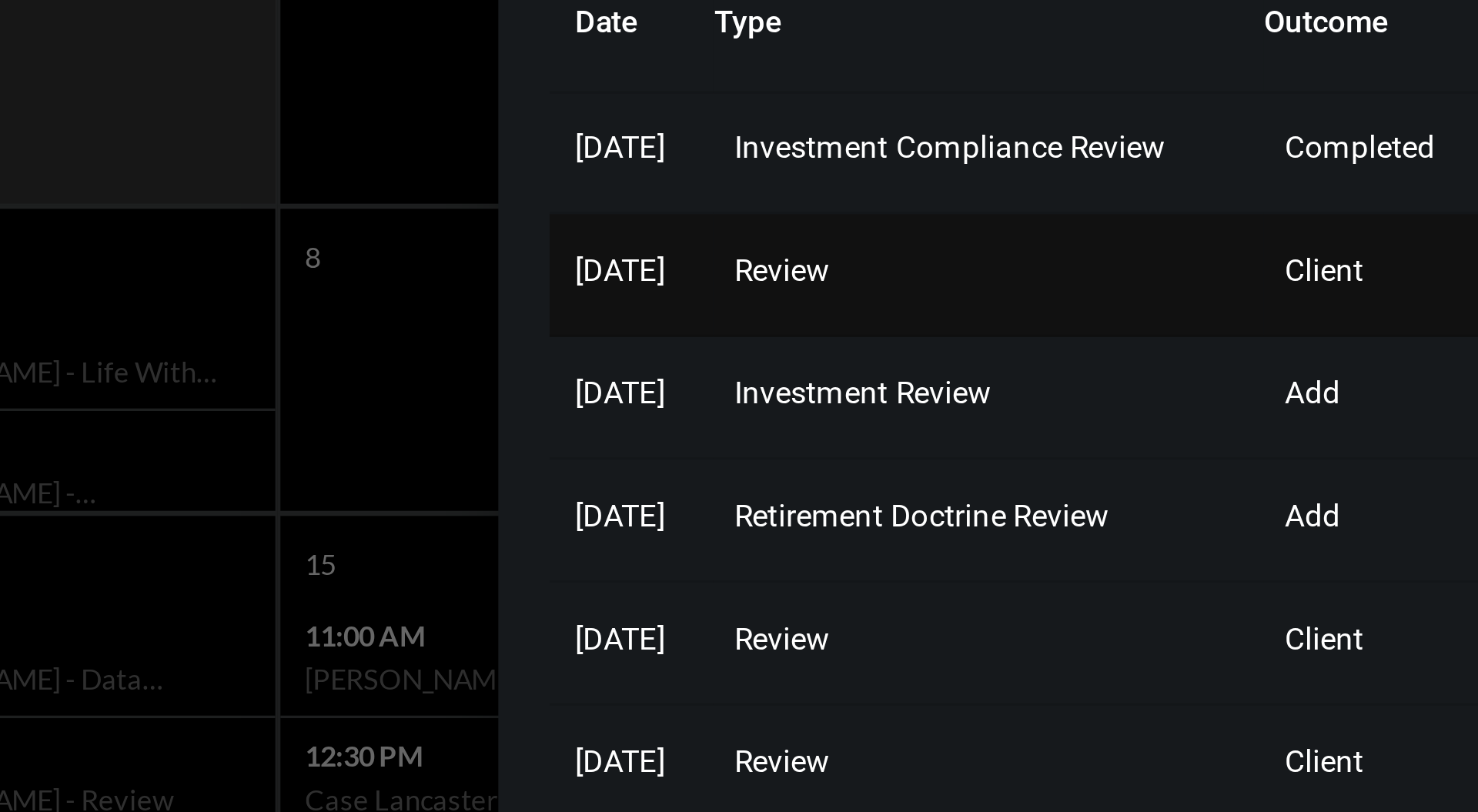
click at [1000, 348] on span "Review" at bounding box center [986, 353] width 28 height 10
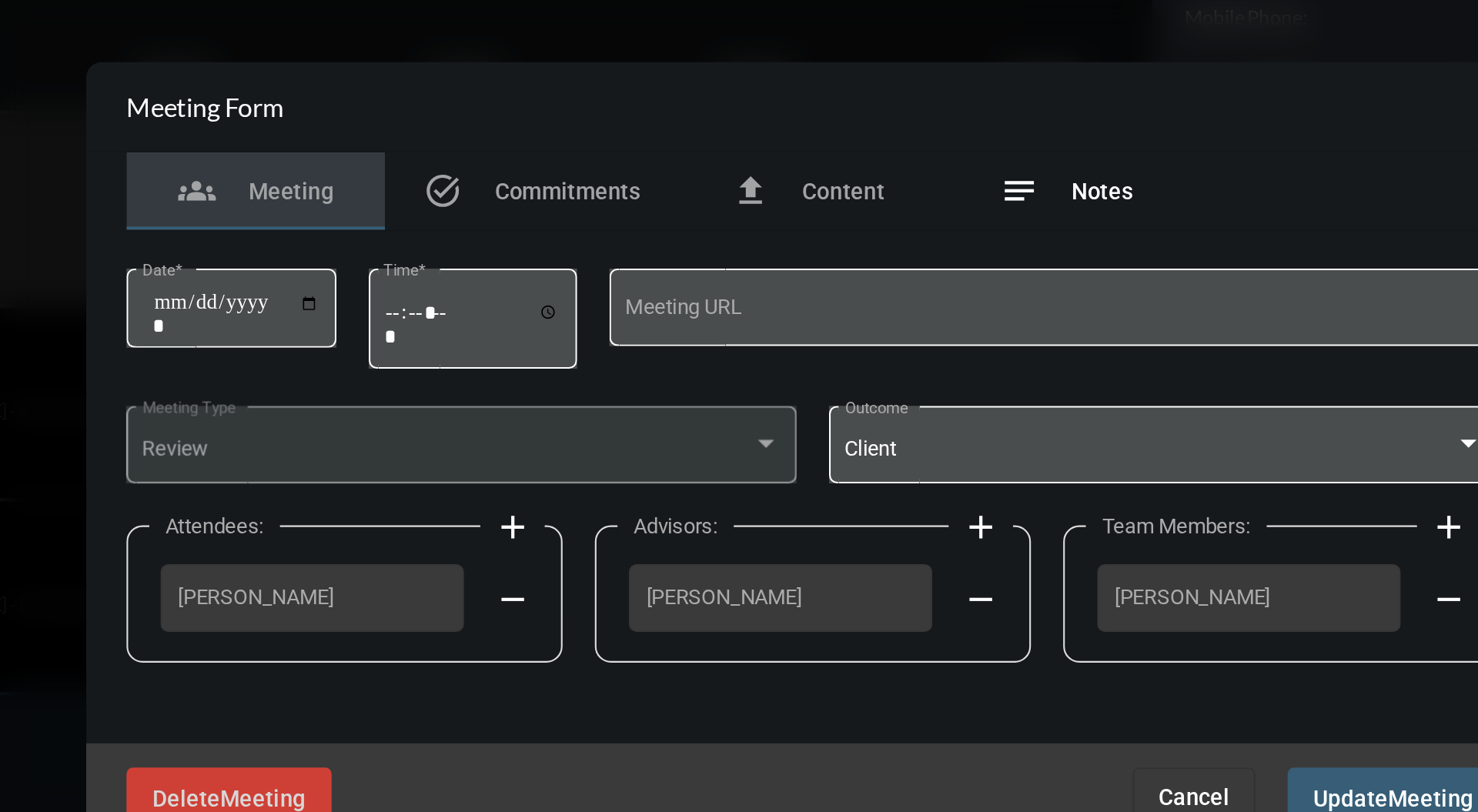
click at [881, 269] on div "notes Notes" at bounding box center [859, 279] width 123 height 37
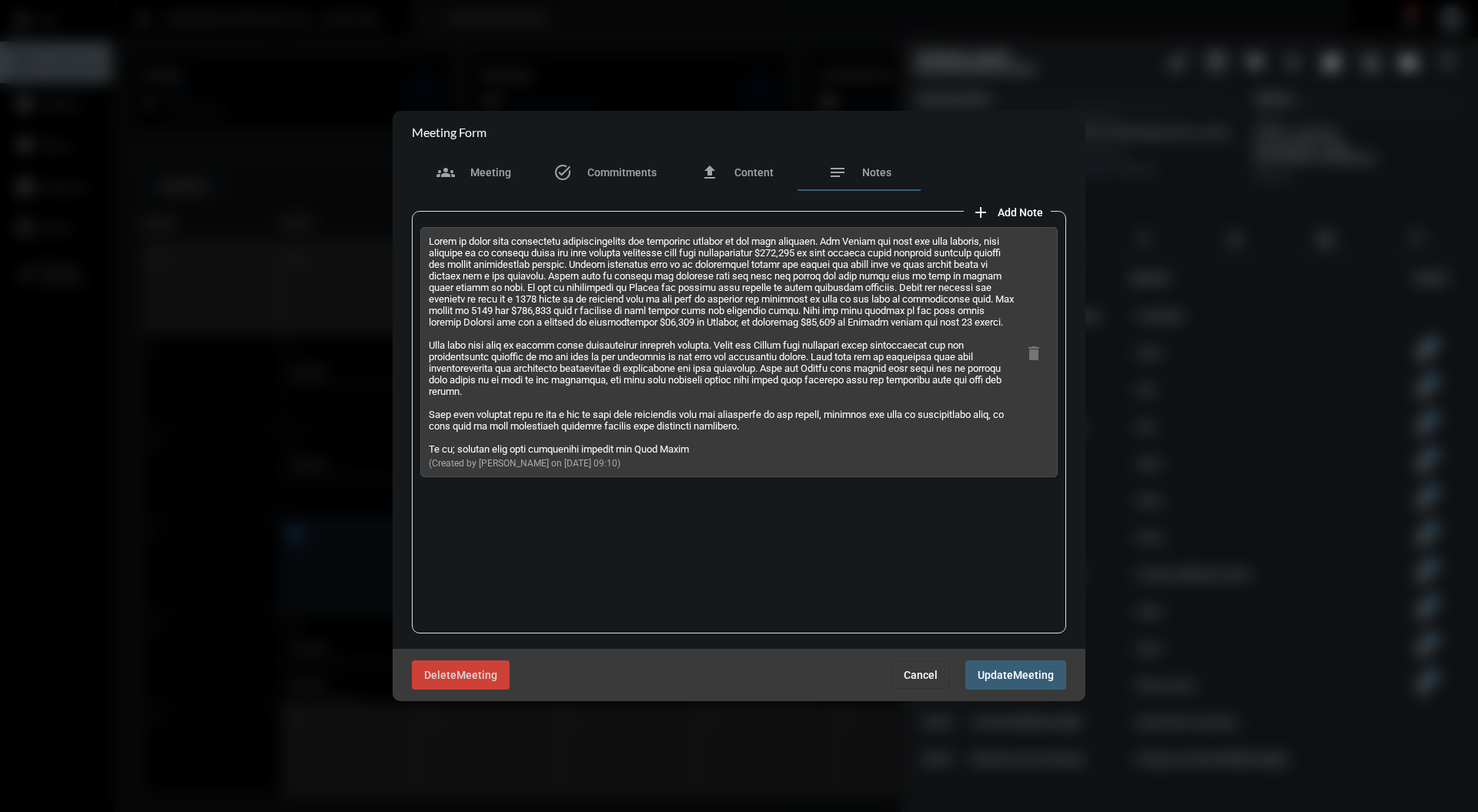
click at [920, 700] on div at bounding box center [739, 406] width 1478 height 812
click at [911, 674] on span "Cancel" at bounding box center [920, 674] width 34 height 12
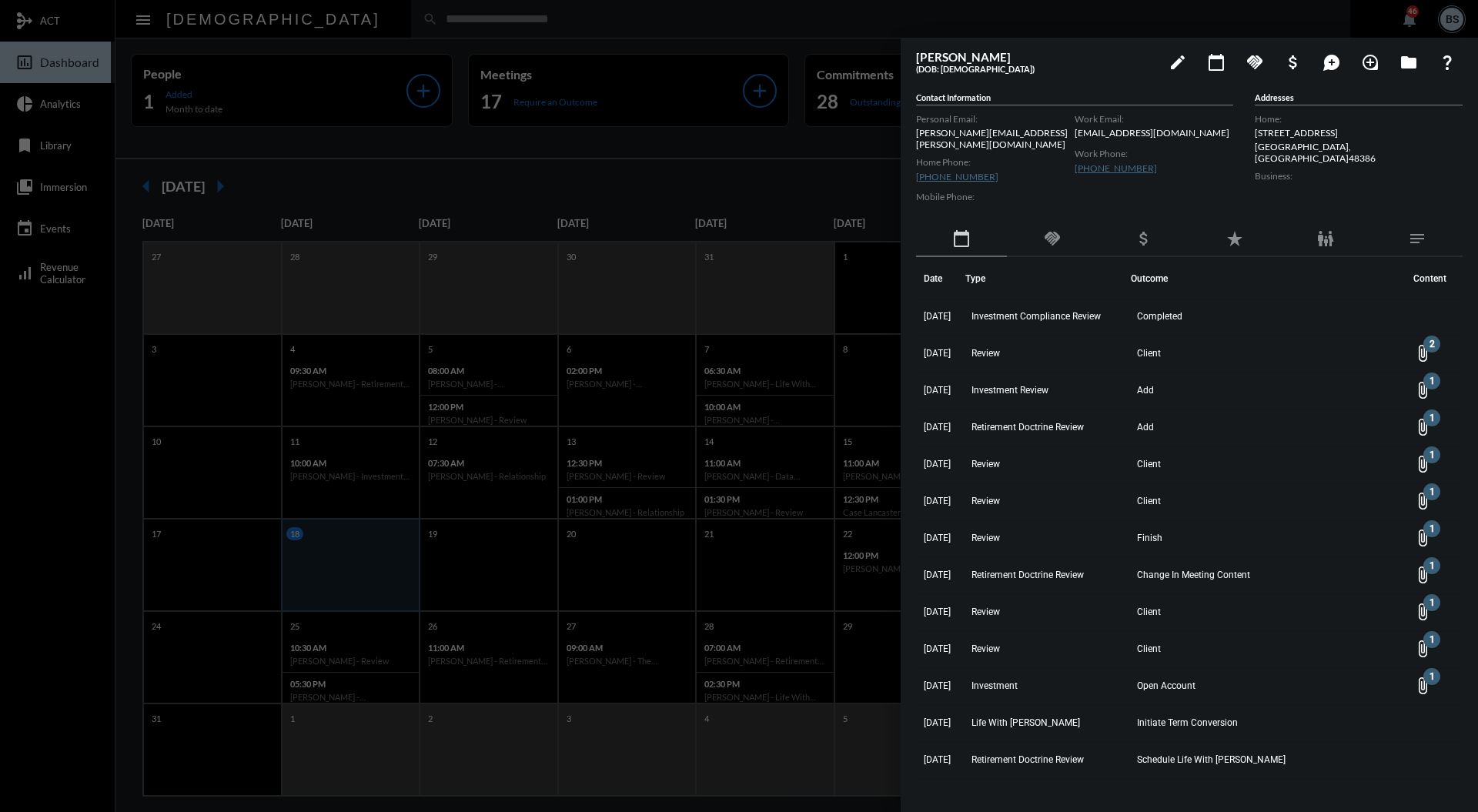
click at [698, 176] on div at bounding box center [739, 406] width 1478 height 812
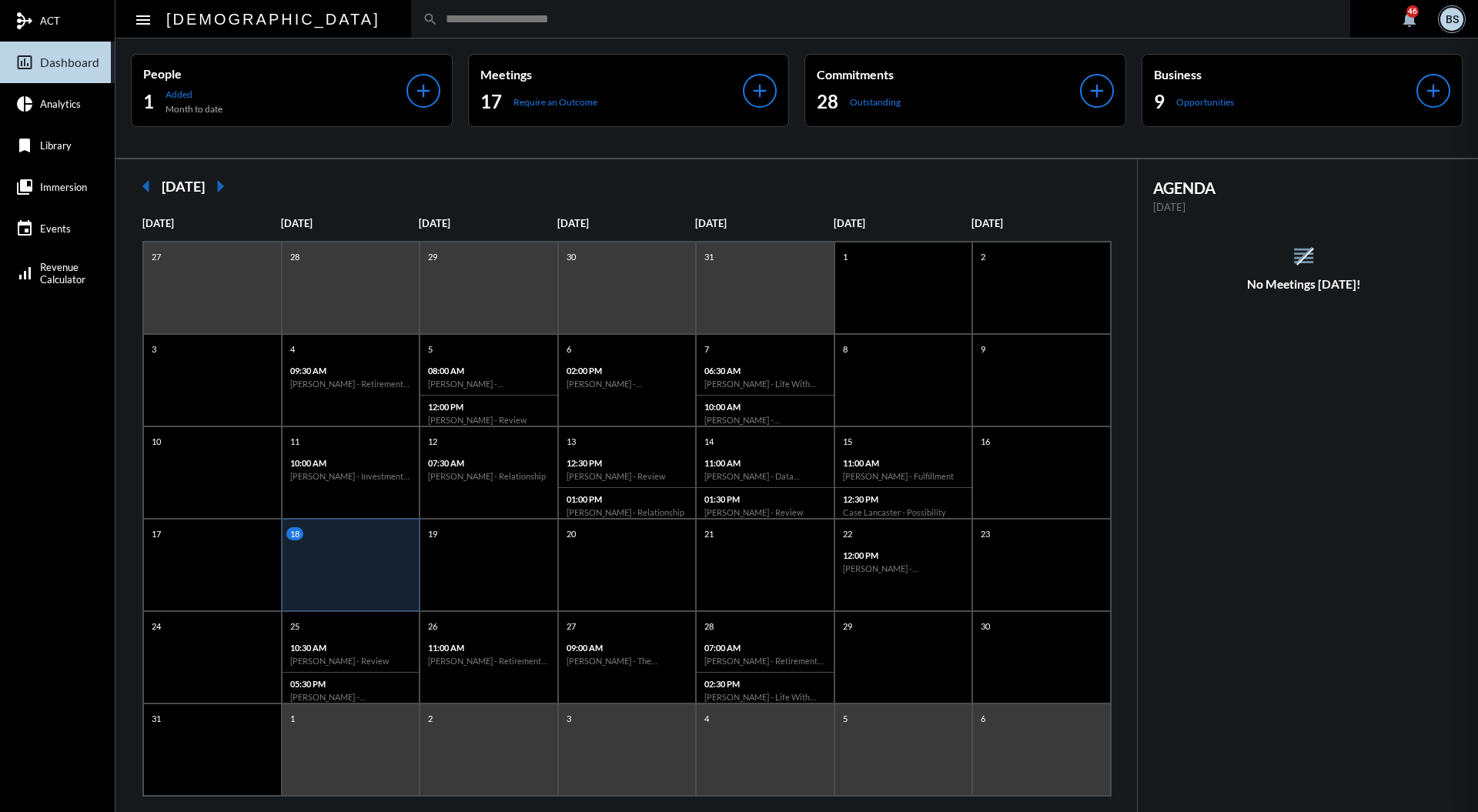
click at [681, 24] on input "text" at bounding box center [887, 19] width 901 height 13
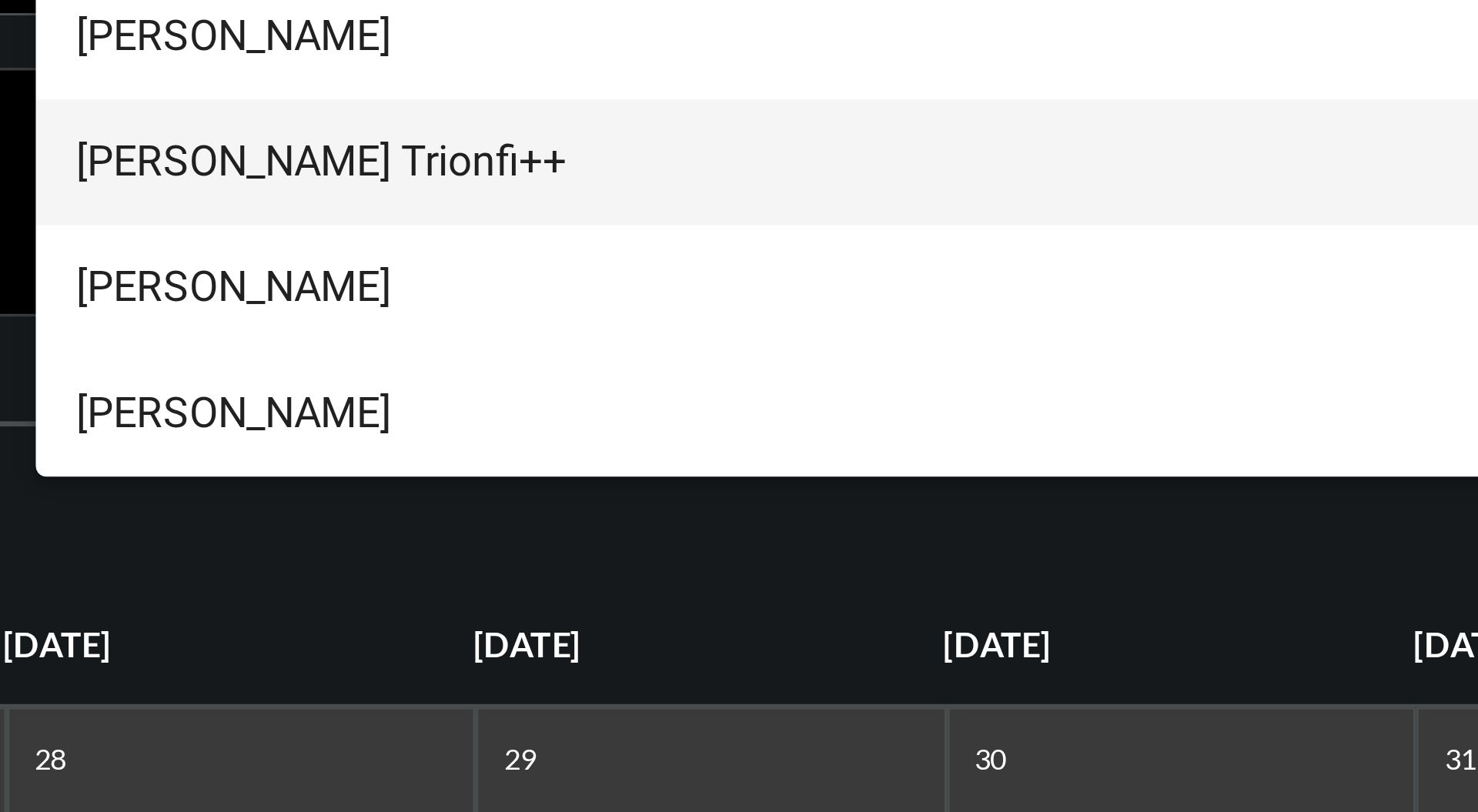
type input "*******"
click at [425, 79] on span "[PERSON_NAME] Trionfi++" at bounding box center [814, 81] width 1024 height 37
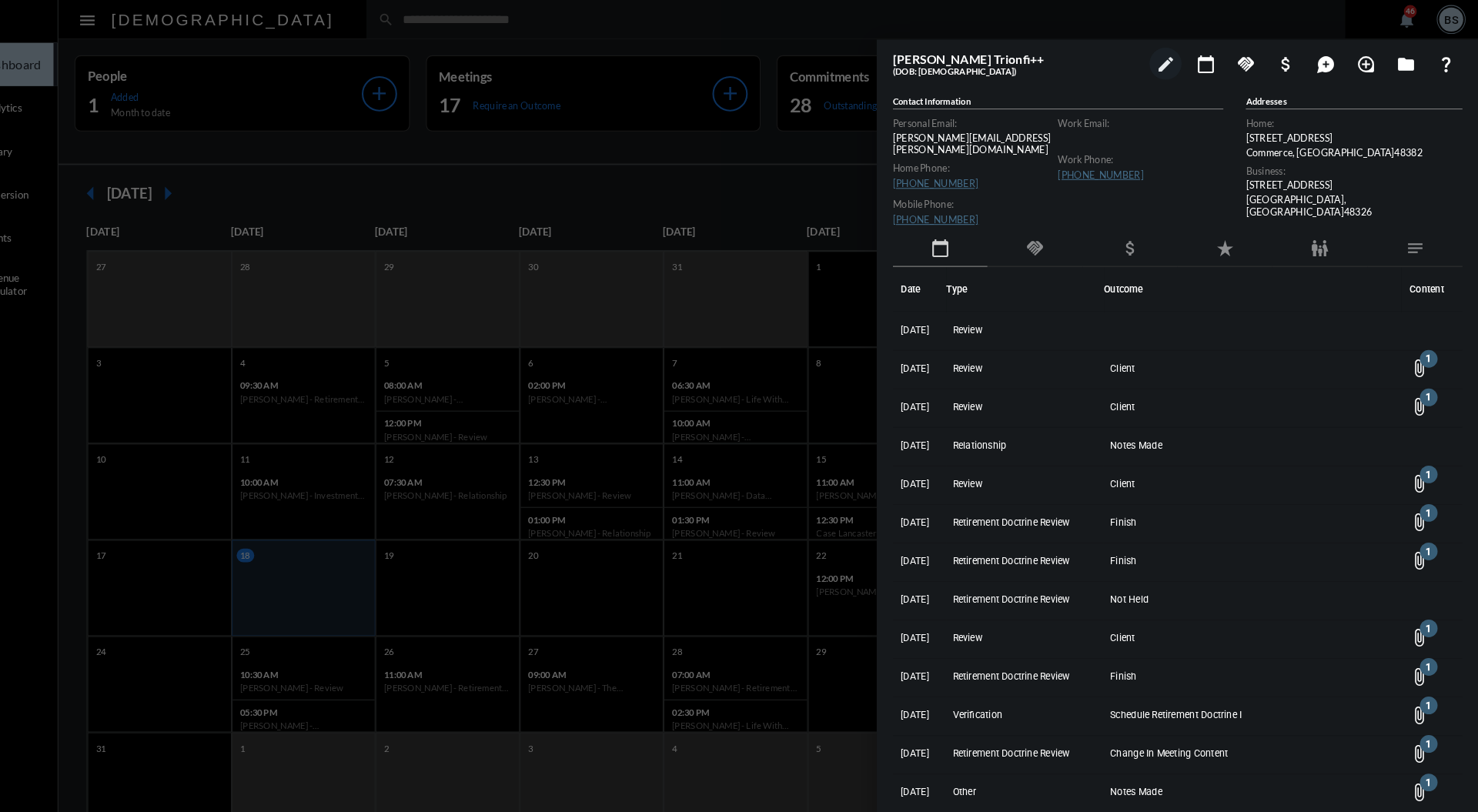
click at [1045, 240] on div "handshake" at bounding box center [1052, 239] width 91 height 36
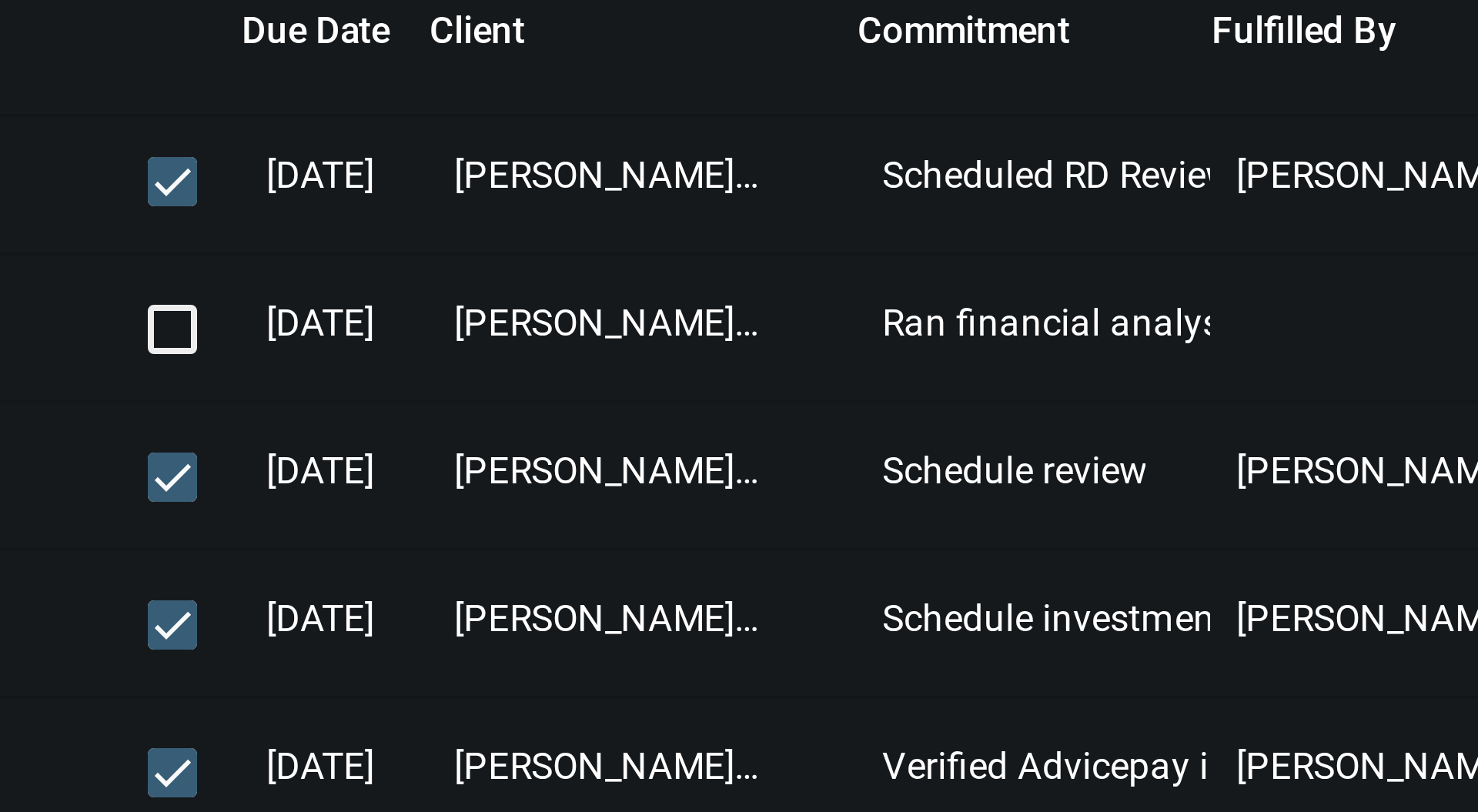
scroll to position [0, 0]
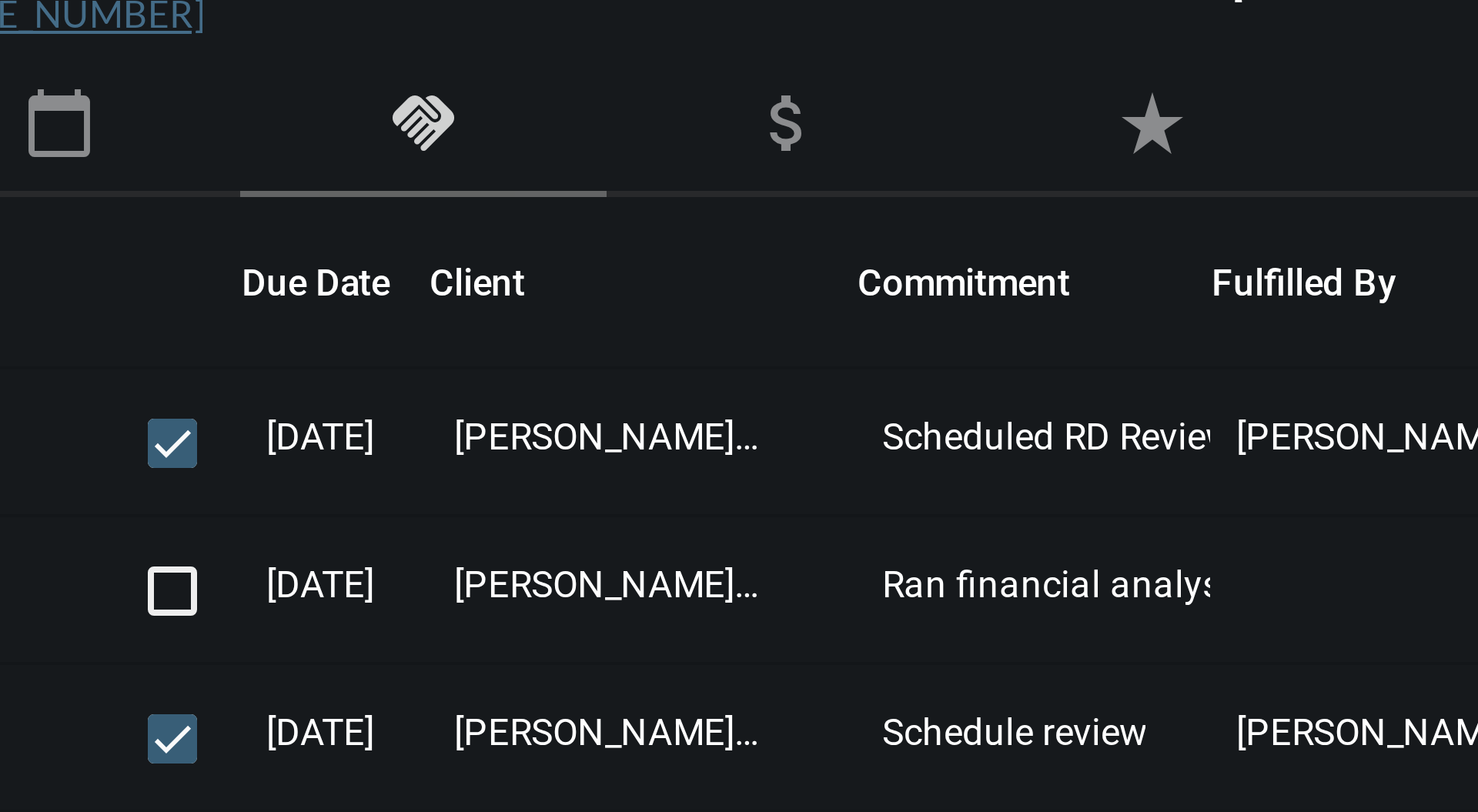
click at [969, 229] on mat-icon "calendar_today" at bounding box center [962, 238] width 19 height 19
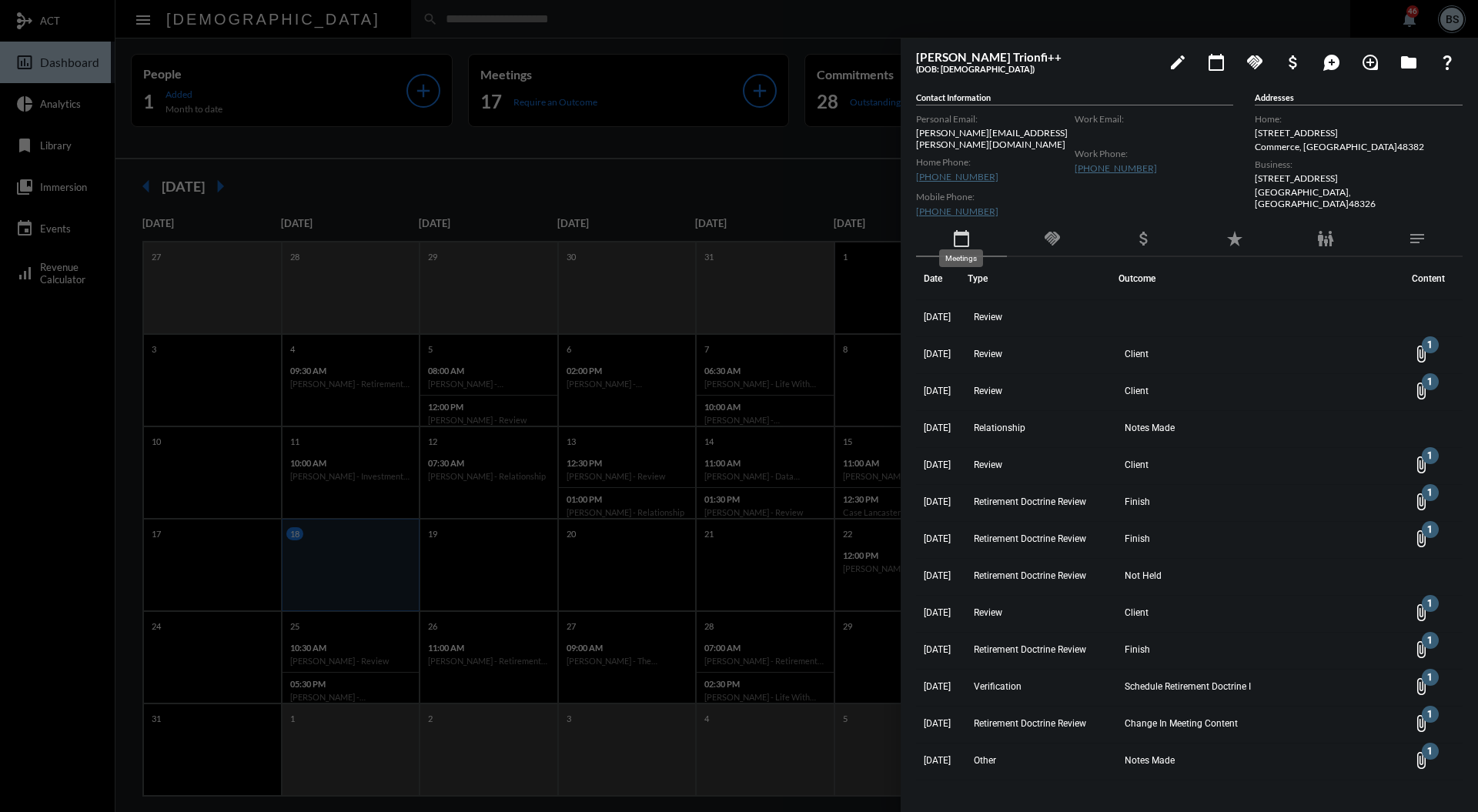
click at [737, 180] on div at bounding box center [739, 406] width 1478 height 812
